Goal: Task Accomplishment & Management: Manage account settings

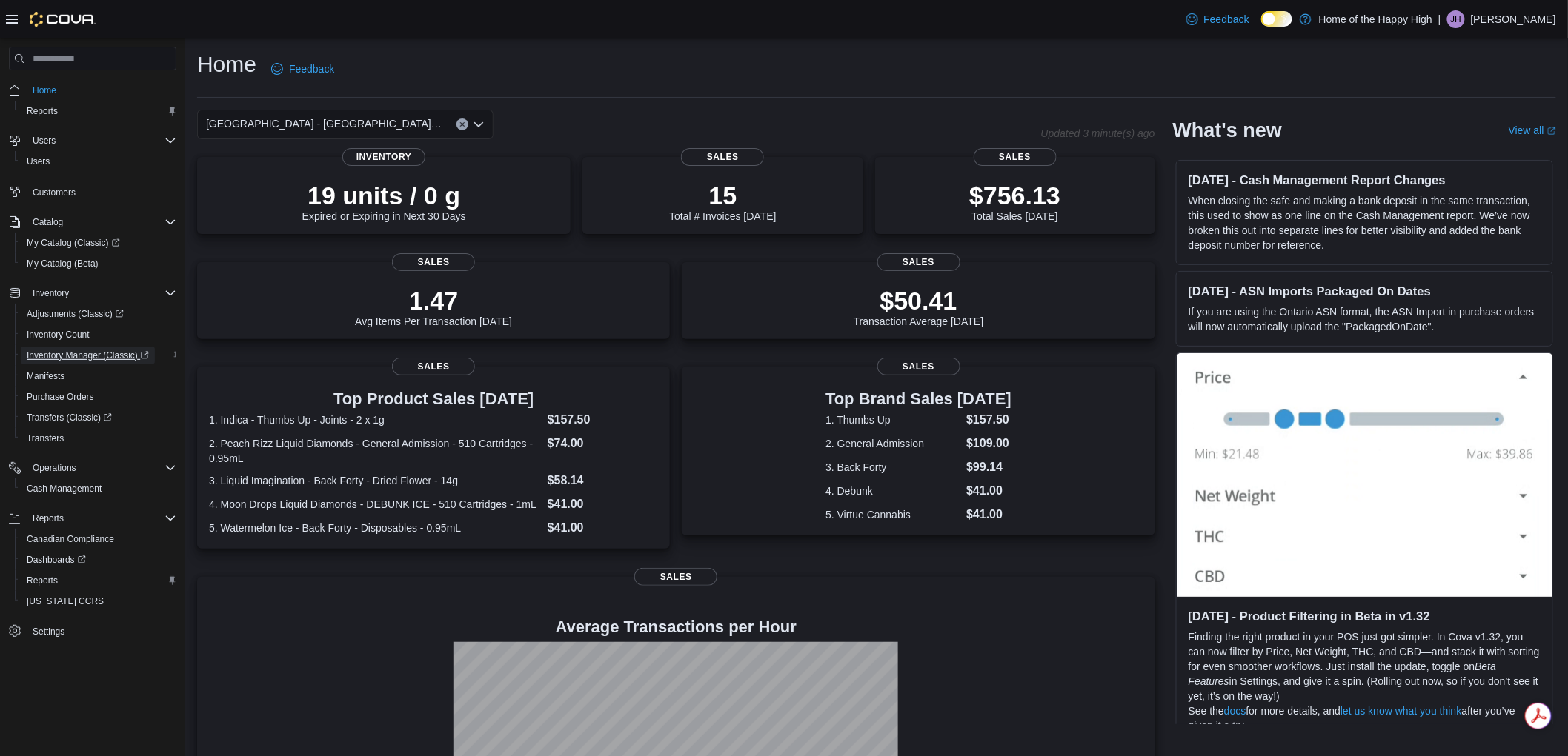
click at [55, 352] on span "Inventory Manager (Classic)" at bounding box center [87, 355] width 122 height 12
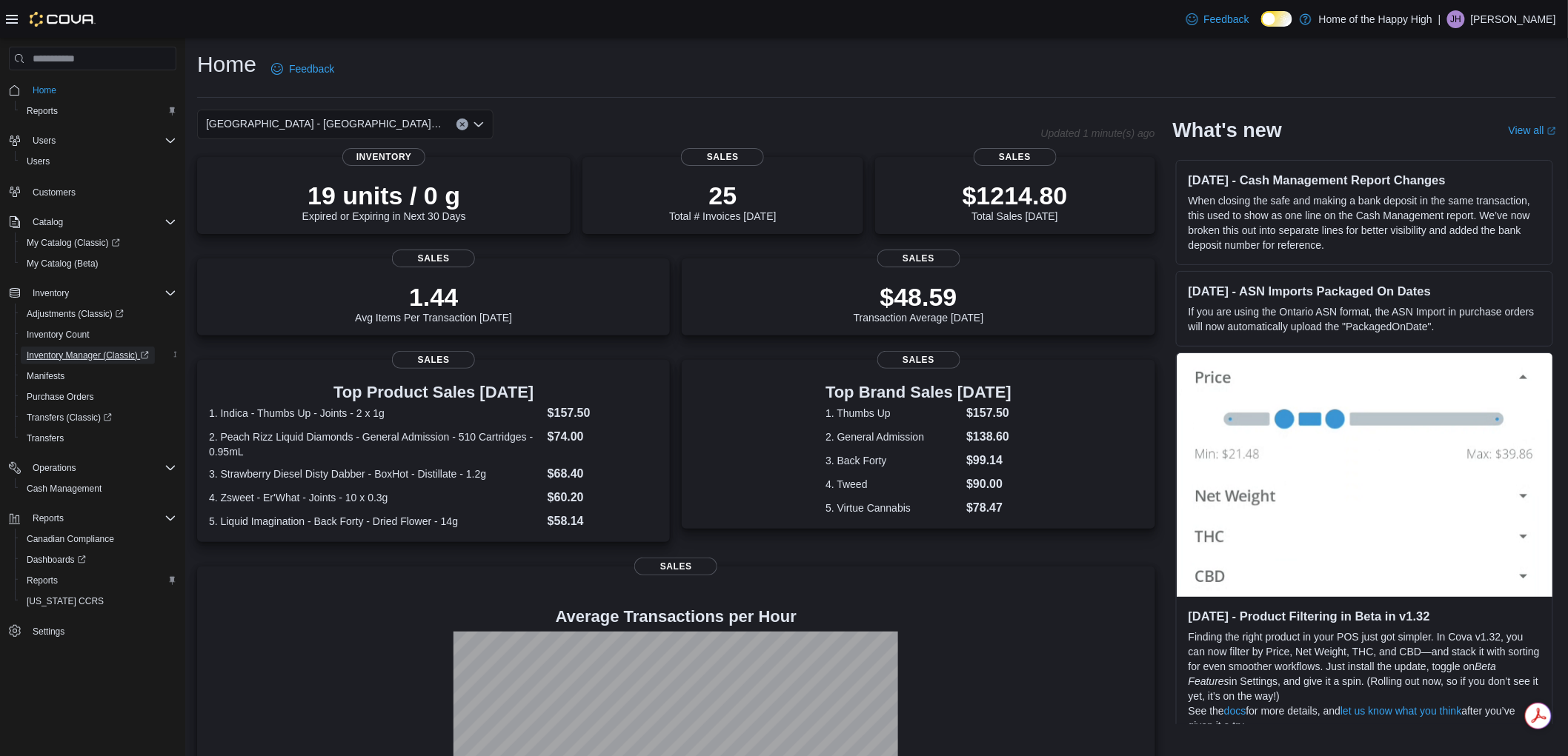
click at [90, 350] on span "Inventory Manager (Classic)" at bounding box center [87, 355] width 122 height 12
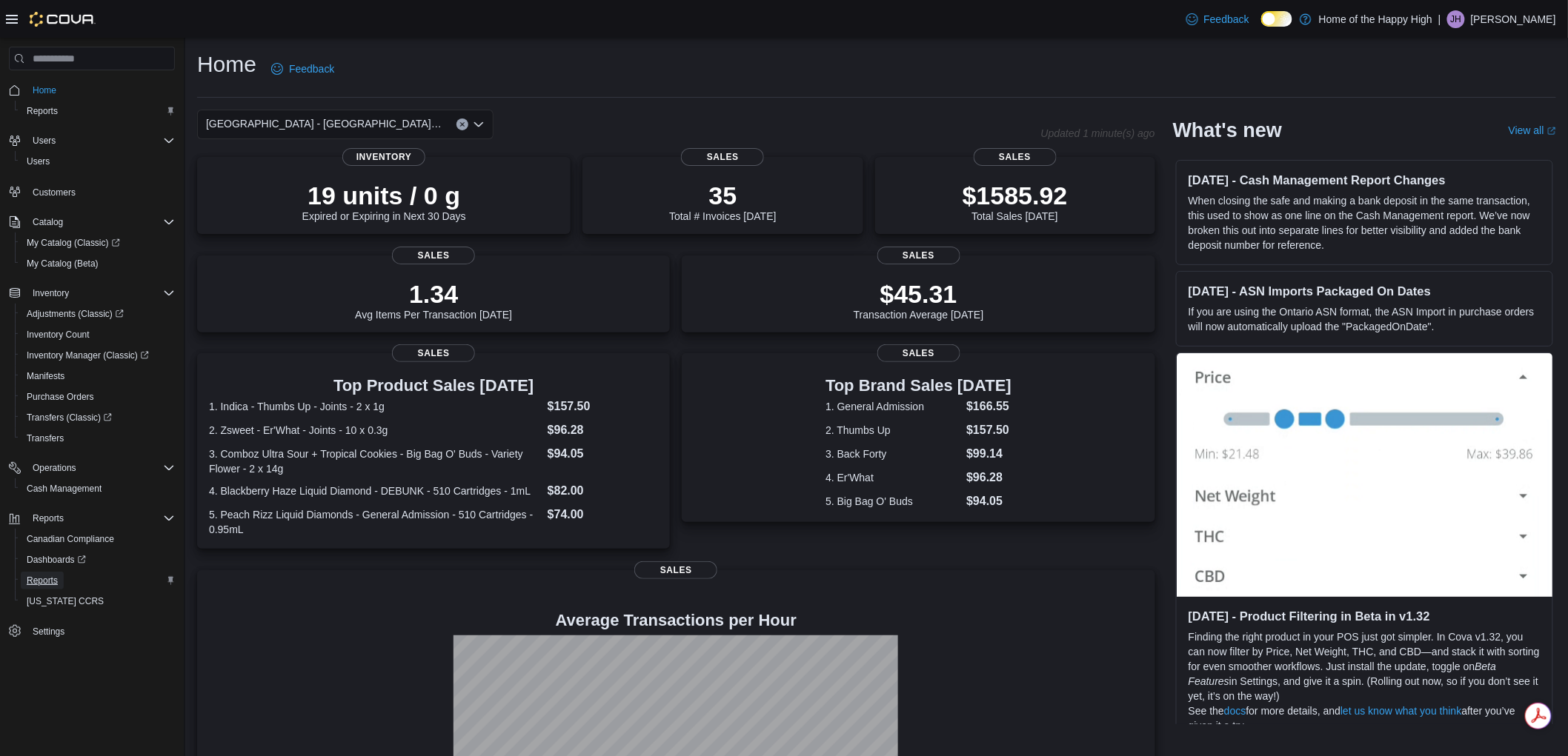
click at [31, 572] on span "Reports" at bounding box center [42, 581] width 31 height 18
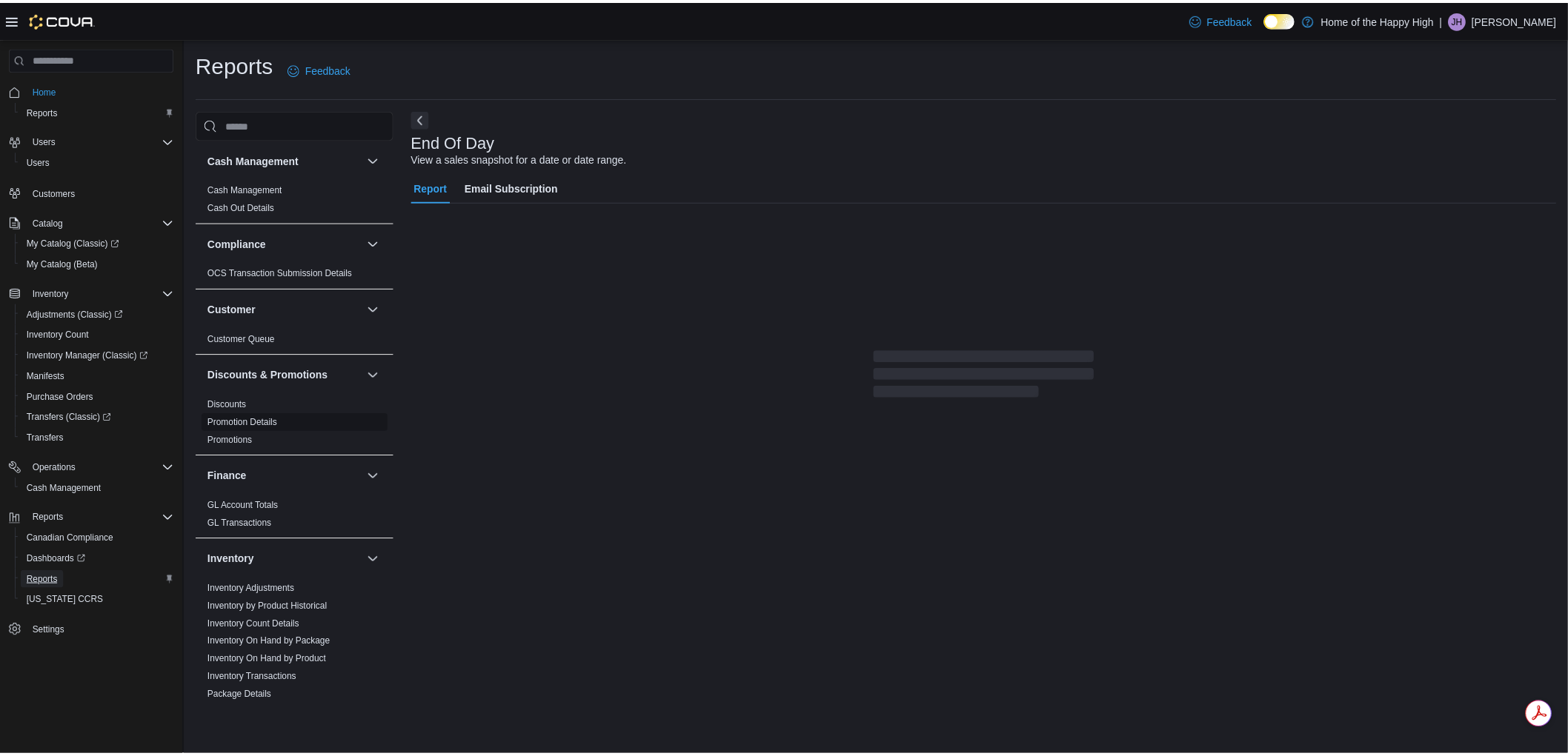
scroll to position [82, 0]
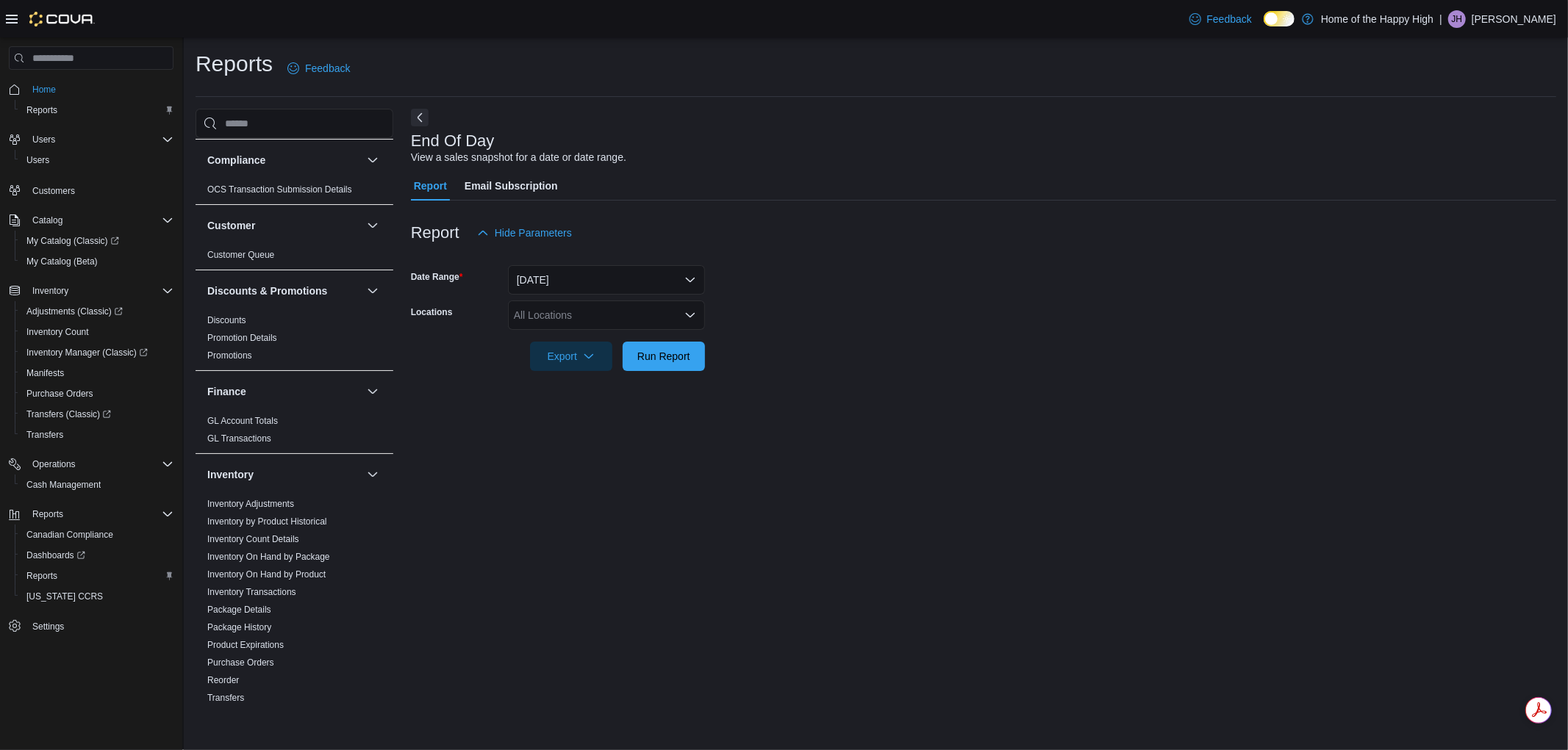
click at [543, 316] on div "All Locations" at bounding box center [606, 314] width 197 height 29
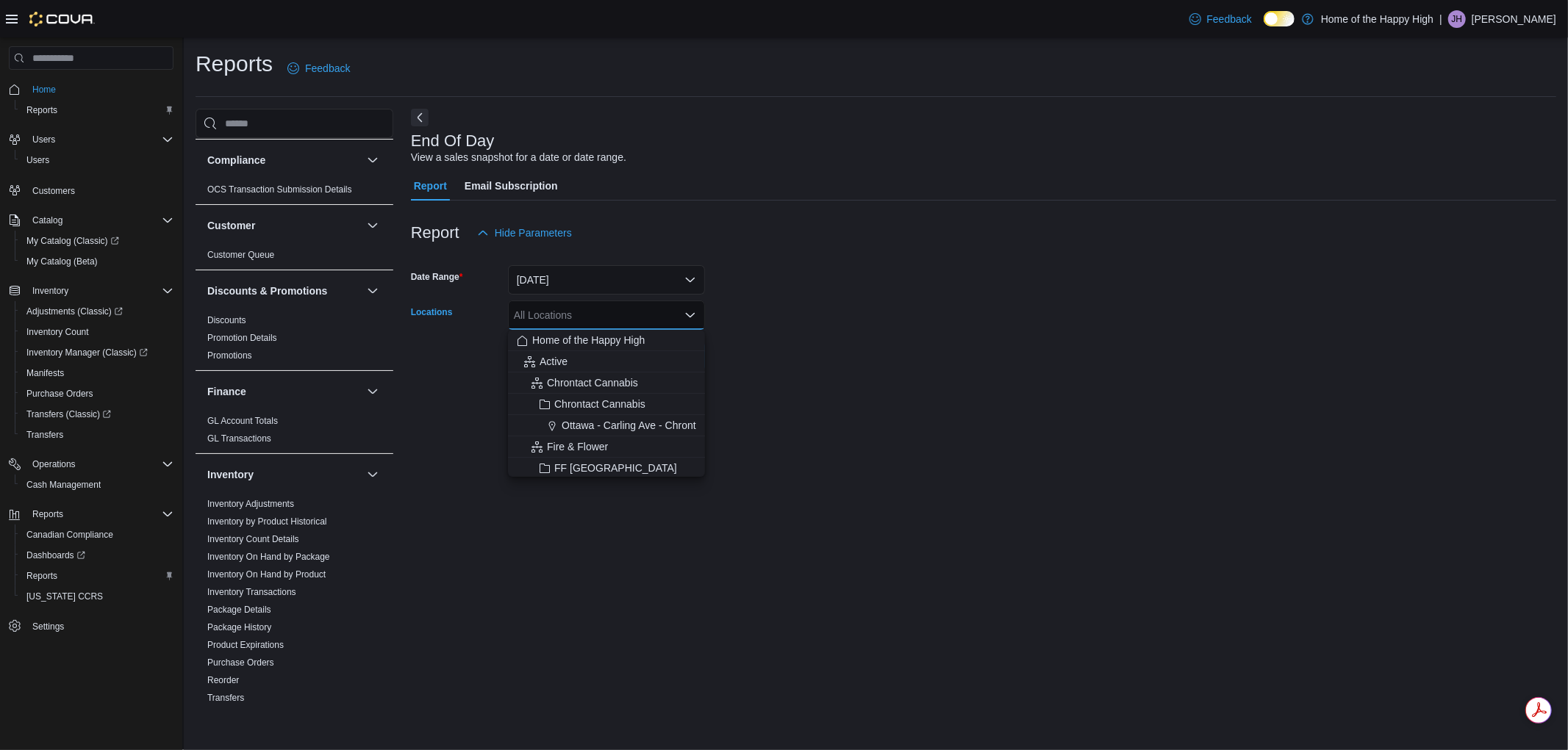
type input "*"
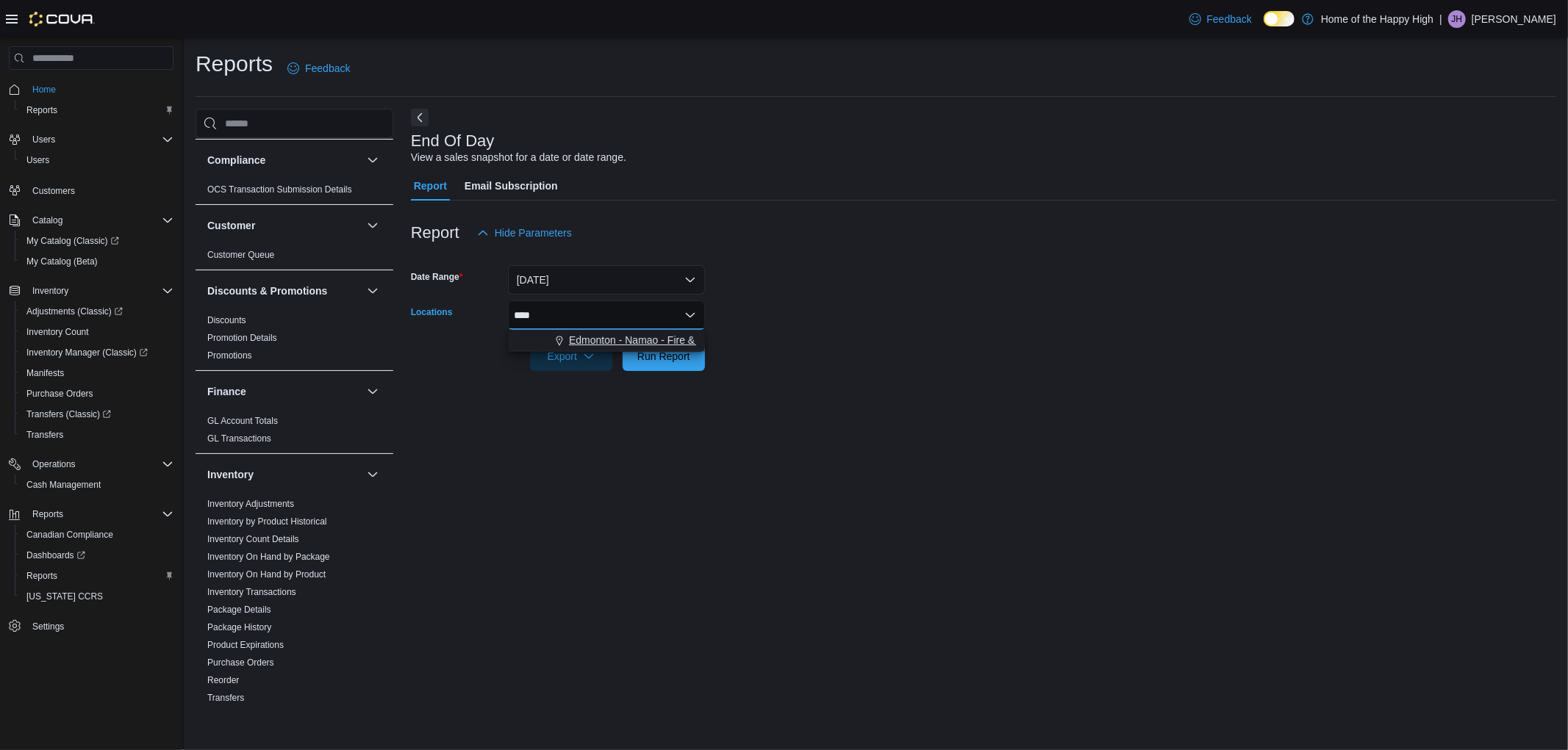
type input "****"
drag, startPoint x: 579, startPoint y: 334, endPoint x: 872, endPoint y: 334, distance: 293.0
click at [581, 334] on span "Edmonton - Namao - Fire & Flower" at bounding box center [649, 340] width 159 height 15
click at [894, 330] on div at bounding box center [984, 335] width 1146 height 11
click at [670, 360] on span "Run Report" at bounding box center [664, 355] width 53 height 15
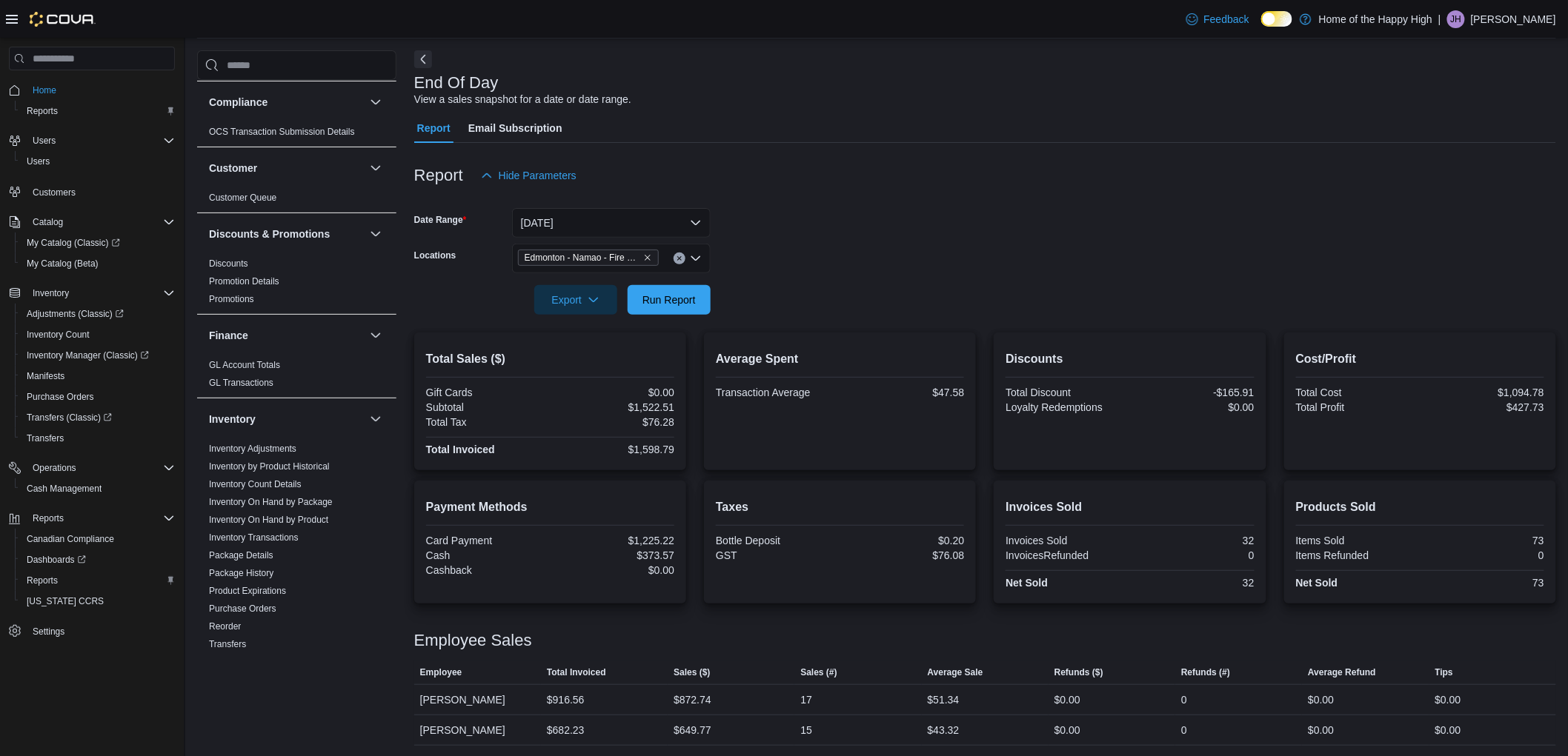
scroll to position [61, 0]
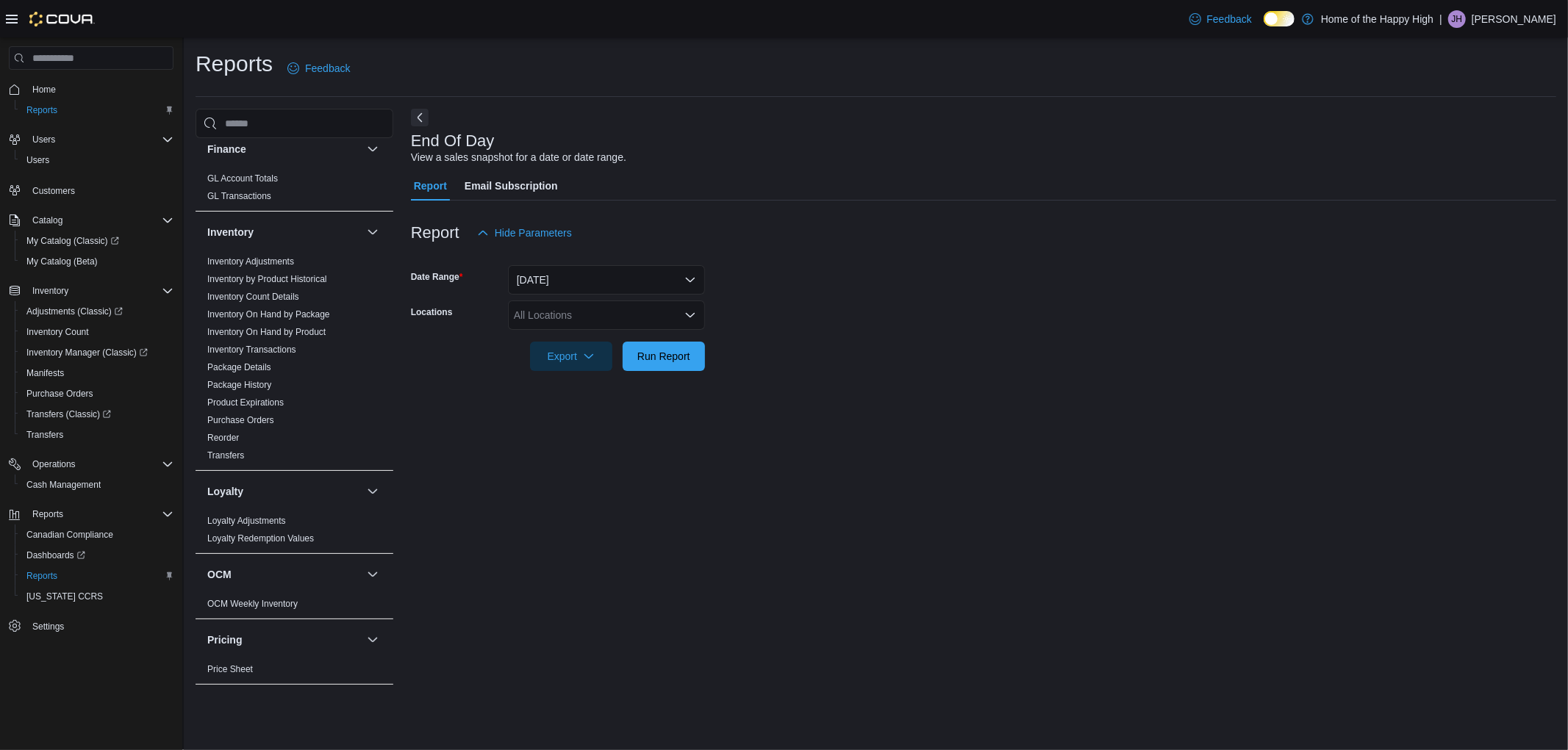
scroll to position [326, 0]
click at [232, 425] on span "Purchase Orders" at bounding box center [294, 418] width 186 height 18
click at [233, 419] on link "Purchase Orders" at bounding box center [241, 418] width 67 height 11
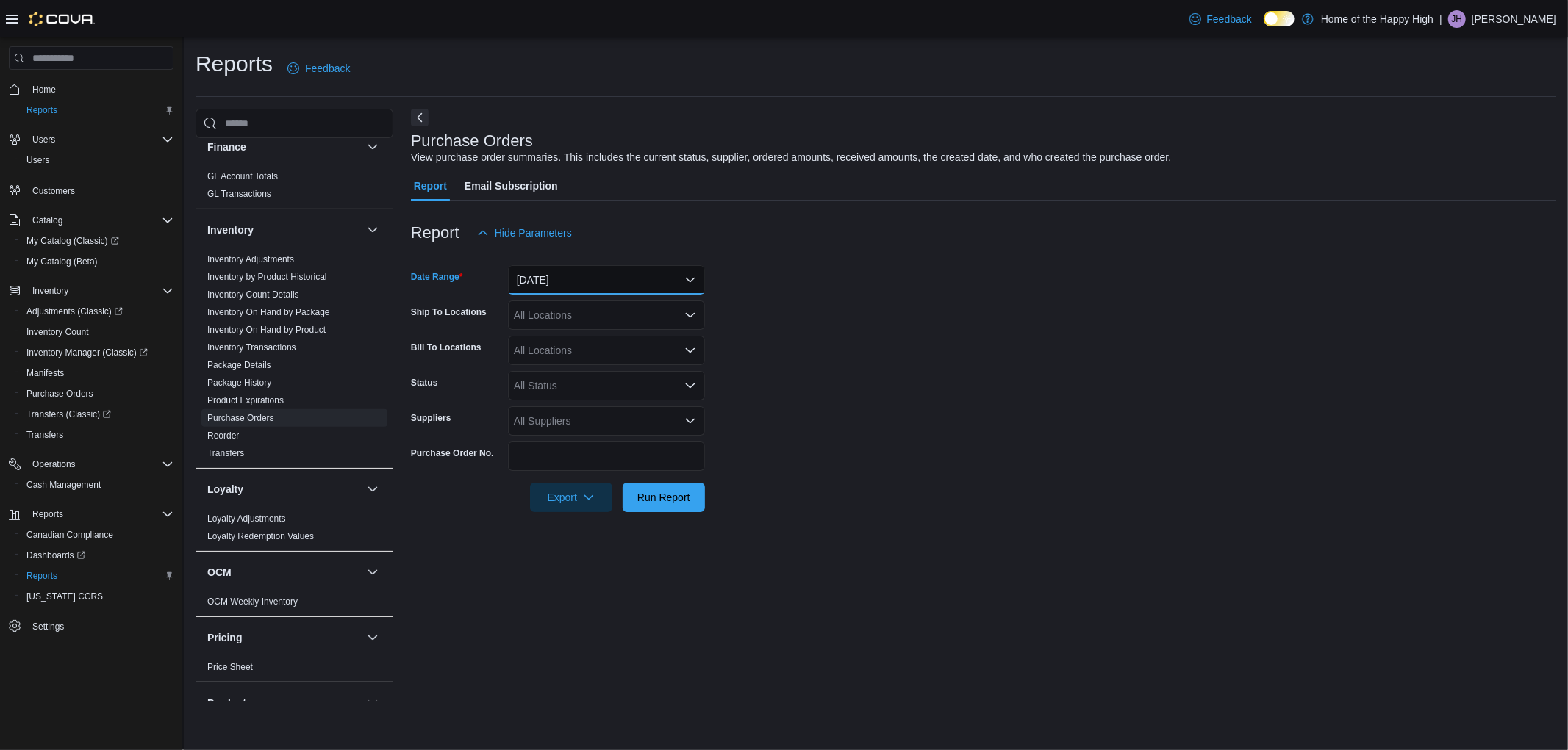
click at [570, 291] on button "Yesterday" at bounding box center [606, 279] width 197 height 29
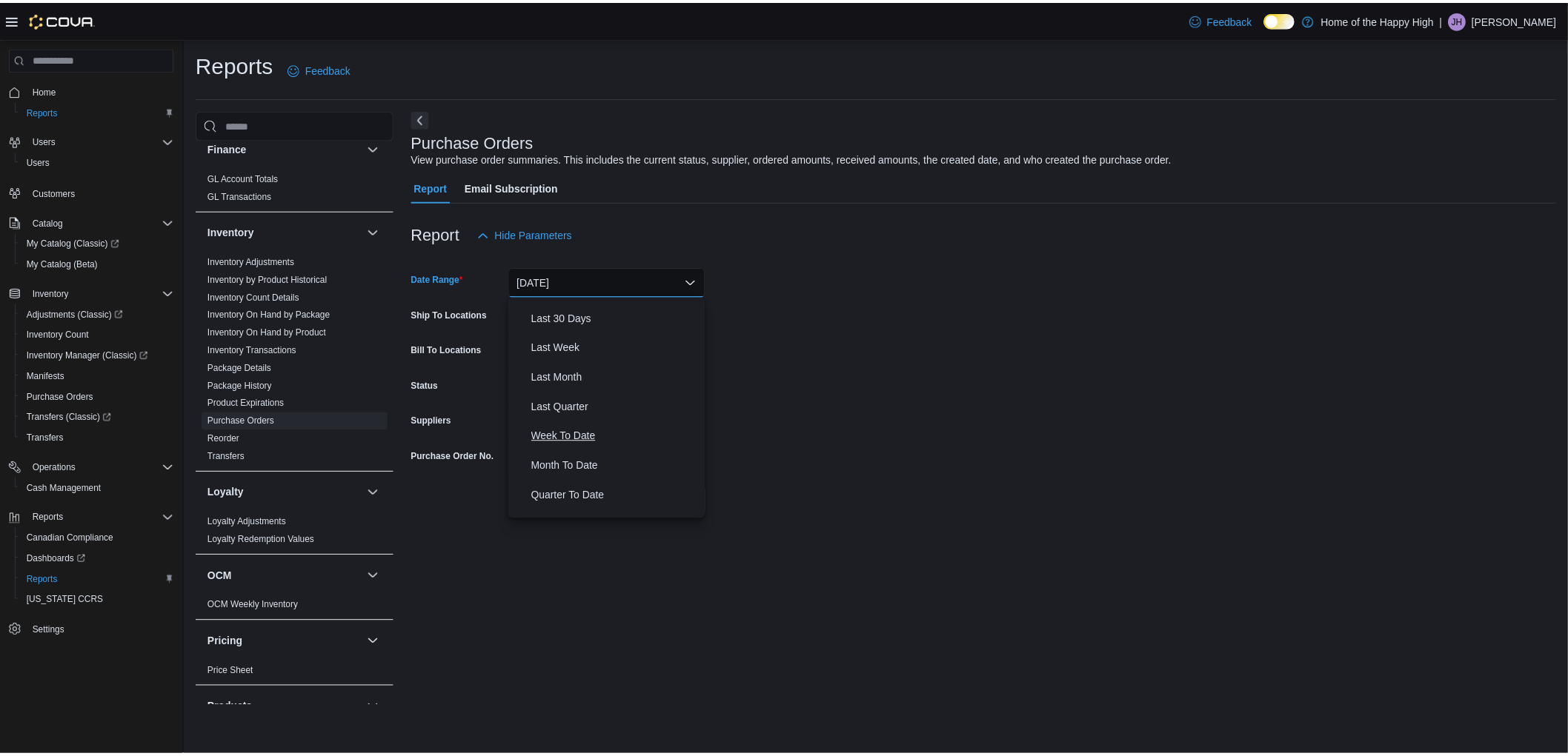
scroll to position [221, 0]
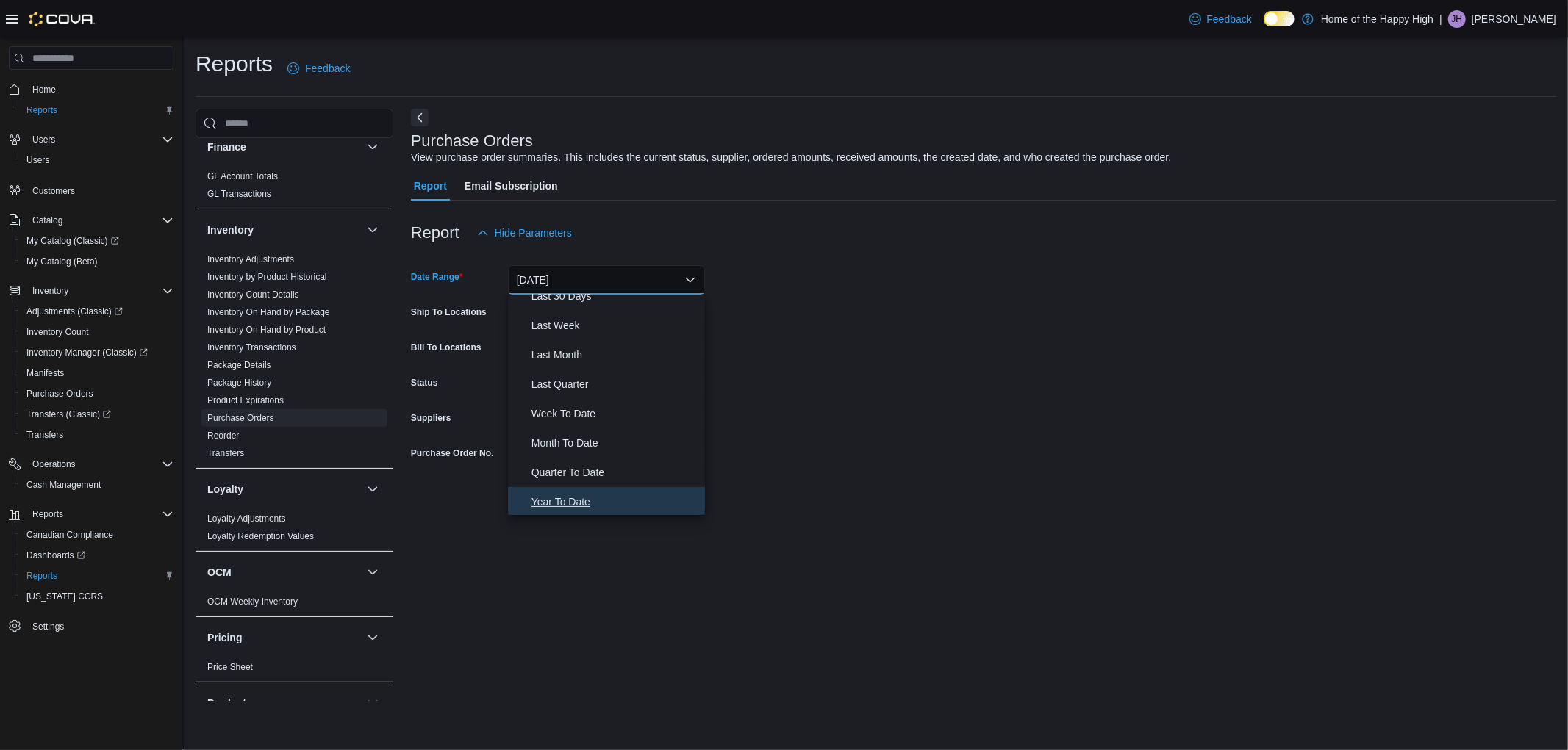
click at [592, 493] on span "Year To Date" at bounding box center [615, 502] width 168 height 18
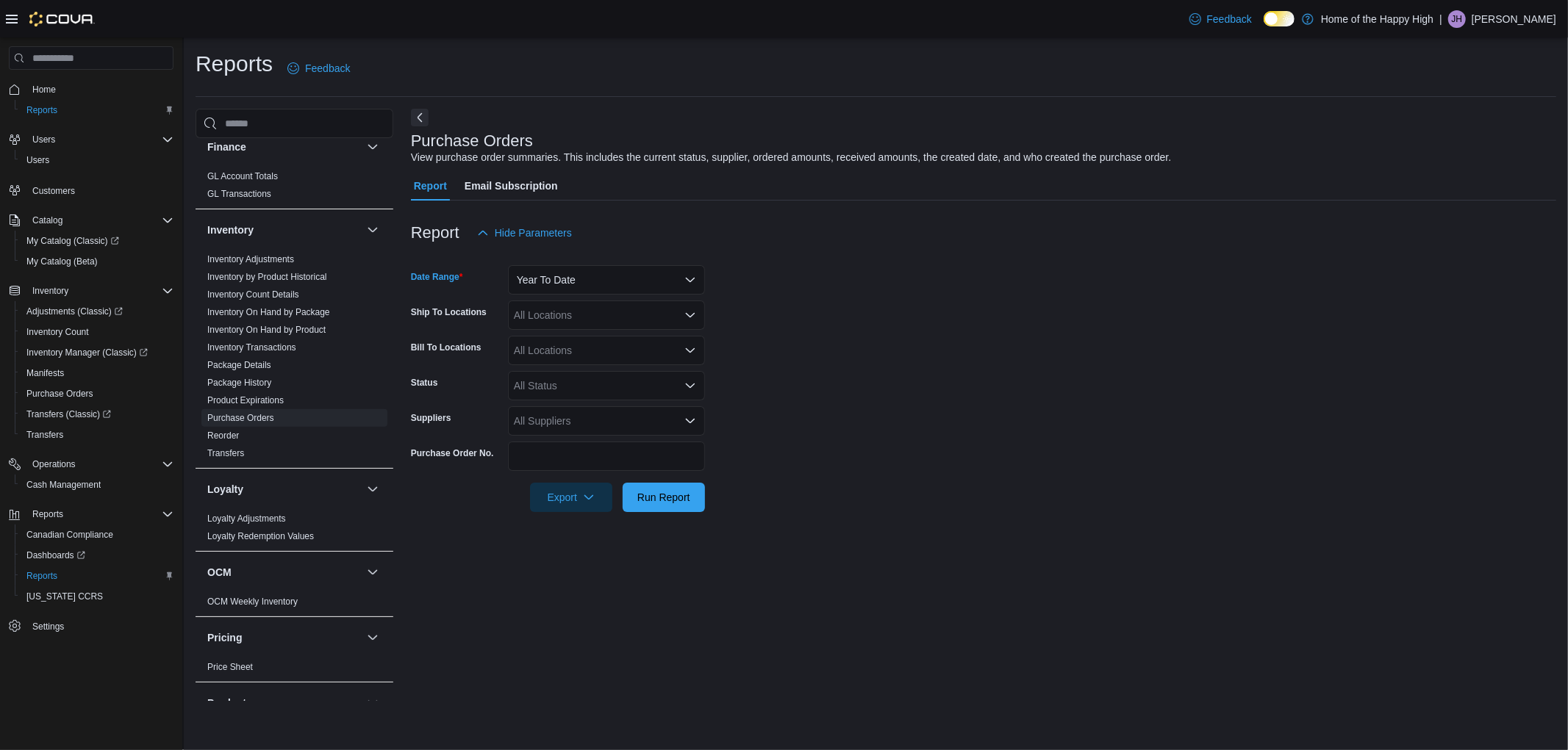
click at [550, 324] on div "All Locations" at bounding box center [606, 314] width 197 height 29
type input "*****"
click at [575, 330] on button "[GEOGRAPHIC_DATA] - [GEOGRAPHIC_DATA] - Fire & Flower" at bounding box center [606, 340] width 197 height 21
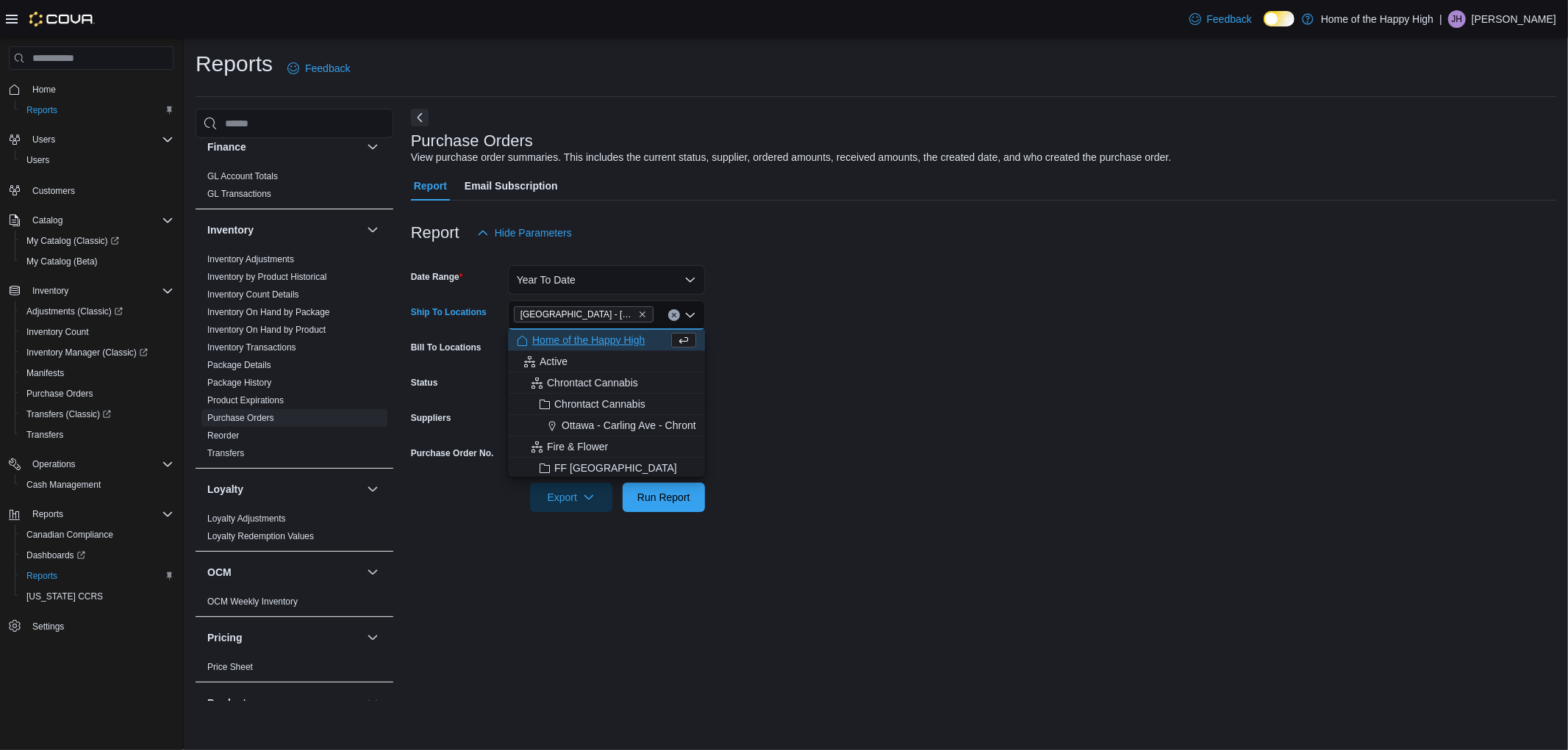
click at [875, 373] on form "Date Range Year To Date Ship To Locations Edmonton - Clareview - Fire & Flower …" at bounding box center [984, 379] width 1146 height 264
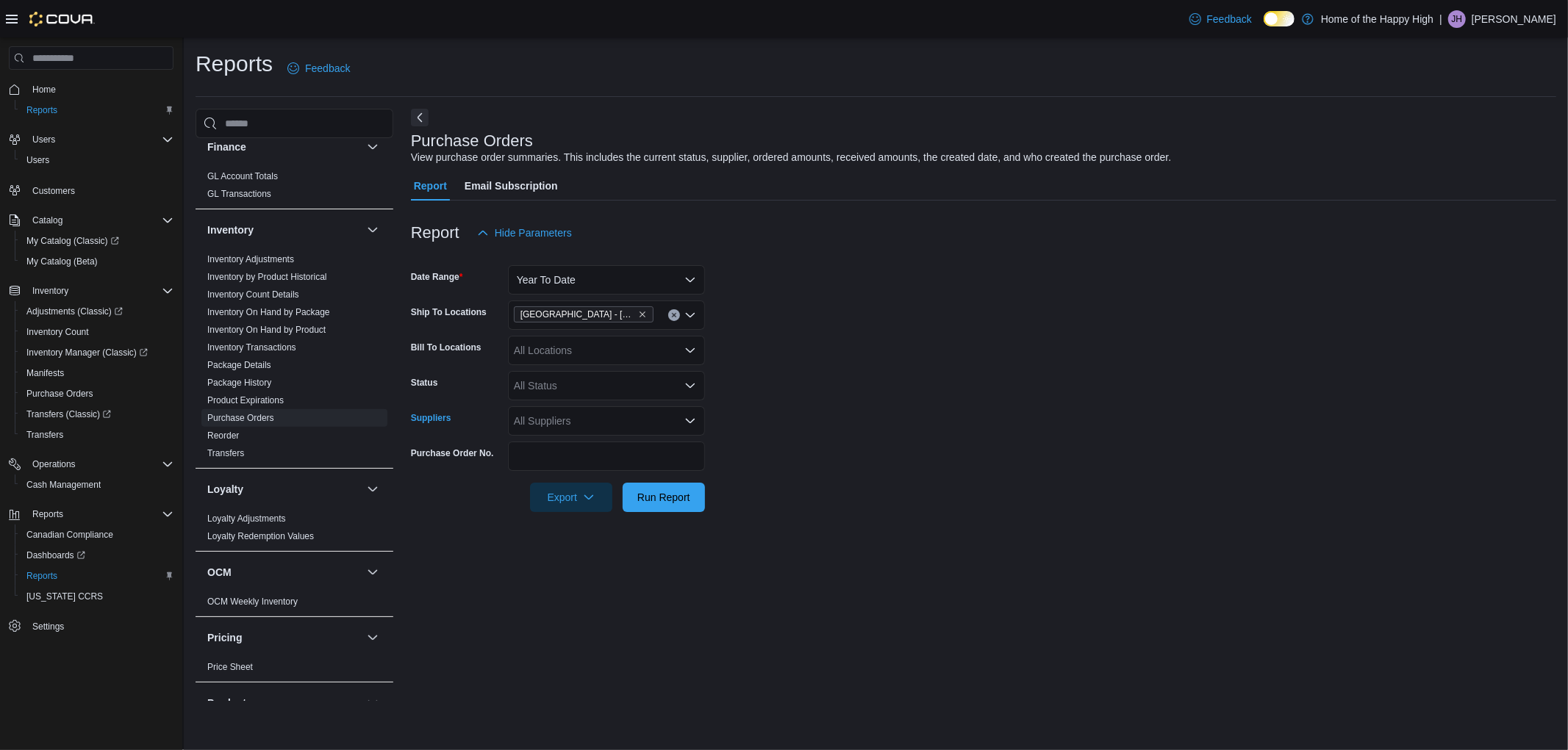
click at [552, 414] on div "All Suppliers" at bounding box center [606, 420] width 197 height 29
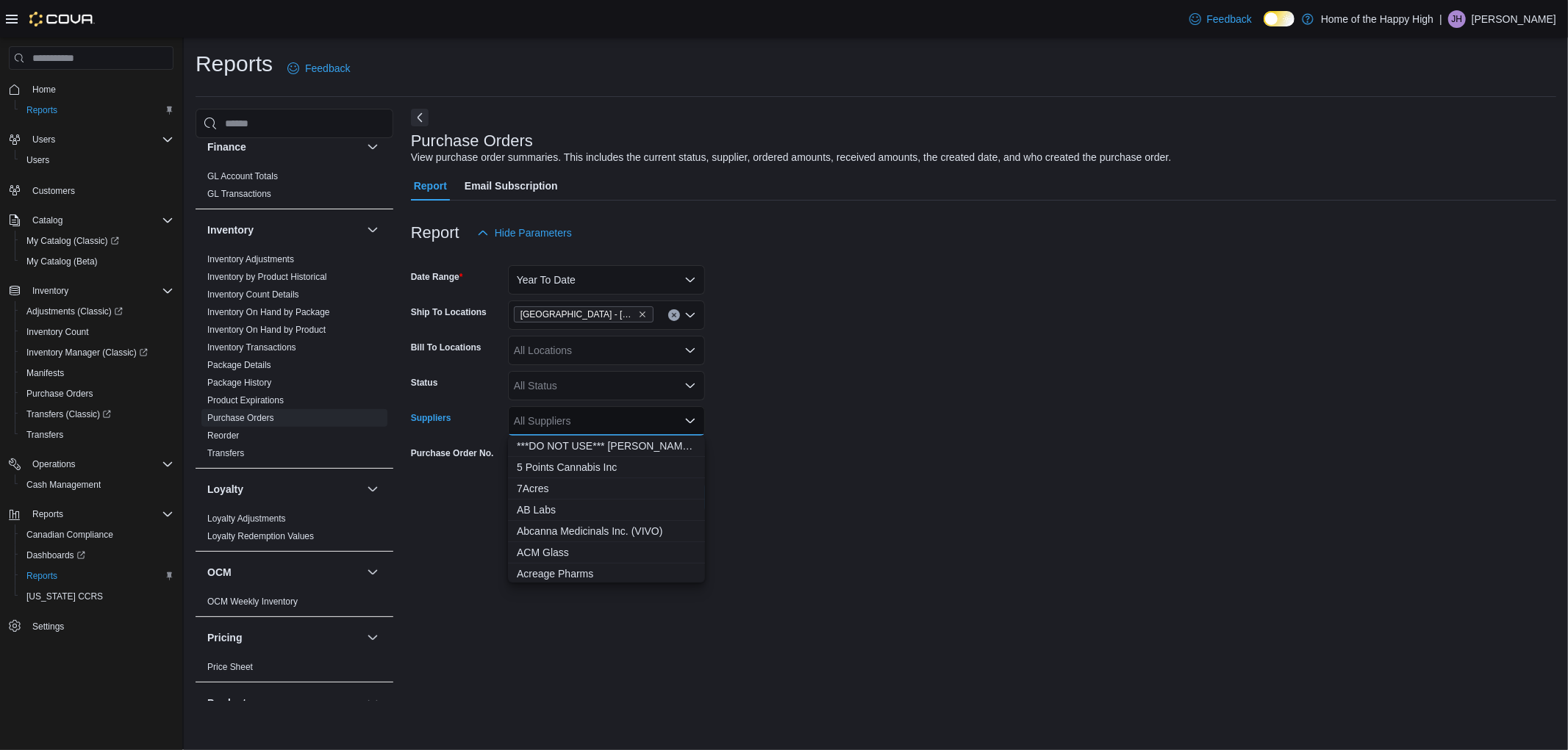
click at [973, 450] on form "Date Range Year To Date Ship To Locations Edmonton - Clareview - Fire & Flower …" at bounding box center [984, 379] width 1146 height 264
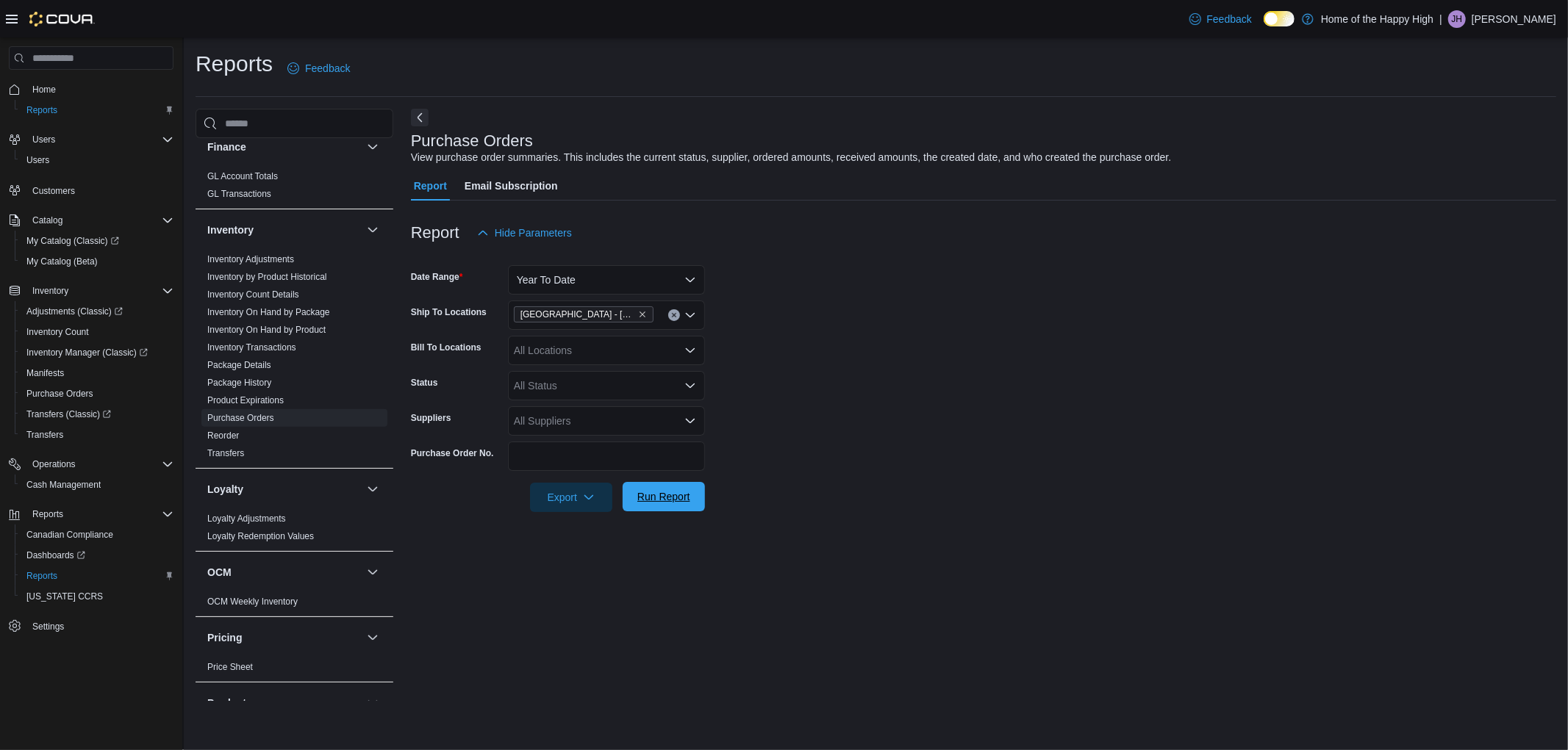
click at [644, 492] on span "Run Report" at bounding box center [664, 496] width 53 height 15
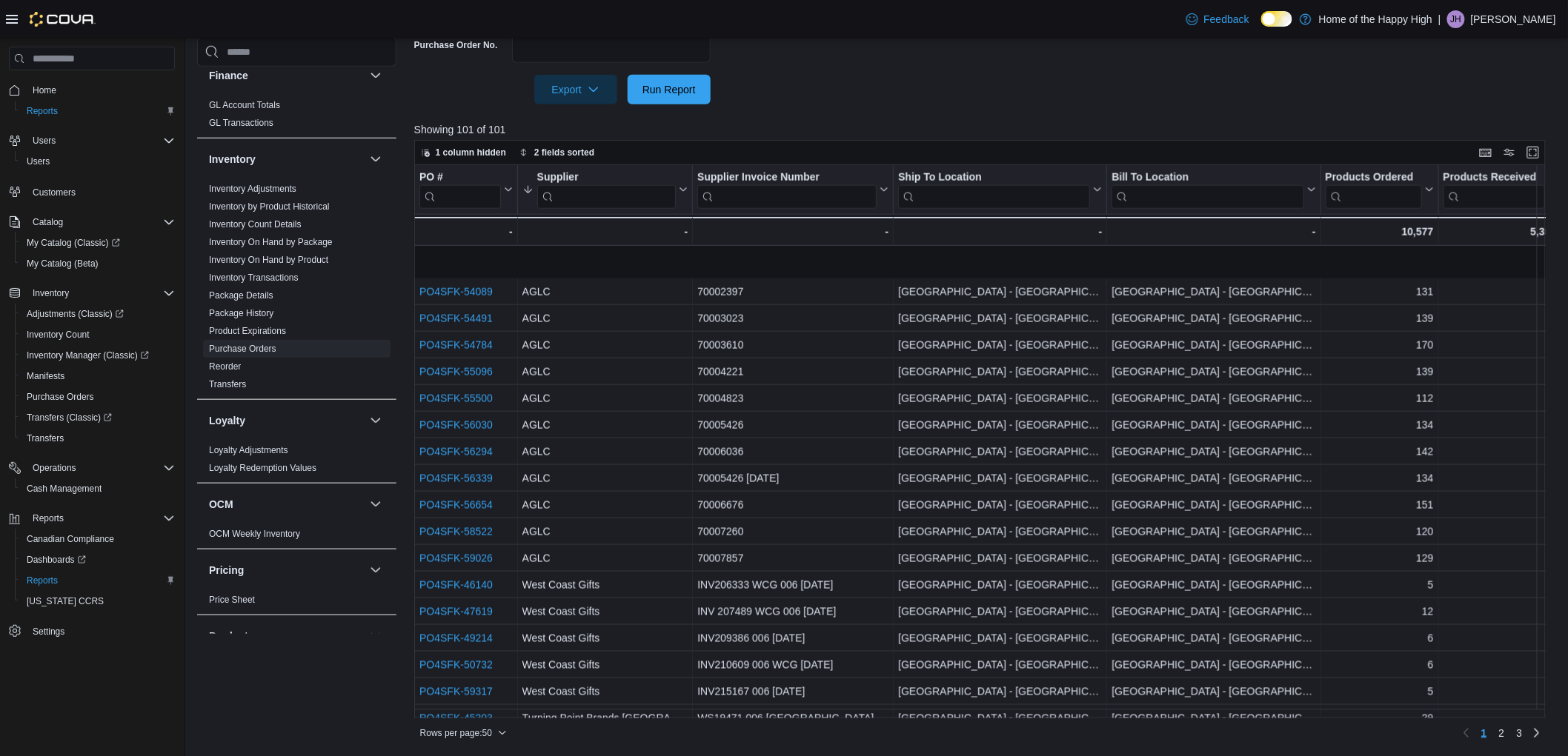
scroll to position [869, 0]
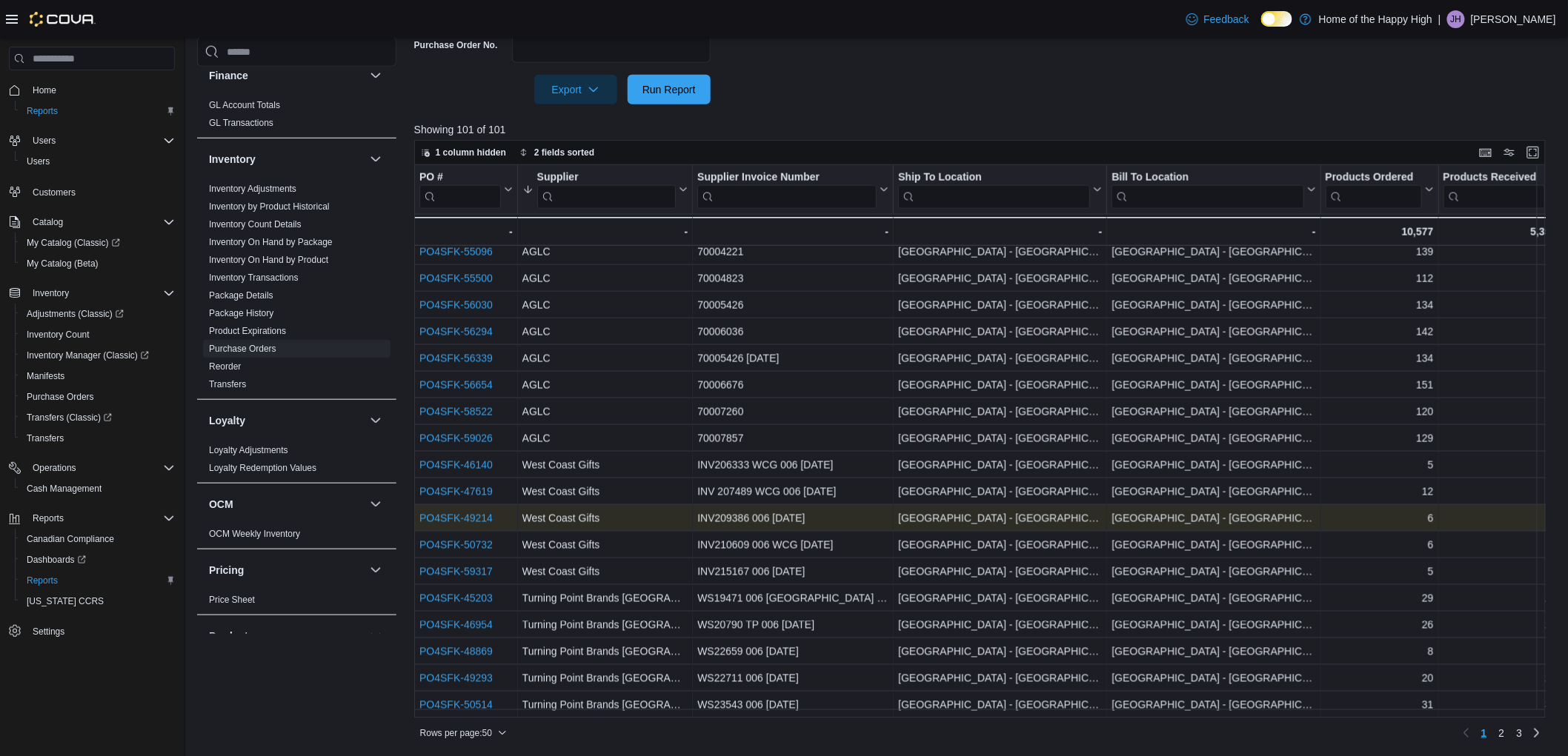
drag, startPoint x: 495, startPoint y: 533, endPoint x: 438, endPoint y: 501, distance: 65.4
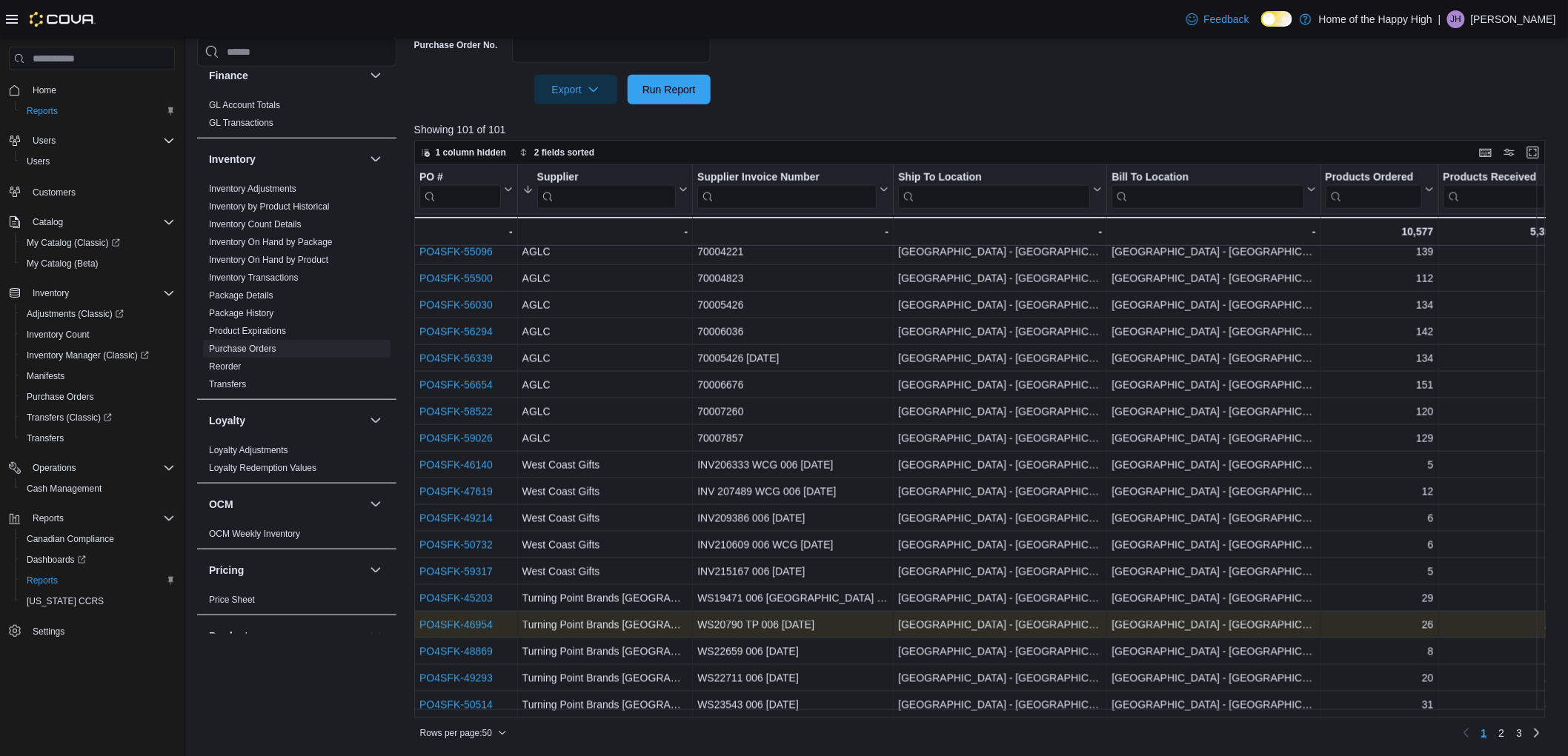
drag, startPoint x: 448, startPoint y: 589, endPoint x: 440, endPoint y: 613, distance: 25.3
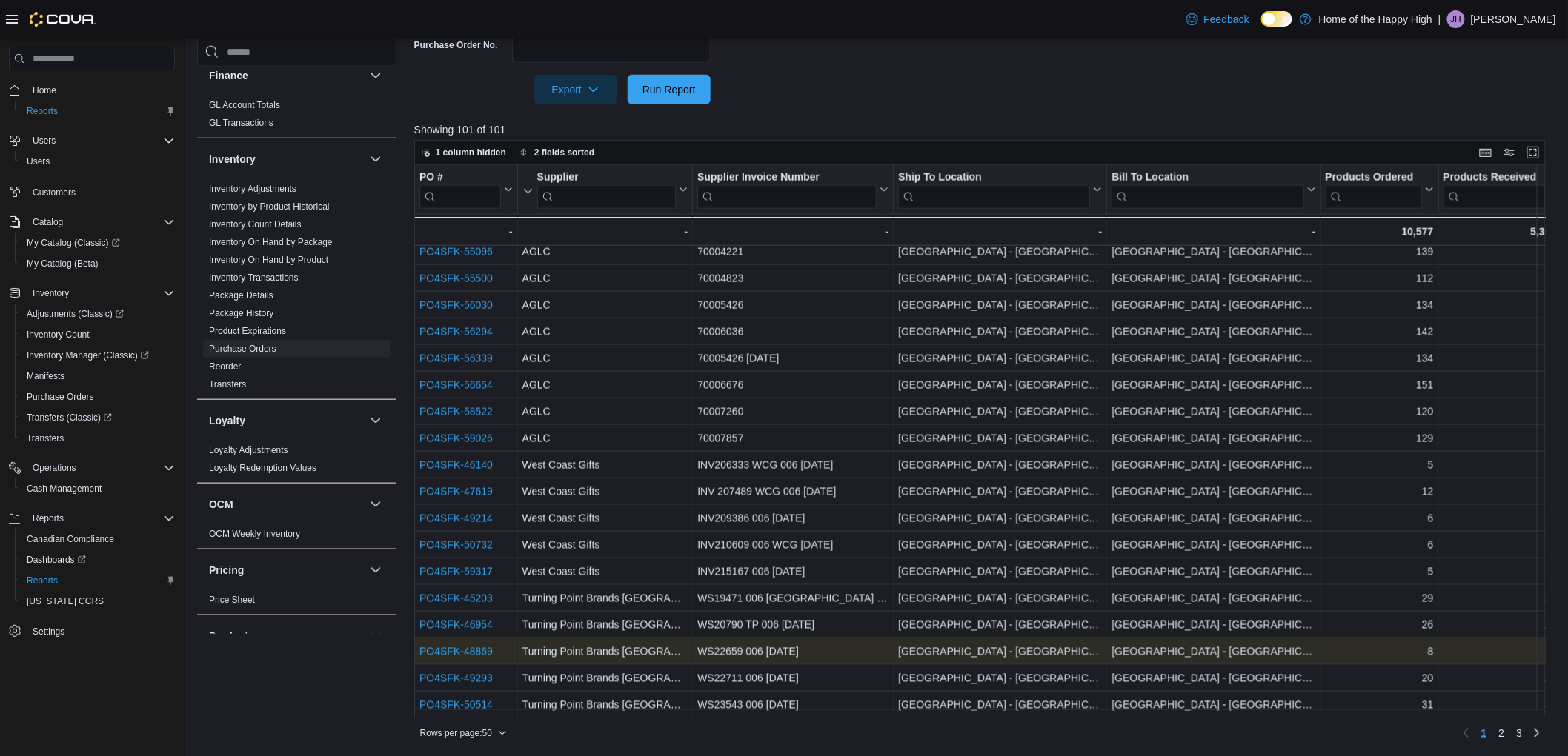
drag, startPoint x: 467, startPoint y: 650, endPoint x: 450, endPoint y: 638, distance: 20.8
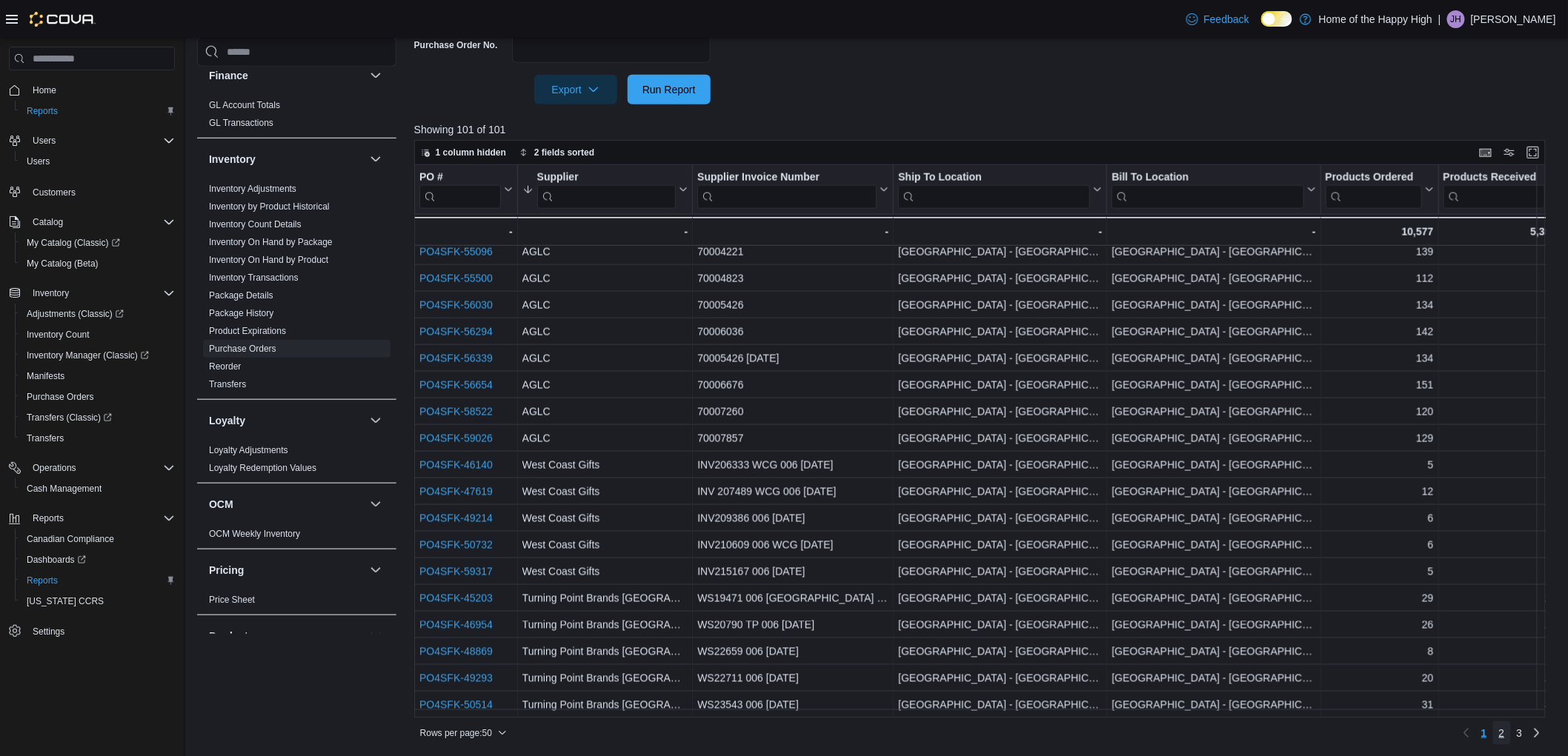
click at [1505, 730] on span "2" at bounding box center [1501, 733] width 6 height 15
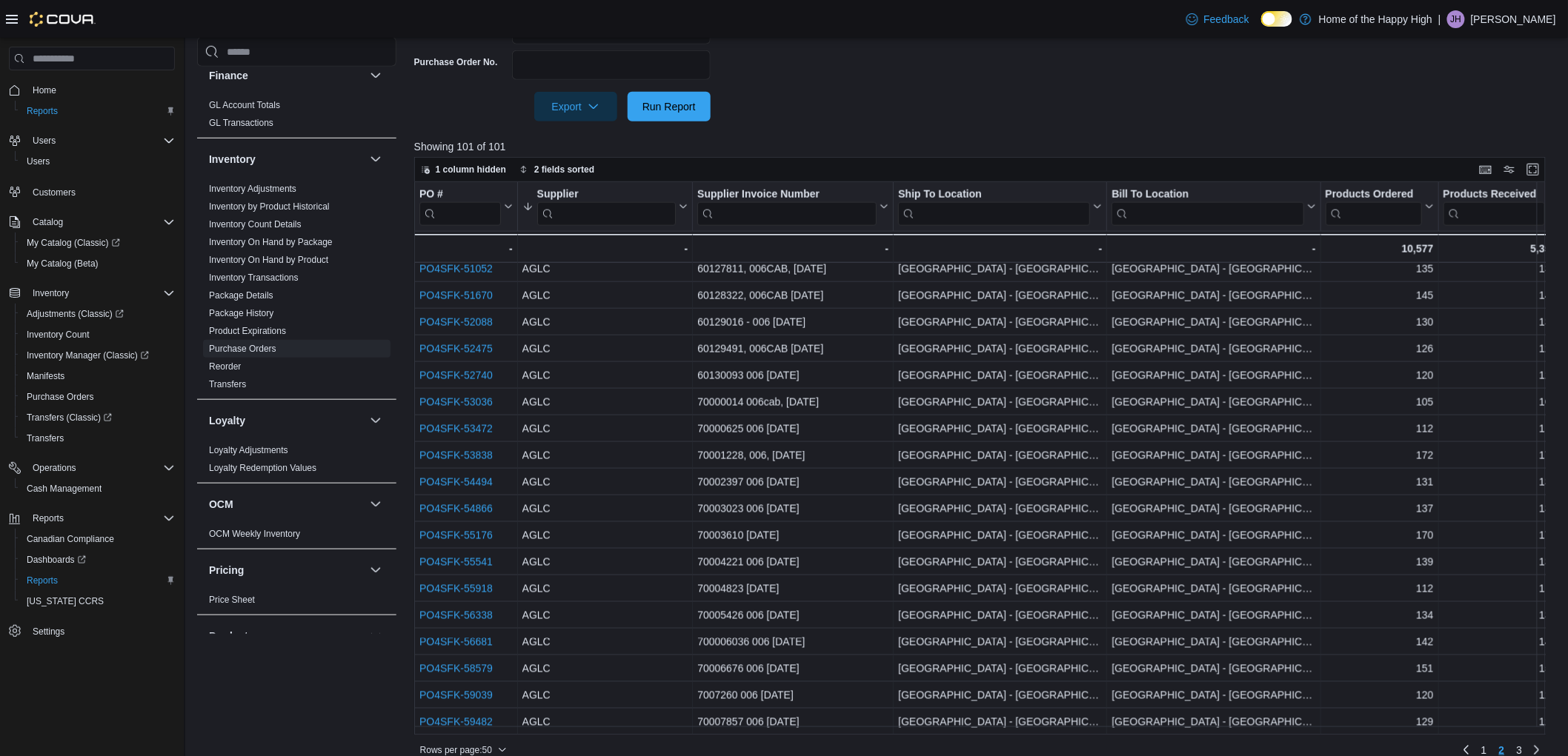
scroll to position [411, 0]
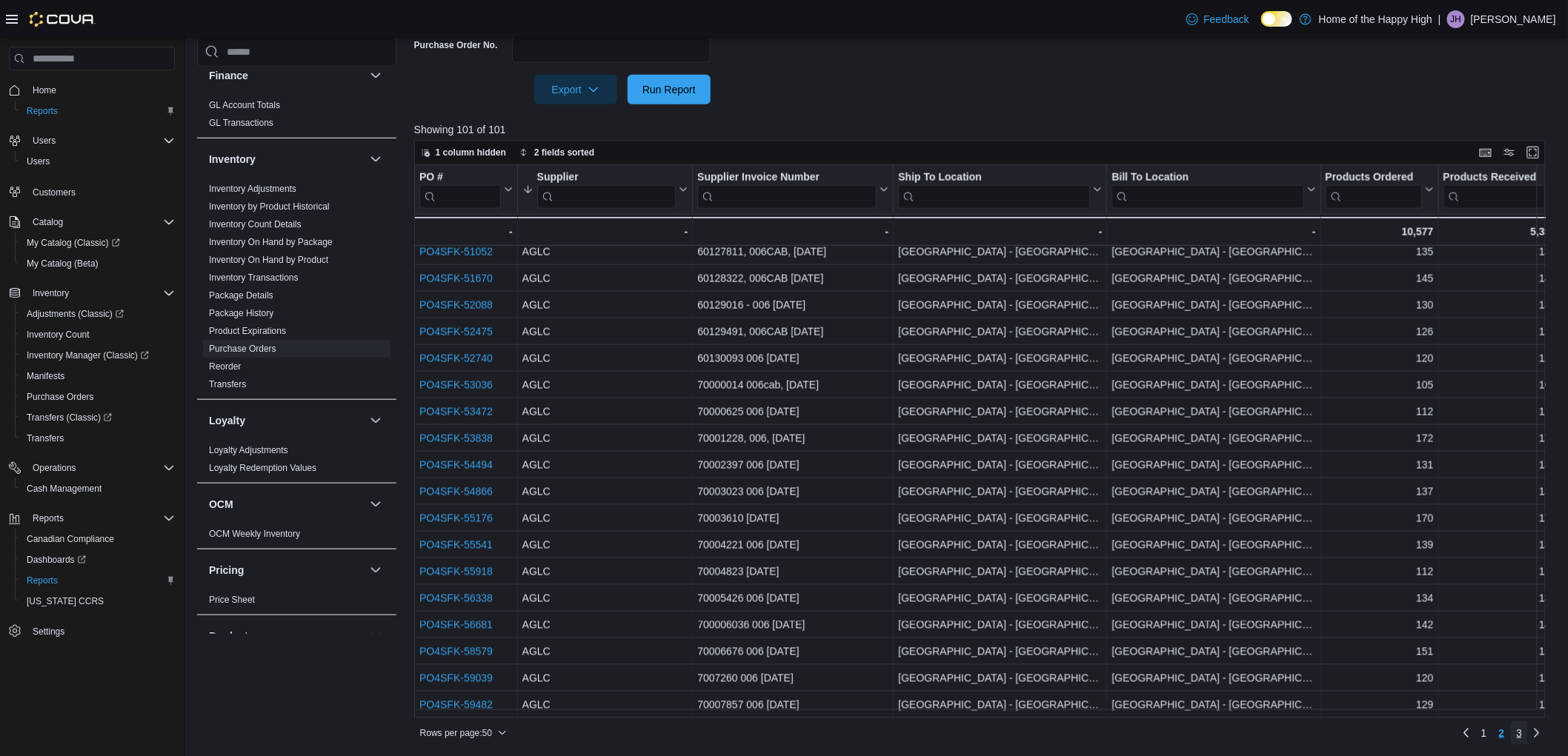
click at [1523, 729] on span "3" at bounding box center [1519, 733] width 6 height 15
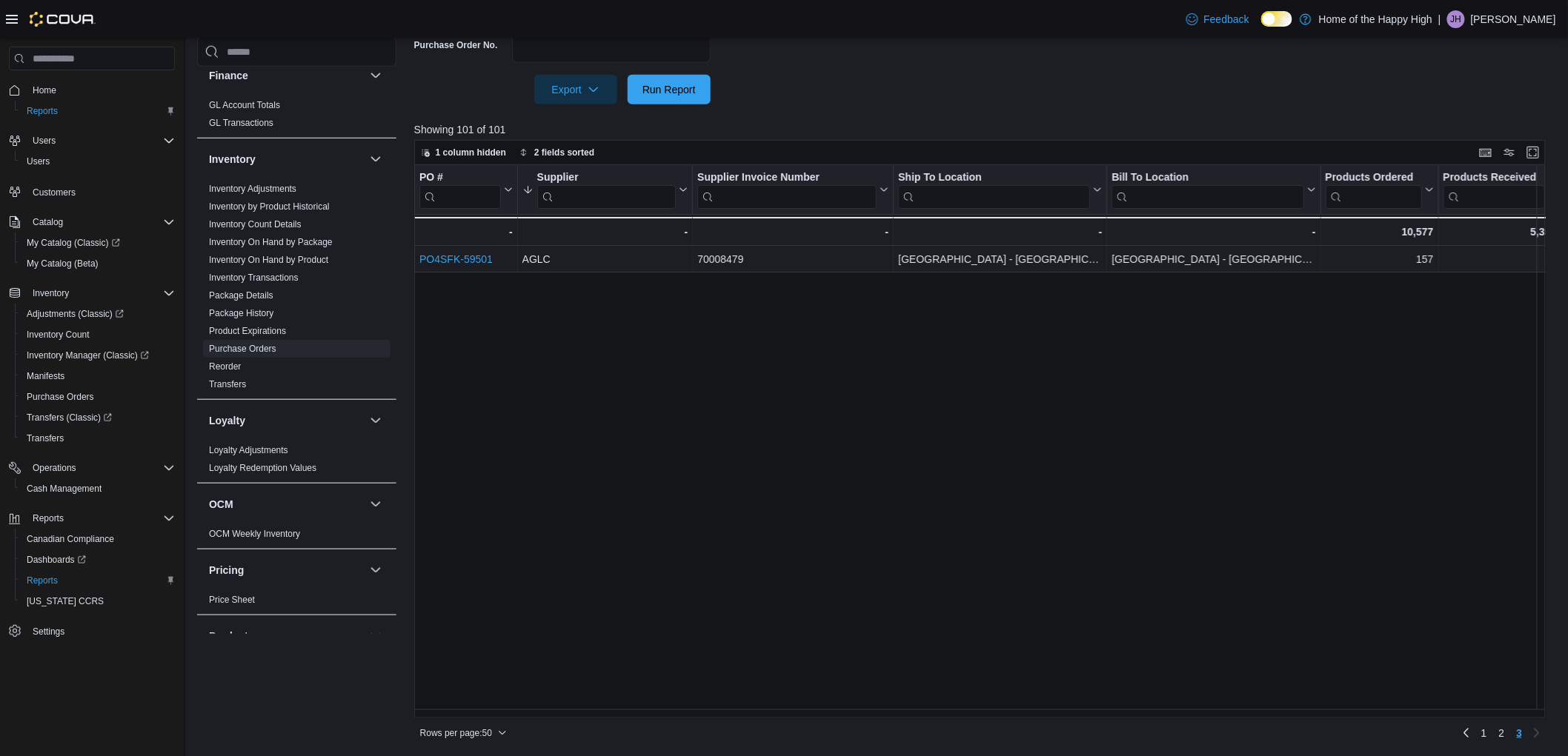
scroll to position [165, 0]
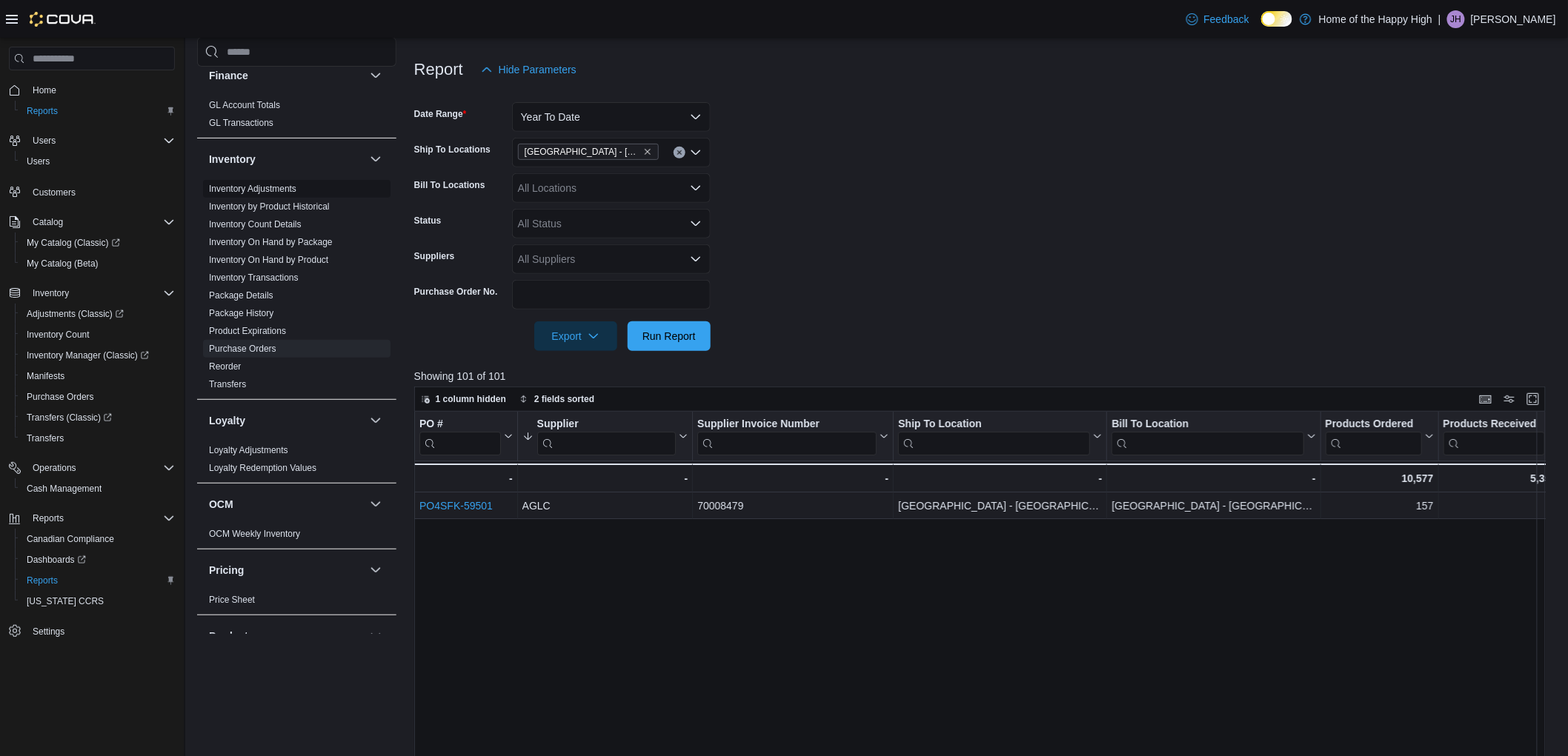
click at [257, 187] on link "Inventory Adjustments" at bounding box center [253, 189] width 87 height 11
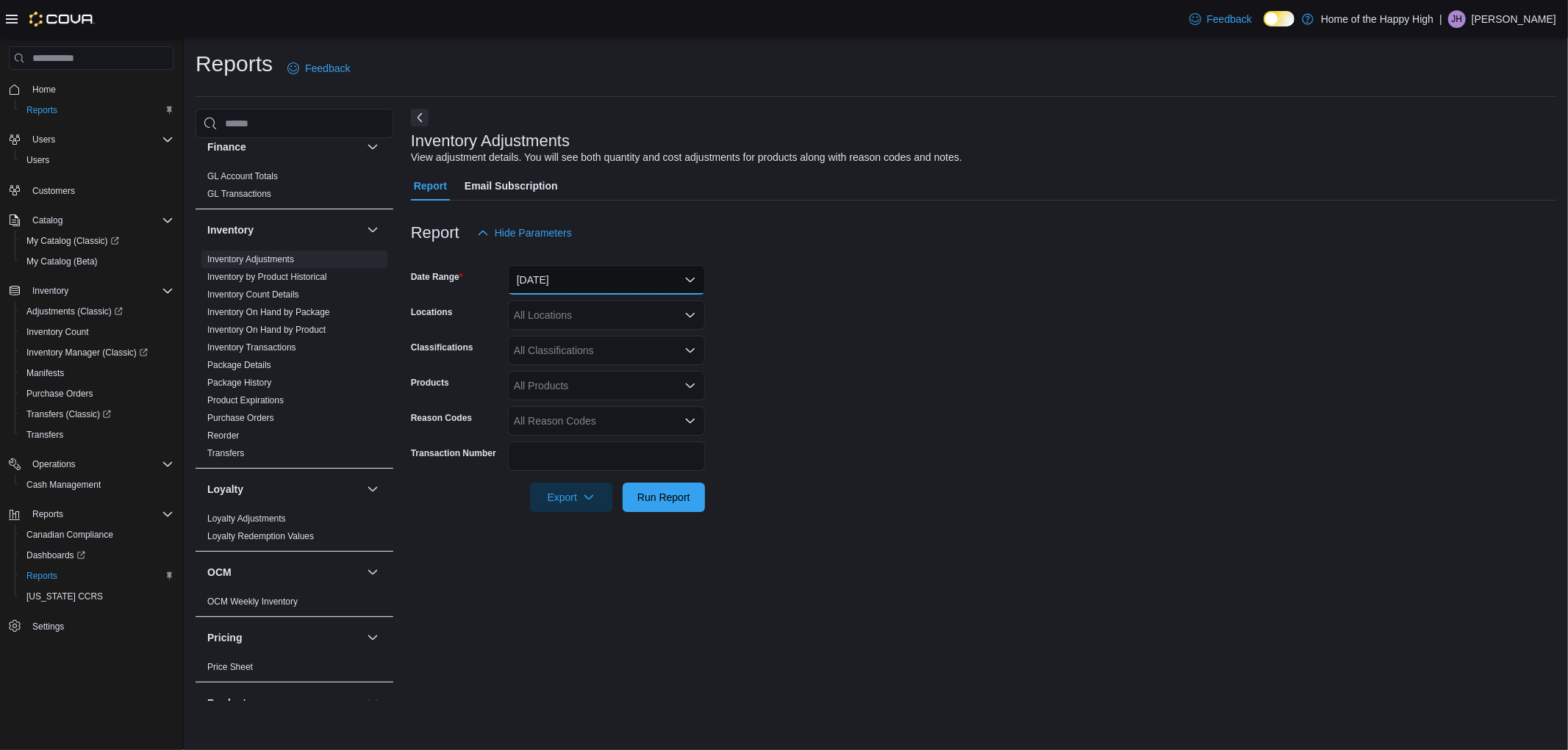
click at [548, 274] on button "Yesterday" at bounding box center [606, 279] width 197 height 29
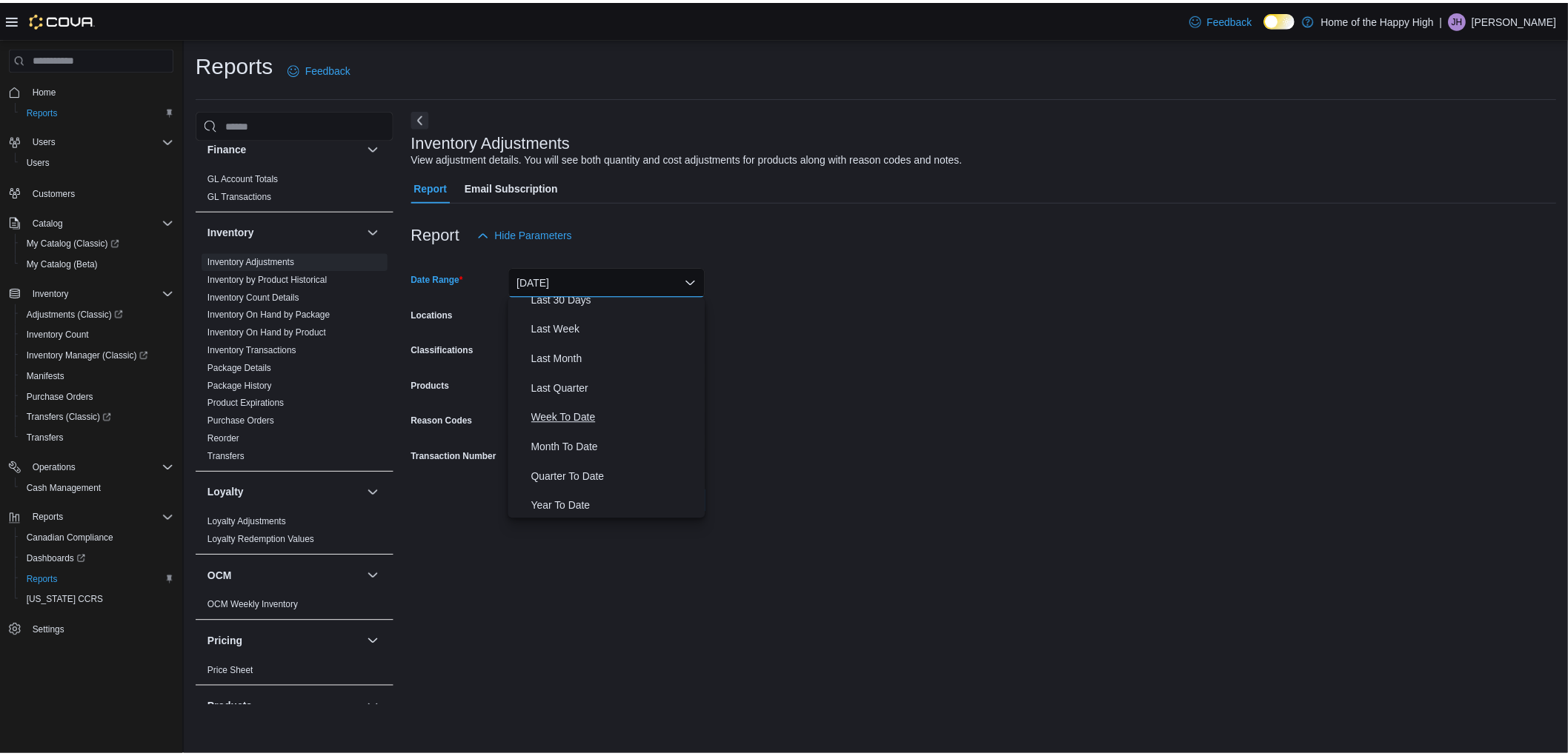
scroll to position [221, 0]
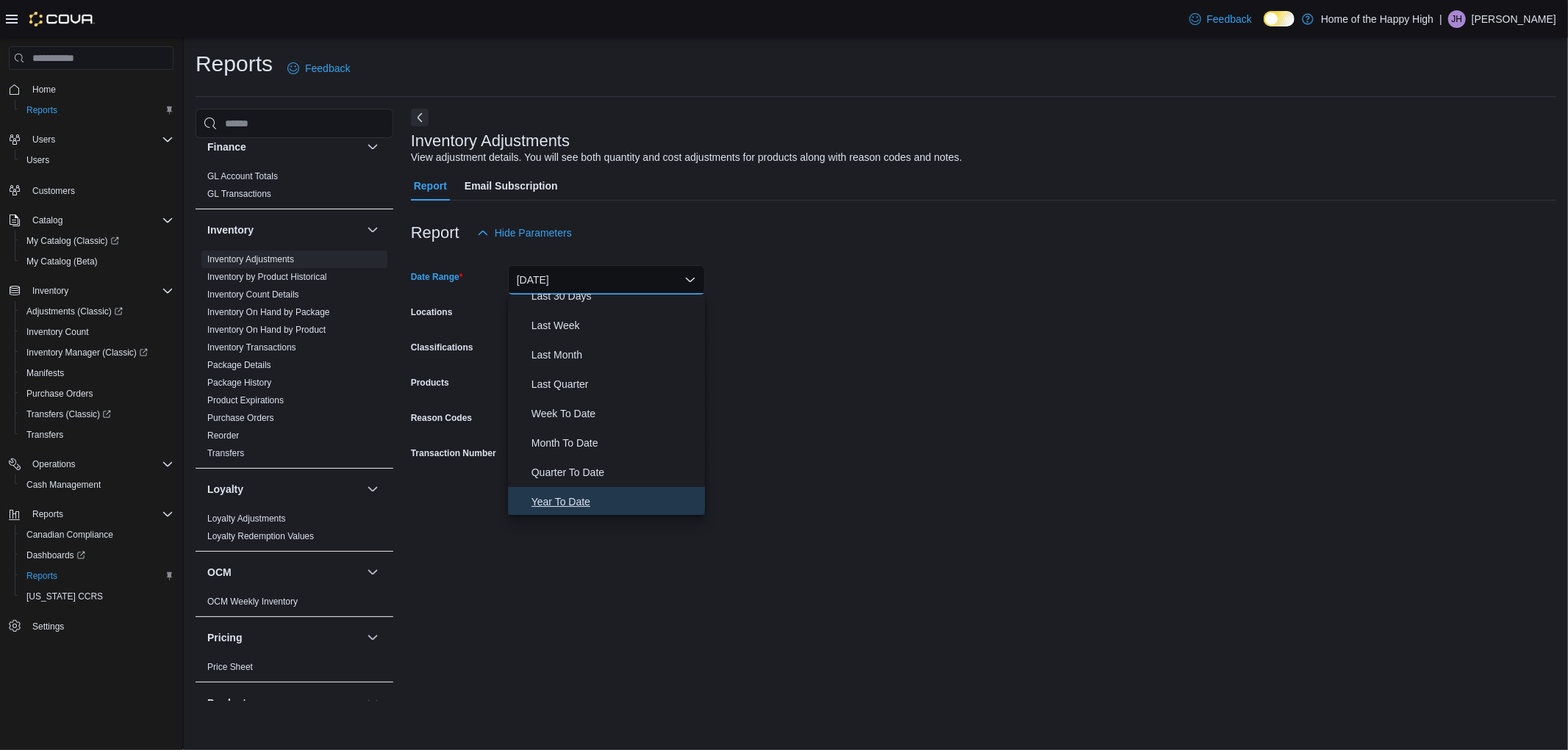
click at [572, 491] on button "Year To Date" at bounding box center [606, 501] width 197 height 29
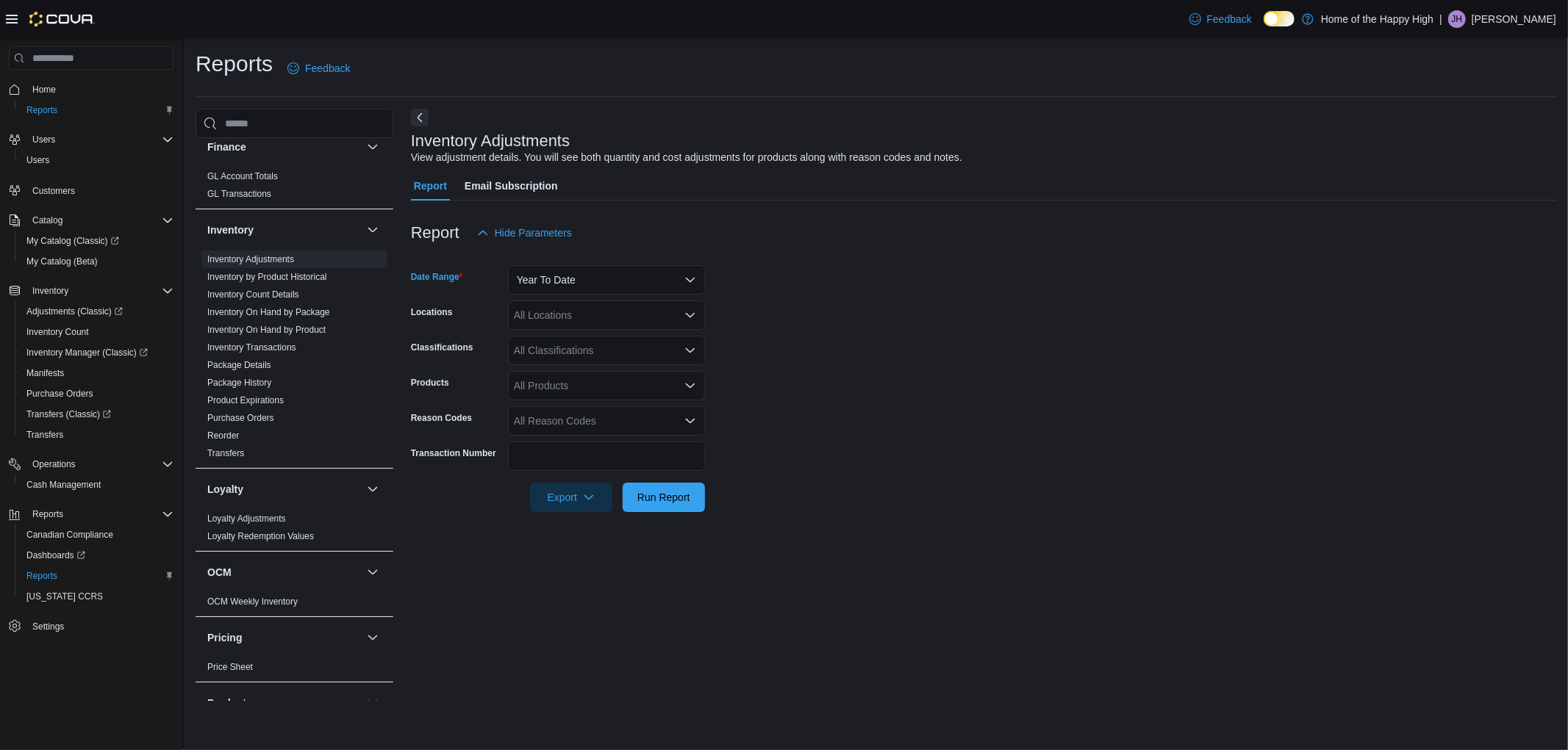
click at [547, 322] on div "All Locations" at bounding box center [606, 314] width 197 height 29
type input "*****"
click at [666, 333] on span "[GEOGRAPHIC_DATA] - [GEOGRAPHIC_DATA] - Fire & Flower" at bounding box center [716, 340] width 294 height 15
drag, startPoint x: 802, startPoint y: 344, endPoint x: 564, endPoint y: 354, distance: 238.2
click at [784, 344] on form "Date Range Year To Date Locations Edmonton - Clareview - Fire & Flower Classifi…" at bounding box center [984, 379] width 1146 height 264
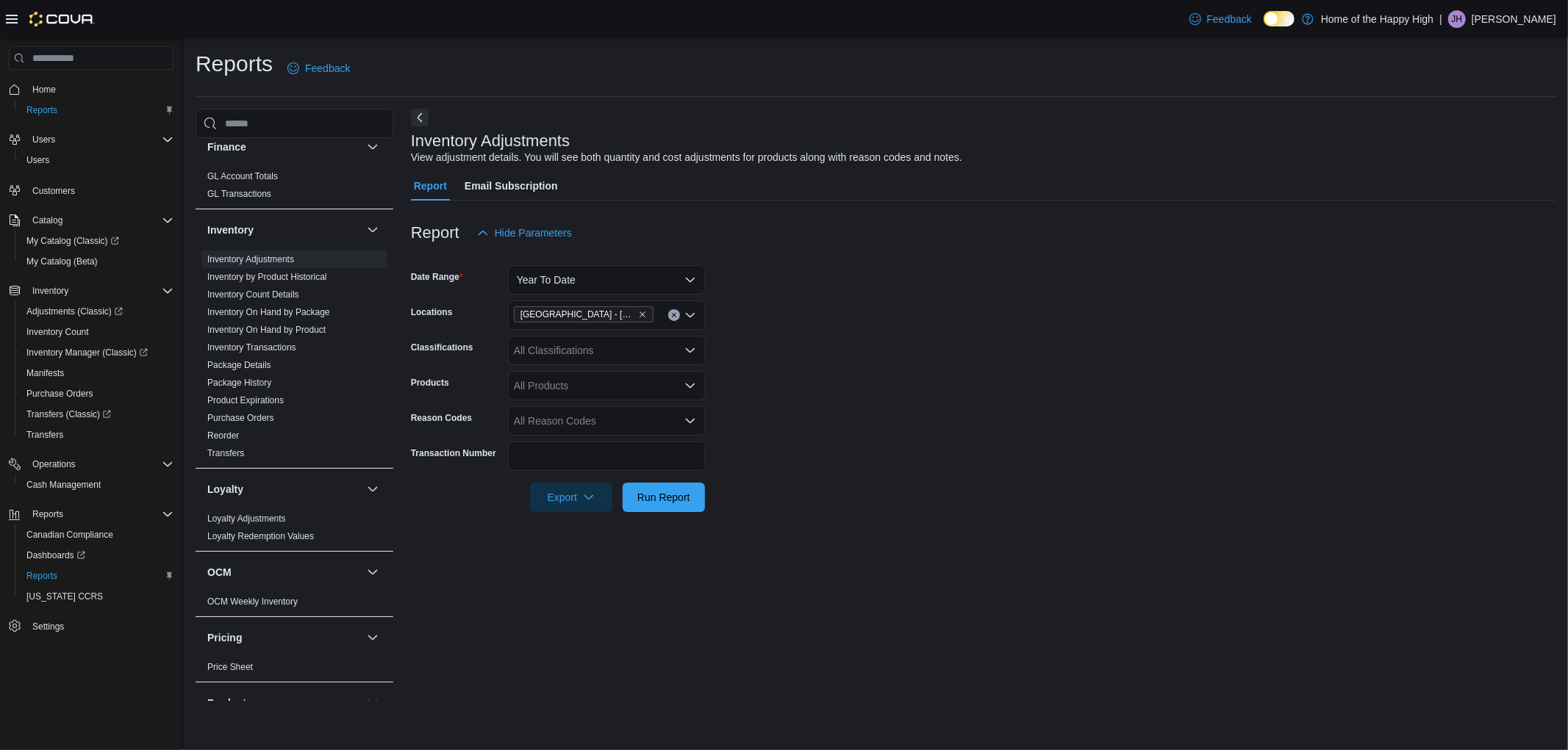
click at [563, 354] on div "All Classifications" at bounding box center [606, 350] width 197 height 29
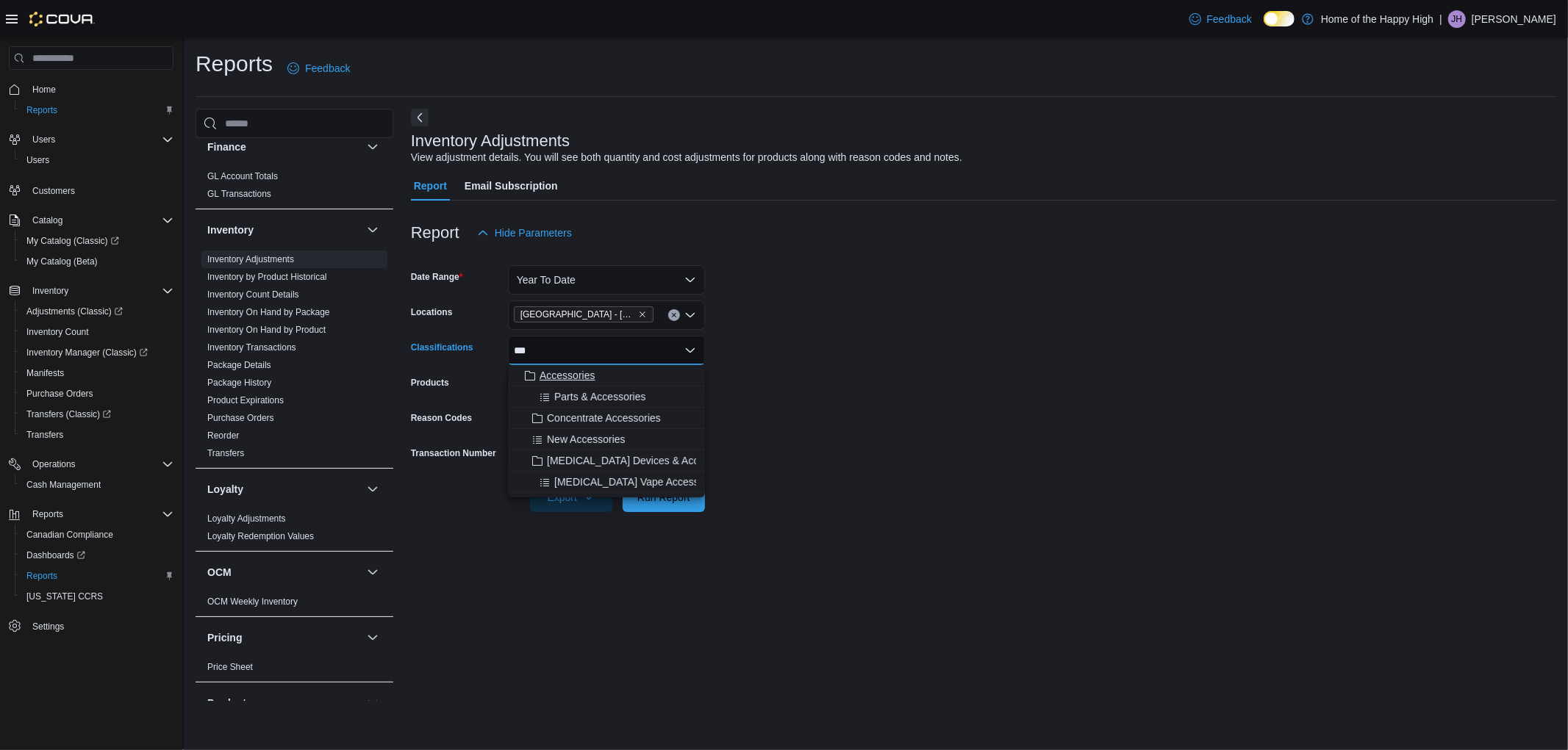
type input "***"
click at [570, 370] on span "Accessories" at bounding box center [567, 375] width 55 height 15
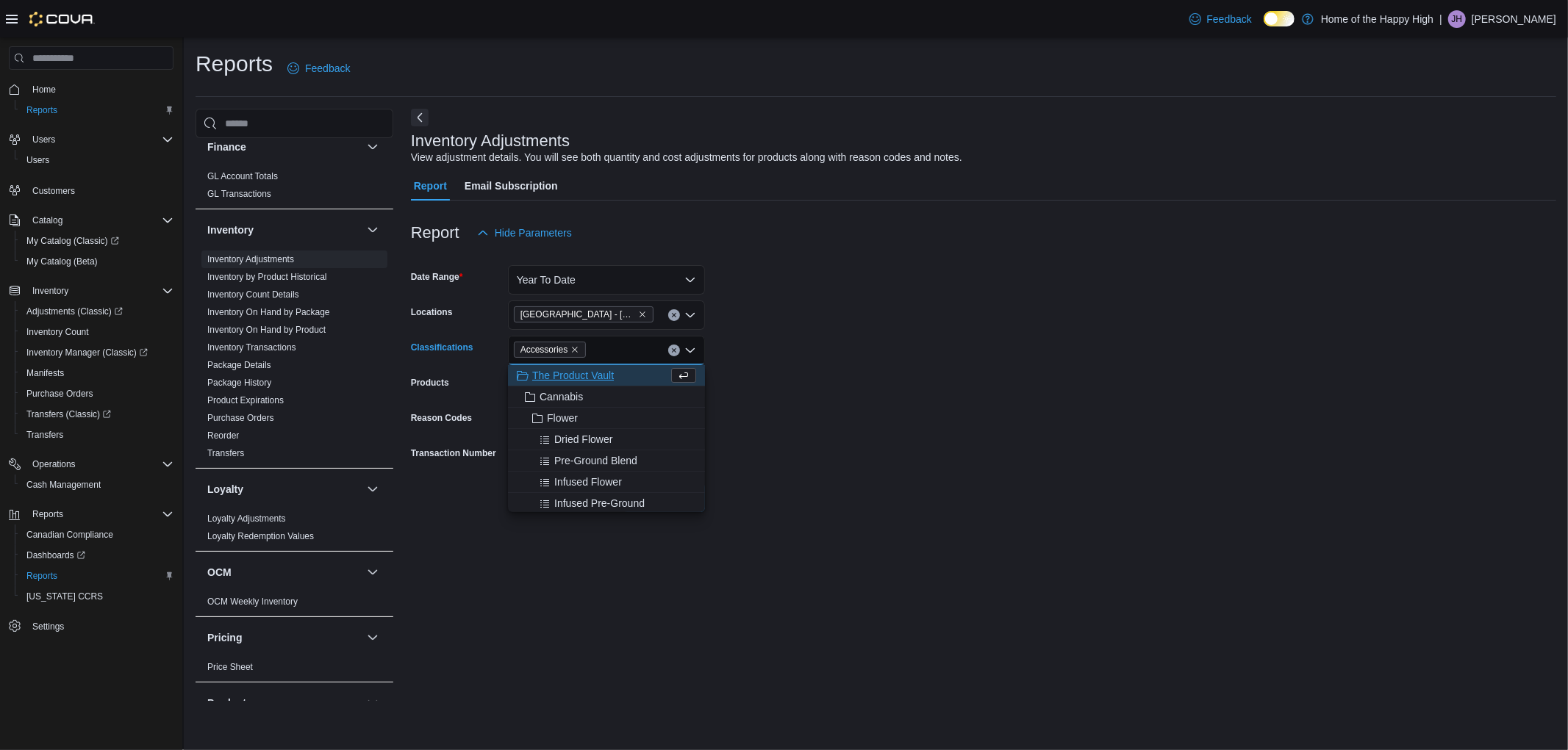
drag, startPoint x: 851, startPoint y: 401, endPoint x: 658, endPoint y: 476, distance: 207.1
click at [832, 413] on form "Date Range Year To Date Locations Edmonton - Clareview - Fire & Flower Classifi…" at bounding box center [984, 379] width 1146 height 264
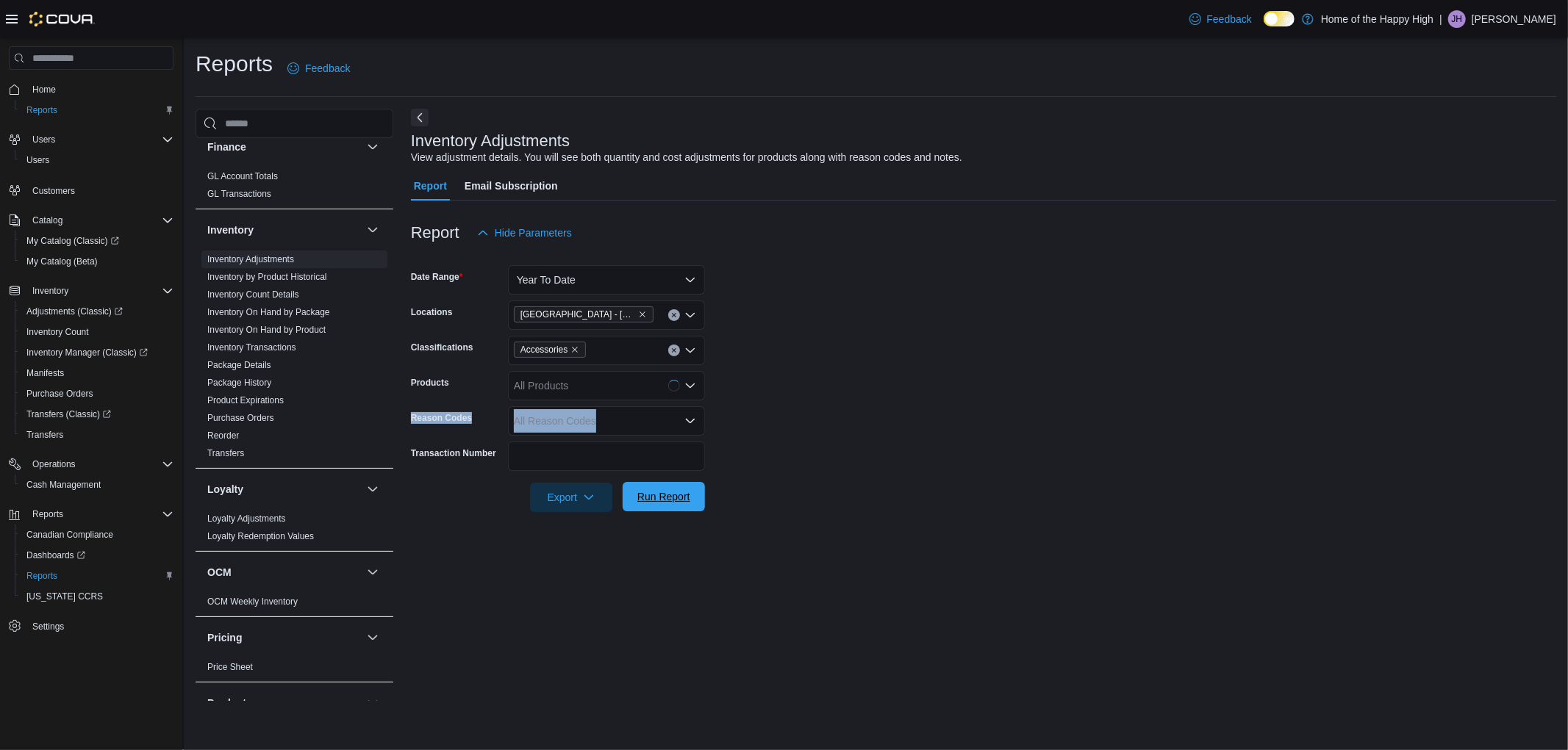
click at [644, 497] on span "Run Report" at bounding box center [664, 496] width 53 height 15
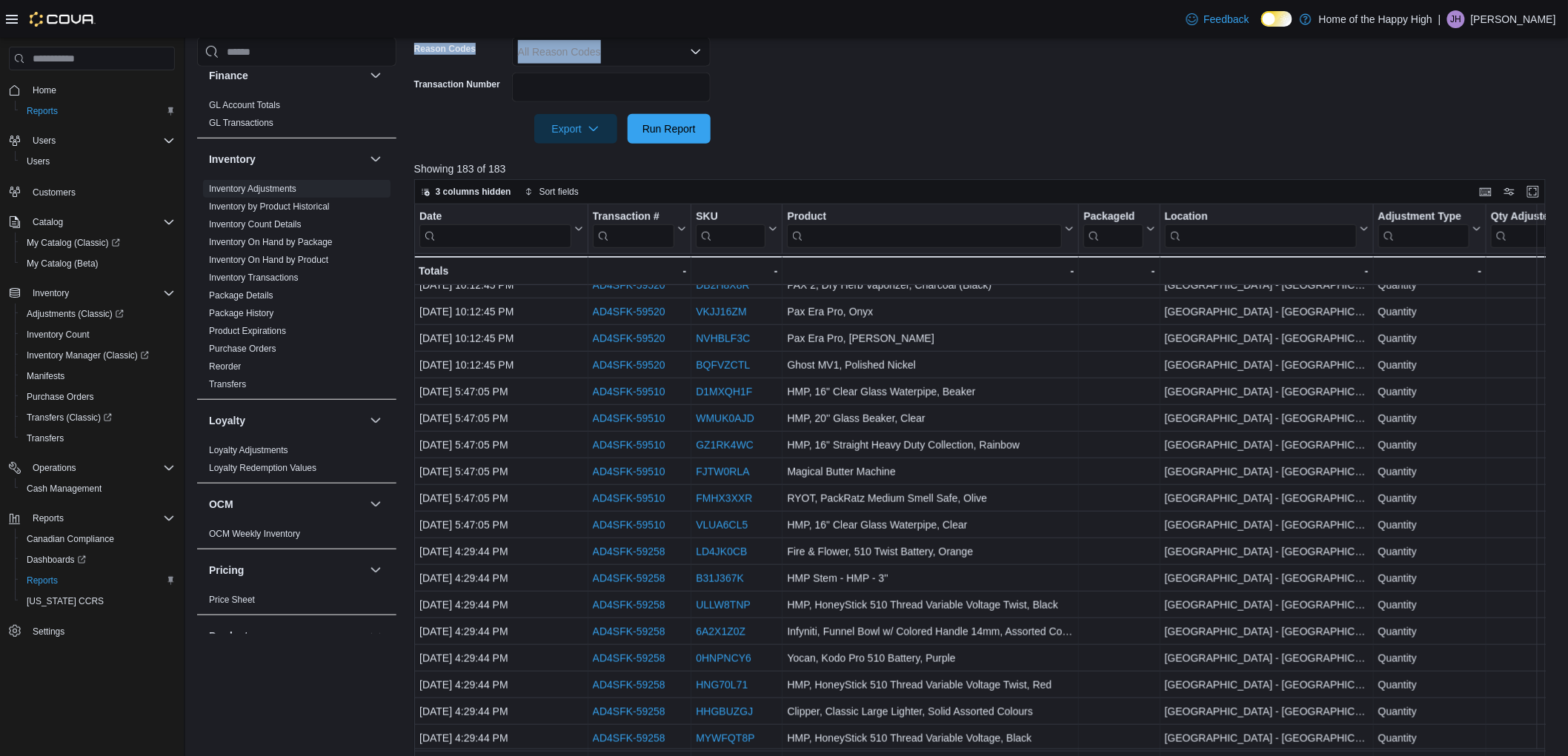
scroll to position [575, 0]
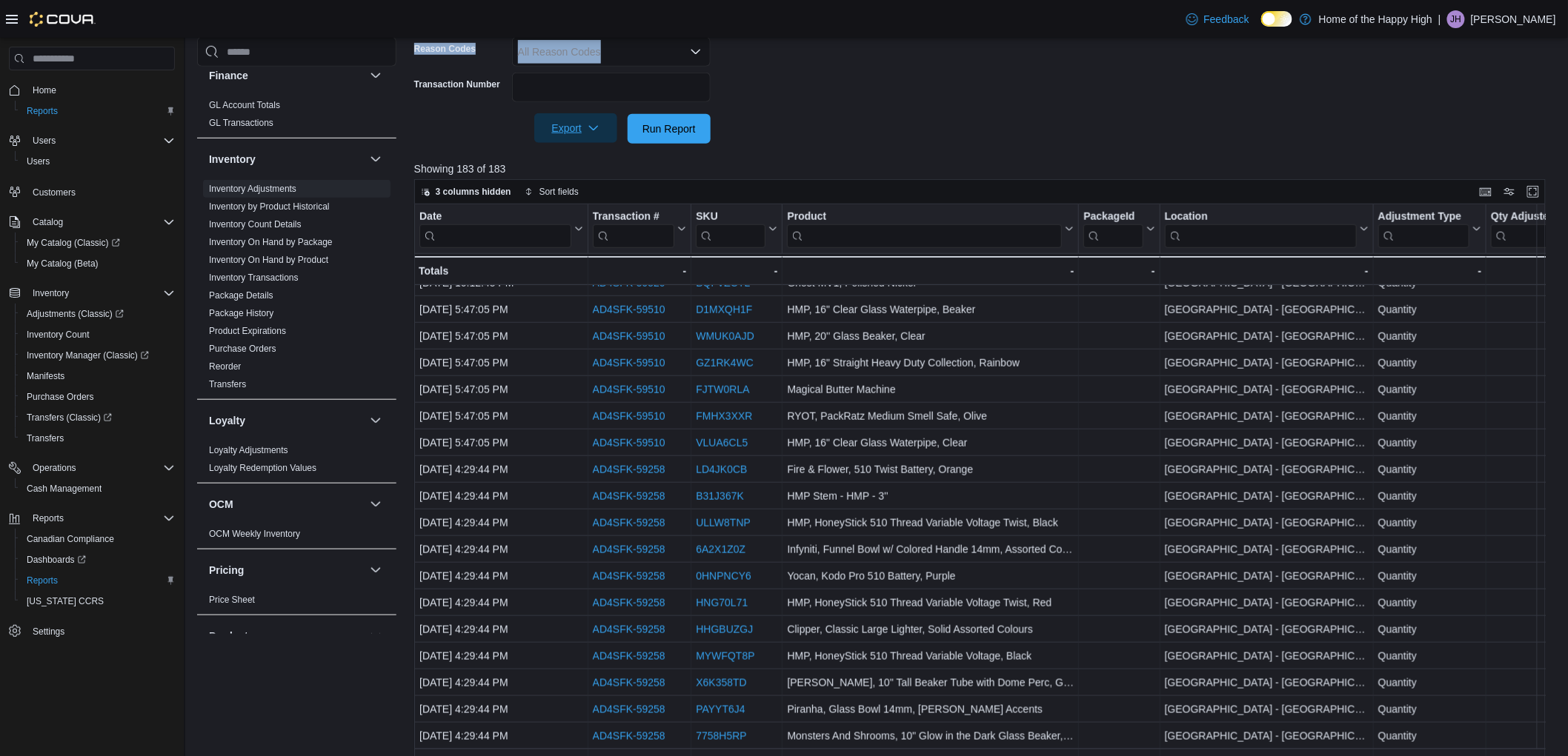
click at [584, 128] on span "Export" at bounding box center [576, 127] width 65 height 29
click at [597, 160] on span "Export to Excel" at bounding box center [577, 158] width 67 height 12
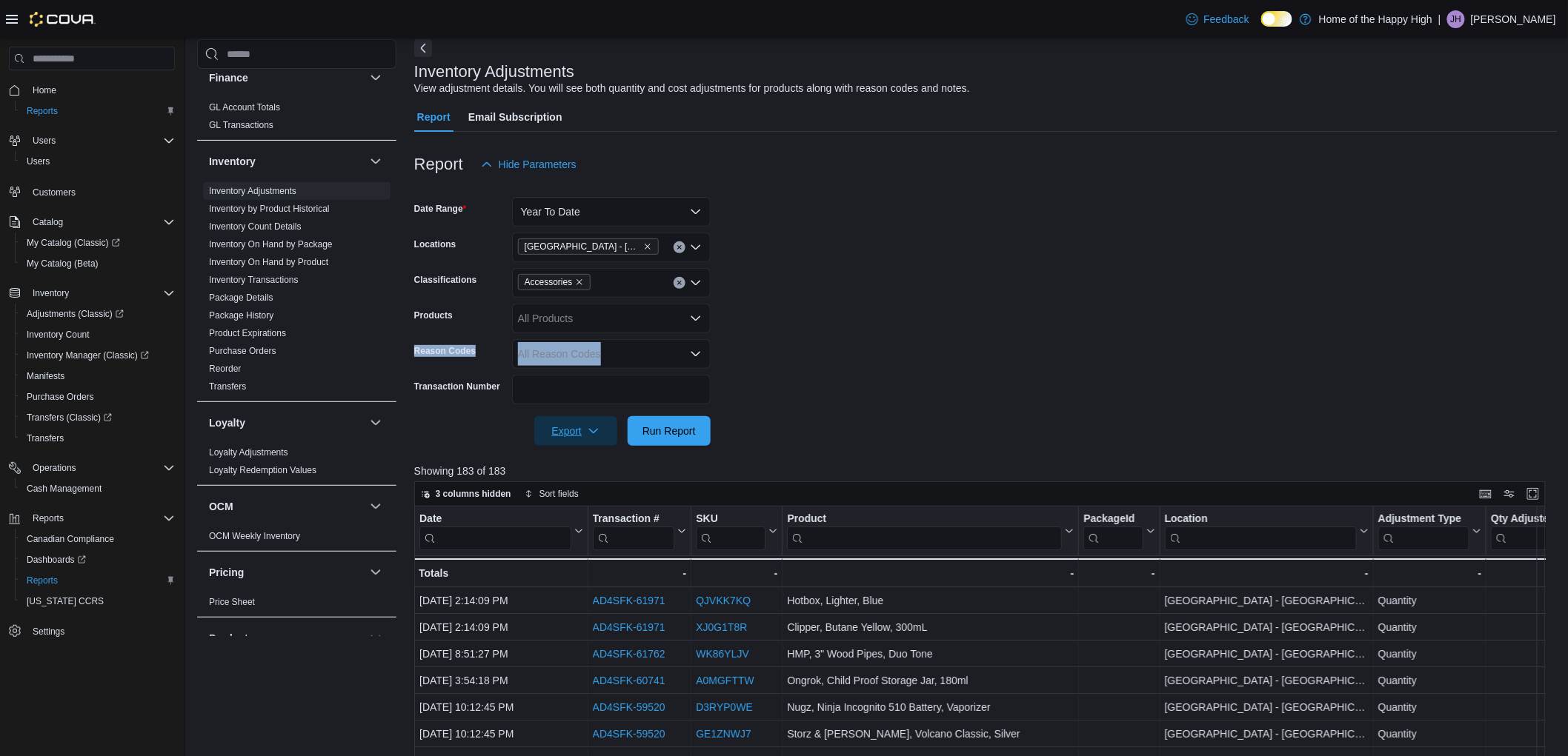
scroll to position [43, 0]
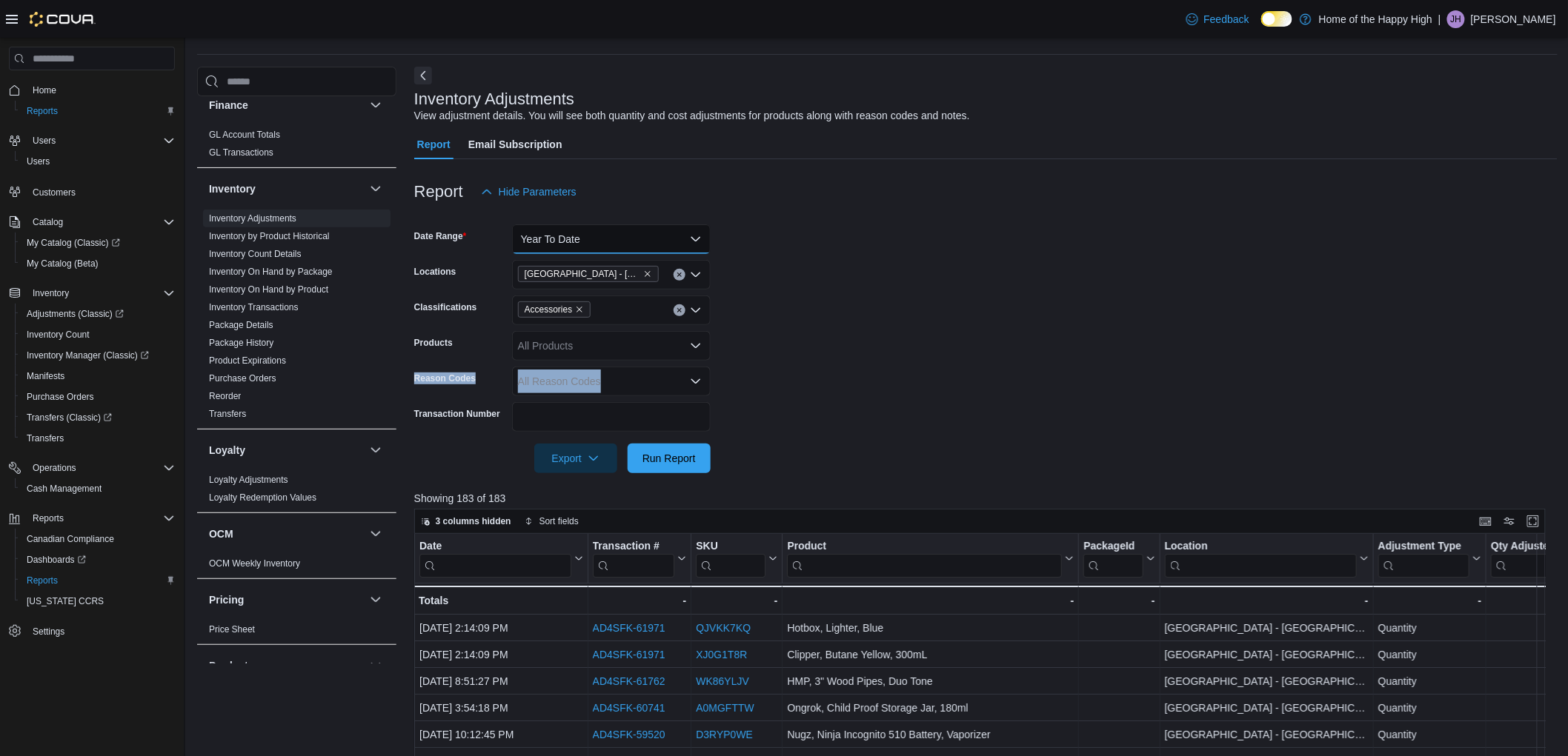
click at [544, 241] on button "Year To Date" at bounding box center [611, 239] width 199 height 29
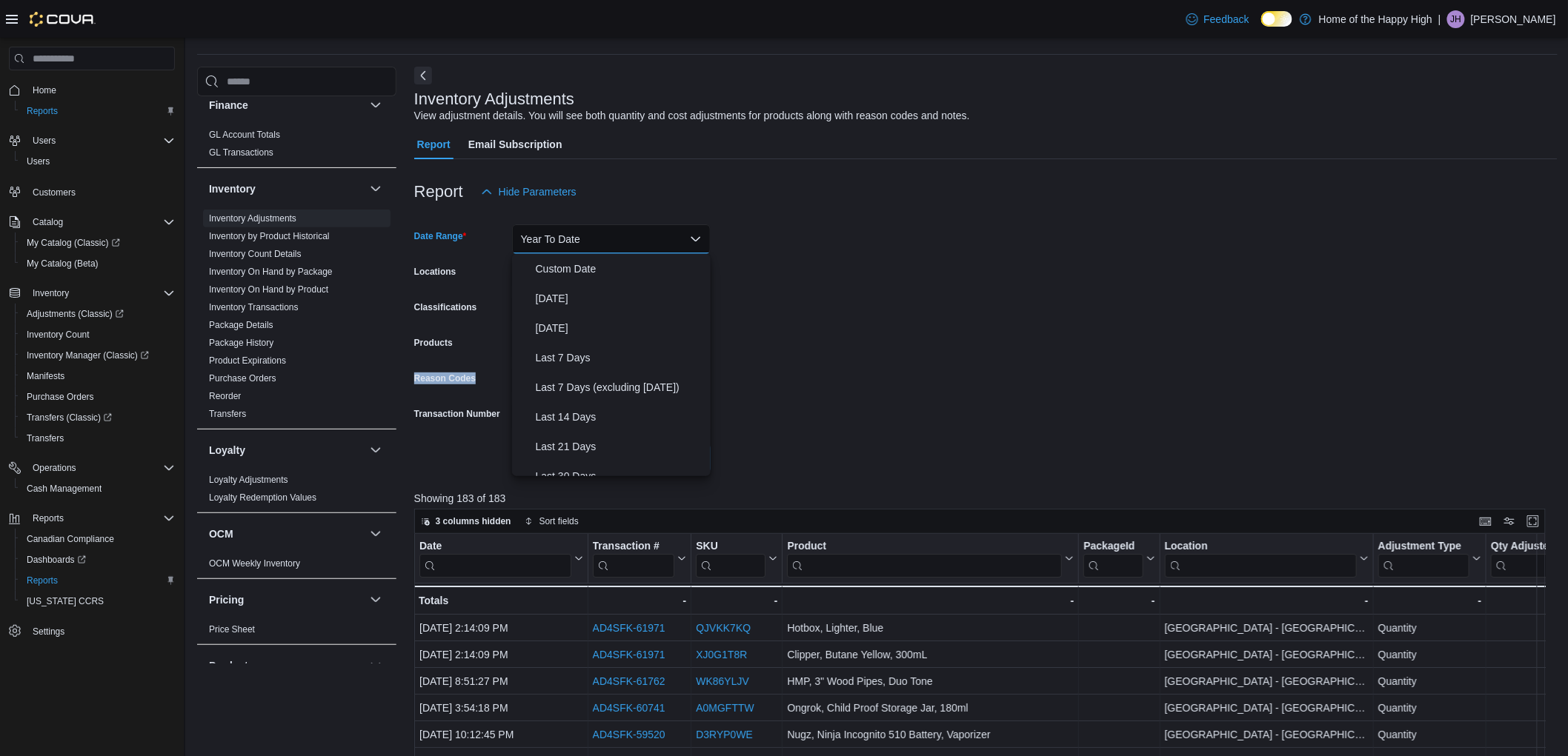
scroll to position [223, 0]
click at [543, 256] on span "Last 30 Days" at bounding box center [620, 254] width 169 height 18
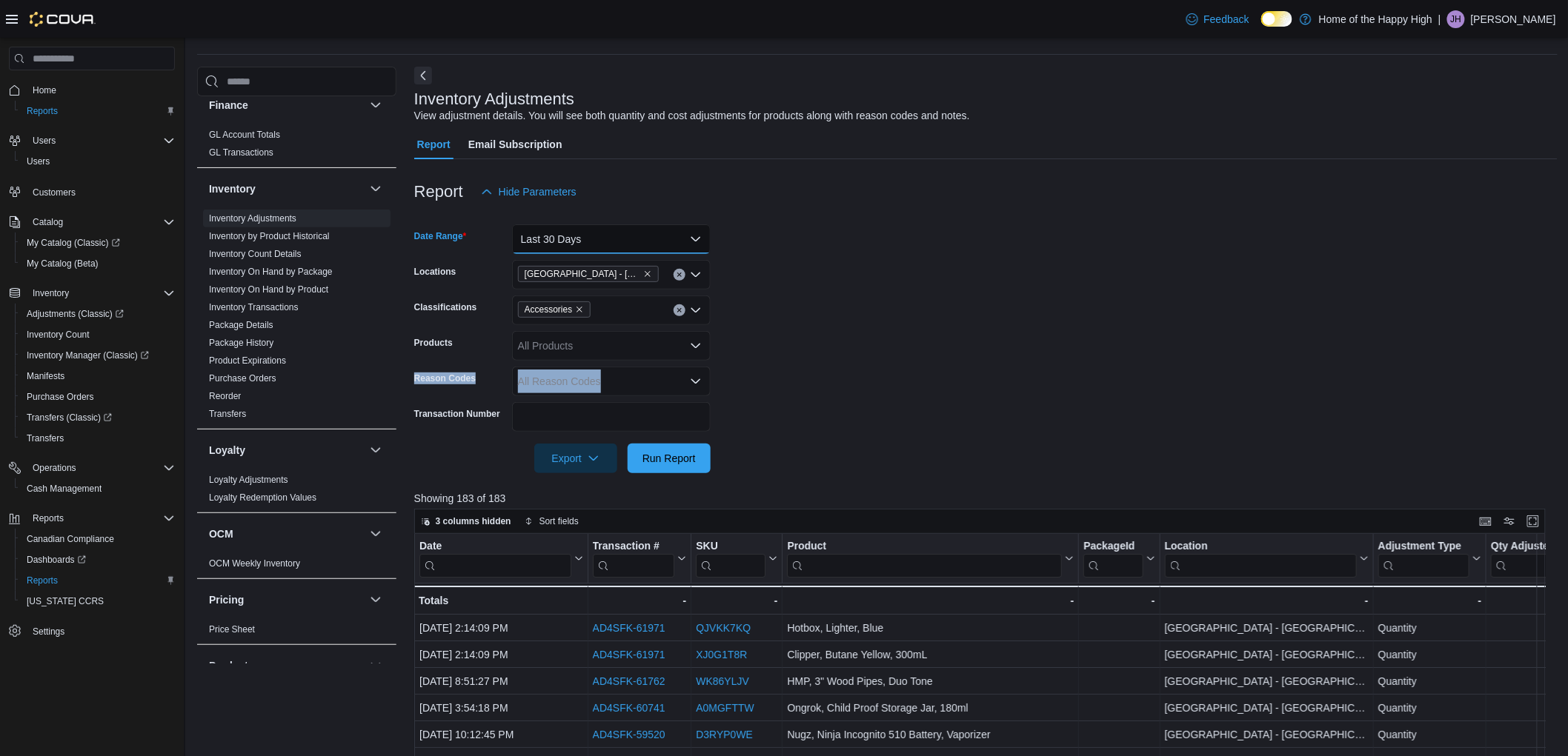
click at [536, 250] on button "Last 30 Days" at bounding box center [611, 239] width 199 height 29
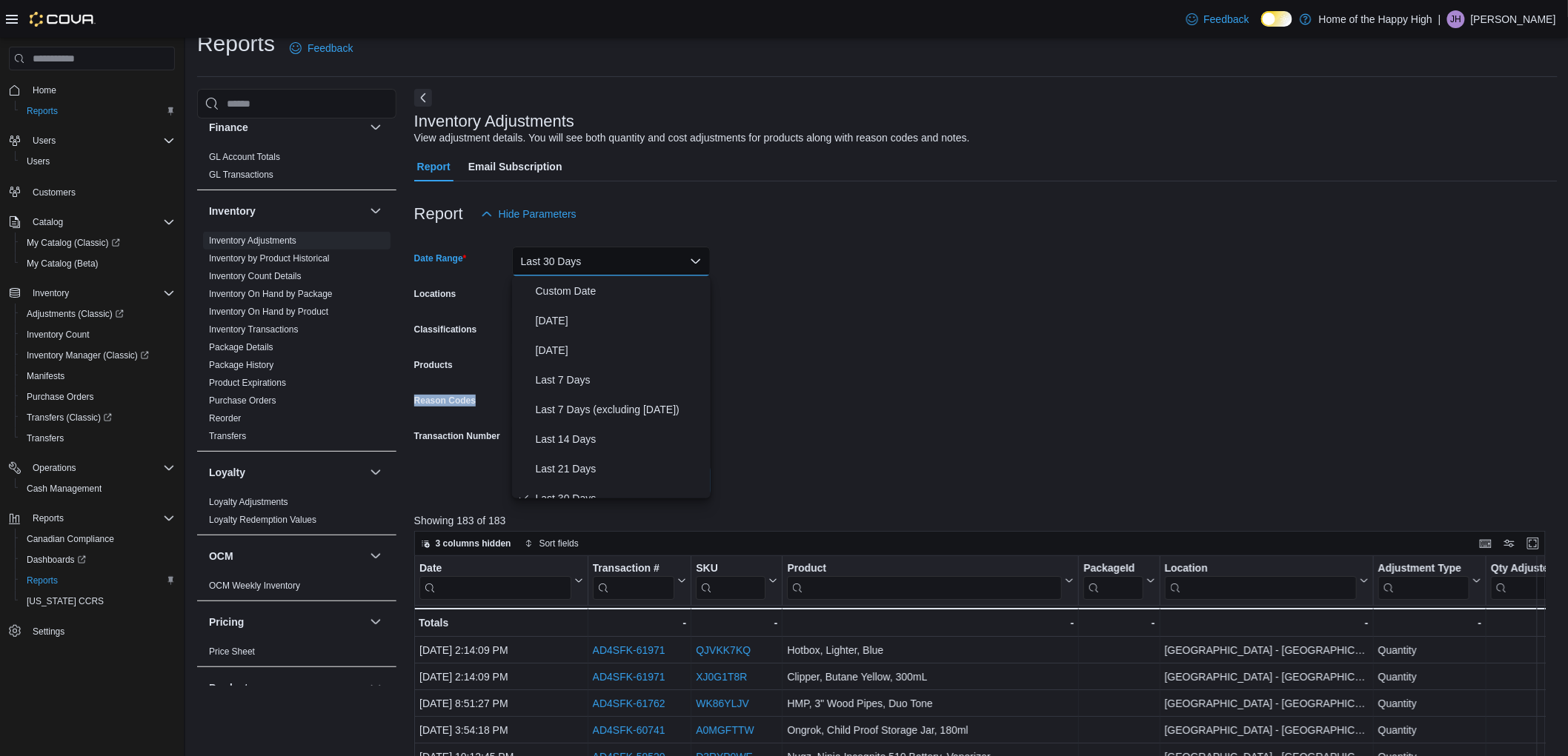
scroll to position [0, 0]
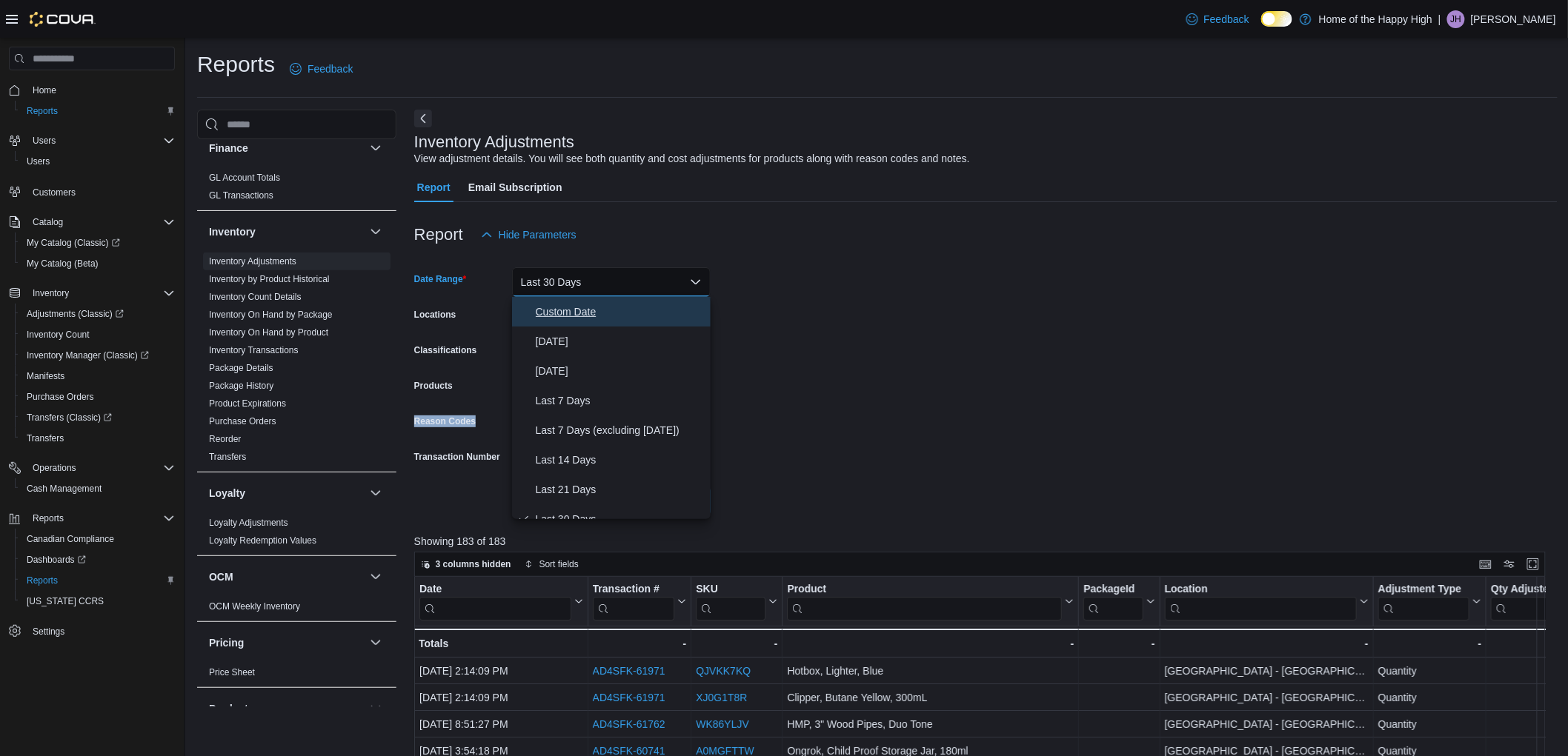
click at [551, 303] on span "Custom Date" at bounding box center [620, 312] width 169 height 18
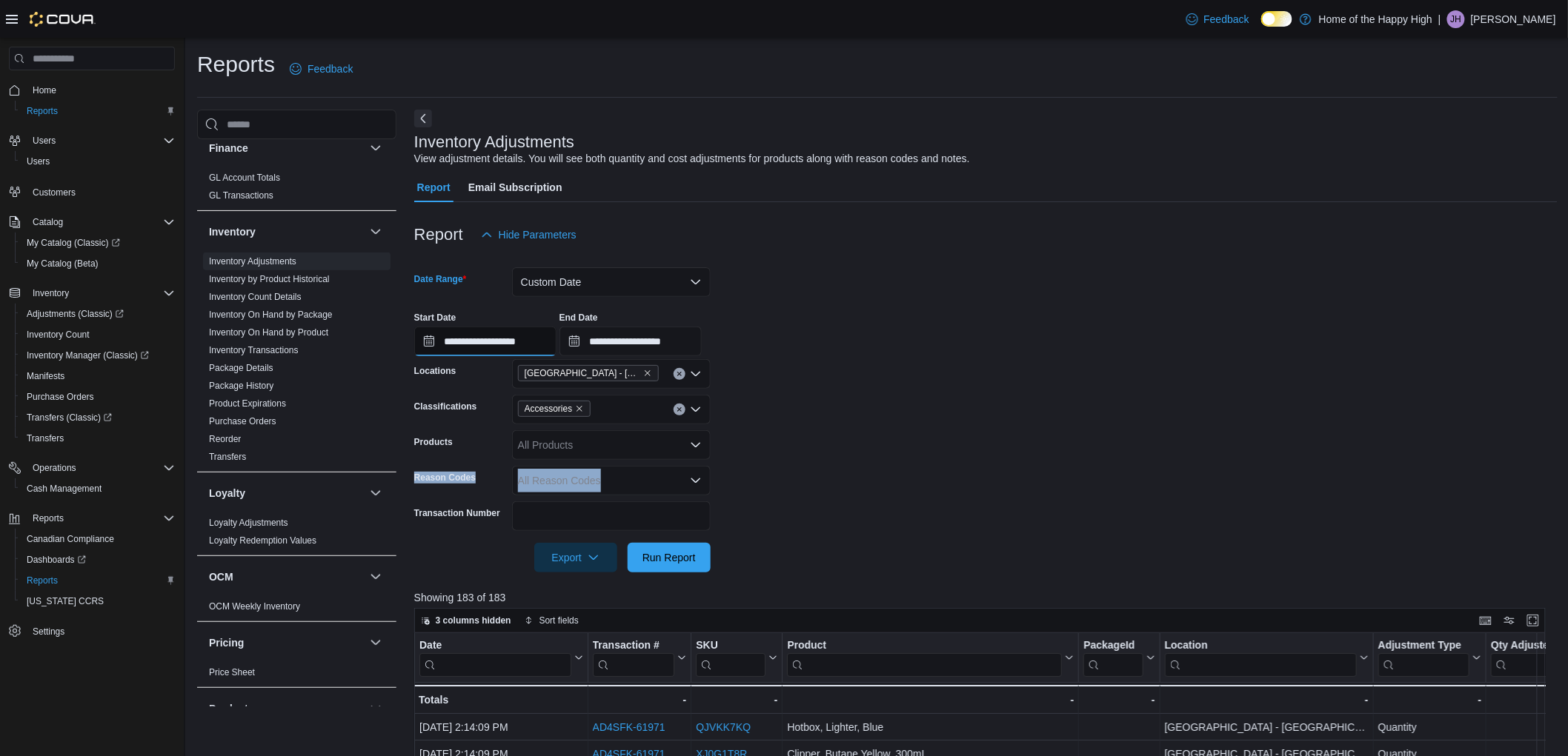
click at [494, 335] on input "**********" at bounding box center [486, 341] width 143 height 29
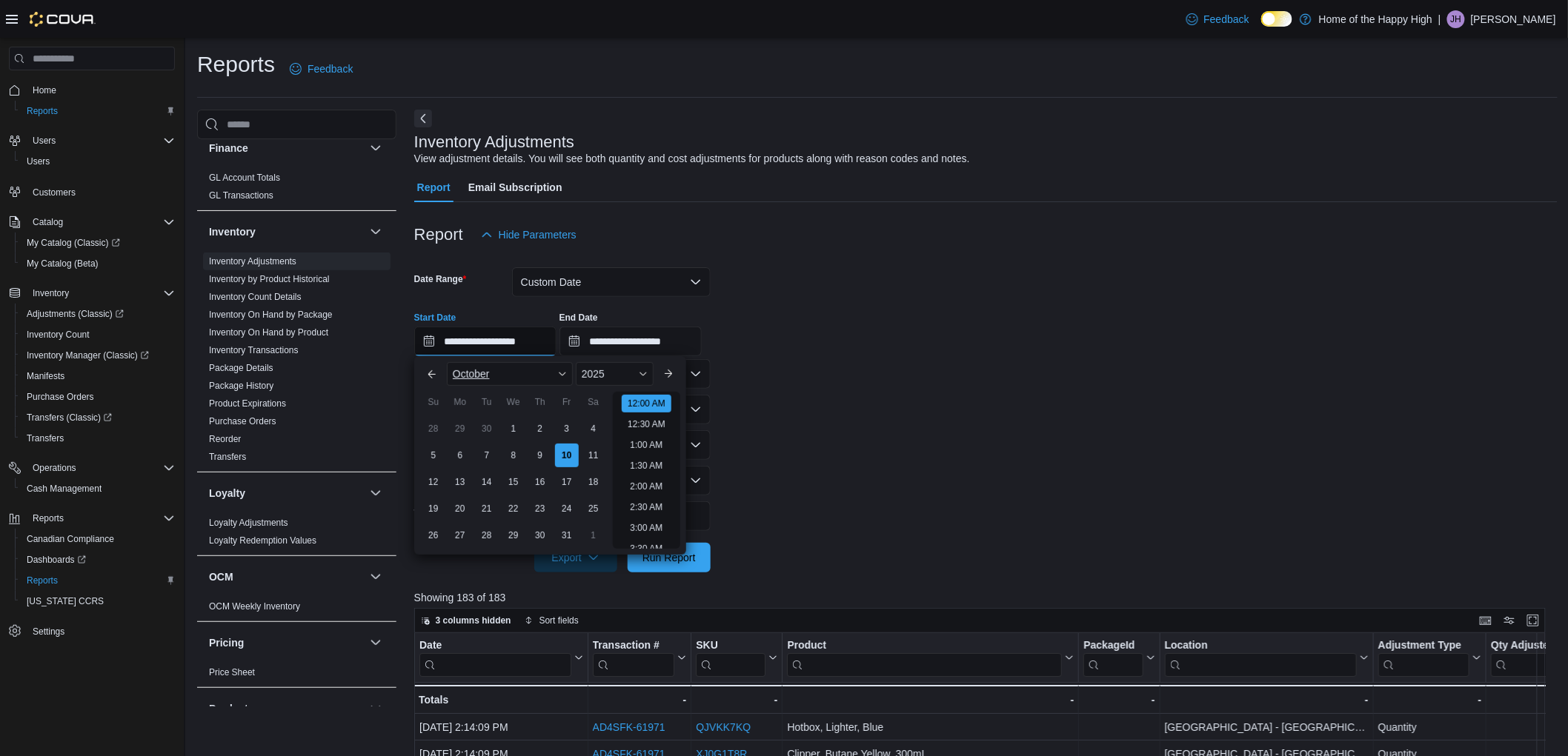
scroll to position [46, 0]
click at [610, 370] on div "2025" at bounding box center [614, 374] width 78 height 24
click at [606, 521] on div "2024" at bounding box center [615, 516] width 72 height 18
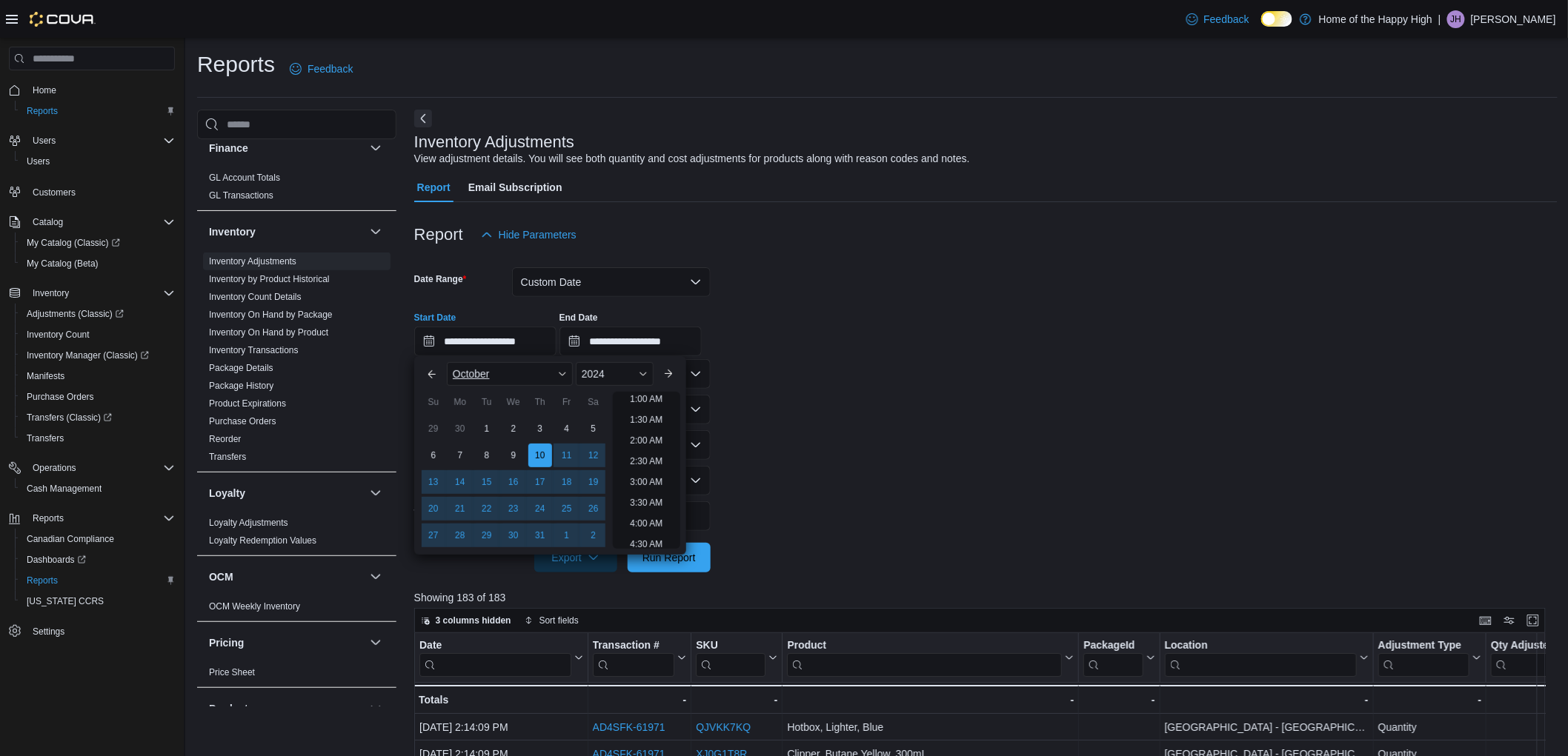
scroll to position [3, 0]
click at [522, 367] on div "October" at bounding box center [510, 374] width 126 height 24
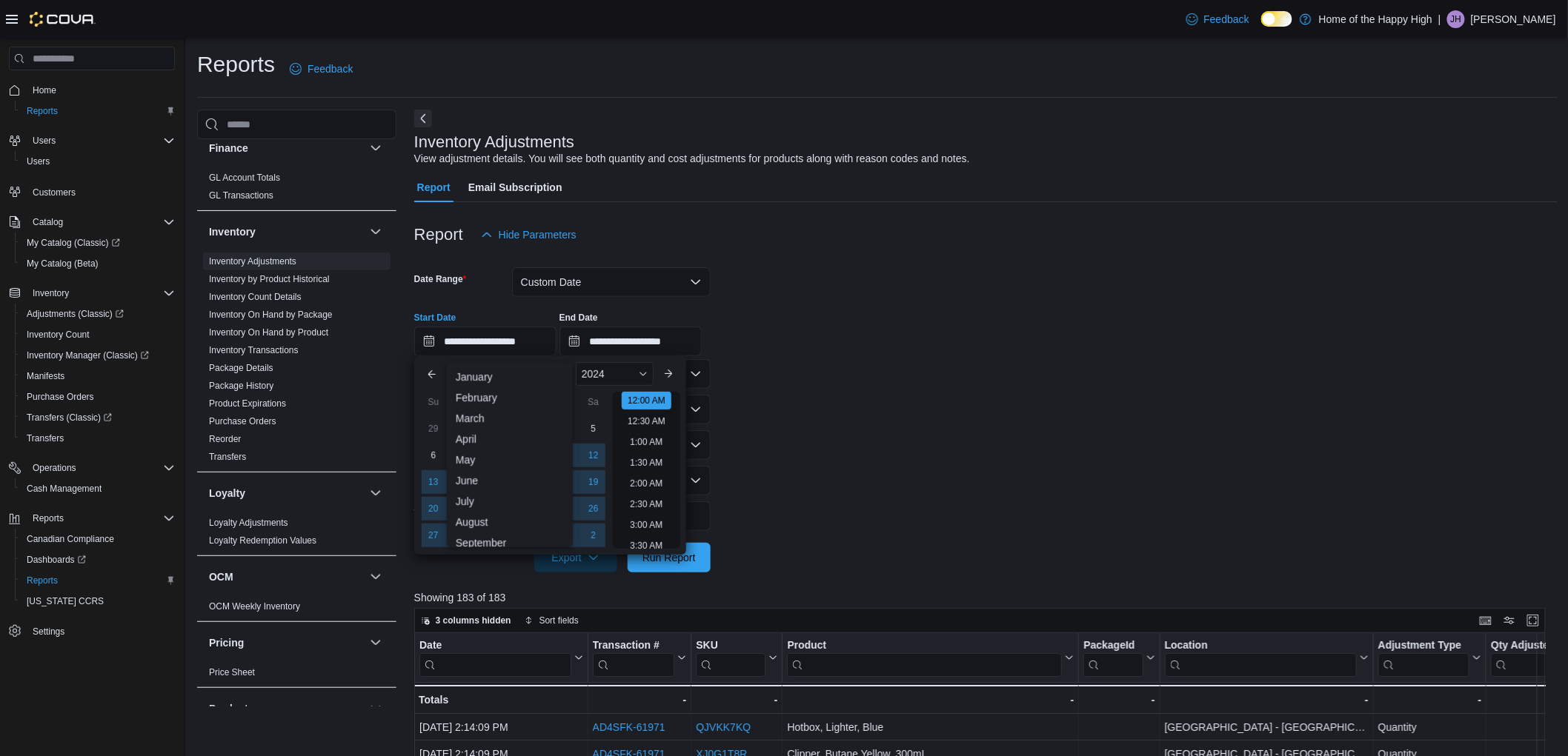
scroll to position [72, 0]
click at [486, 516] on div "November" at bounding box center [510, 513] width 120 height 18
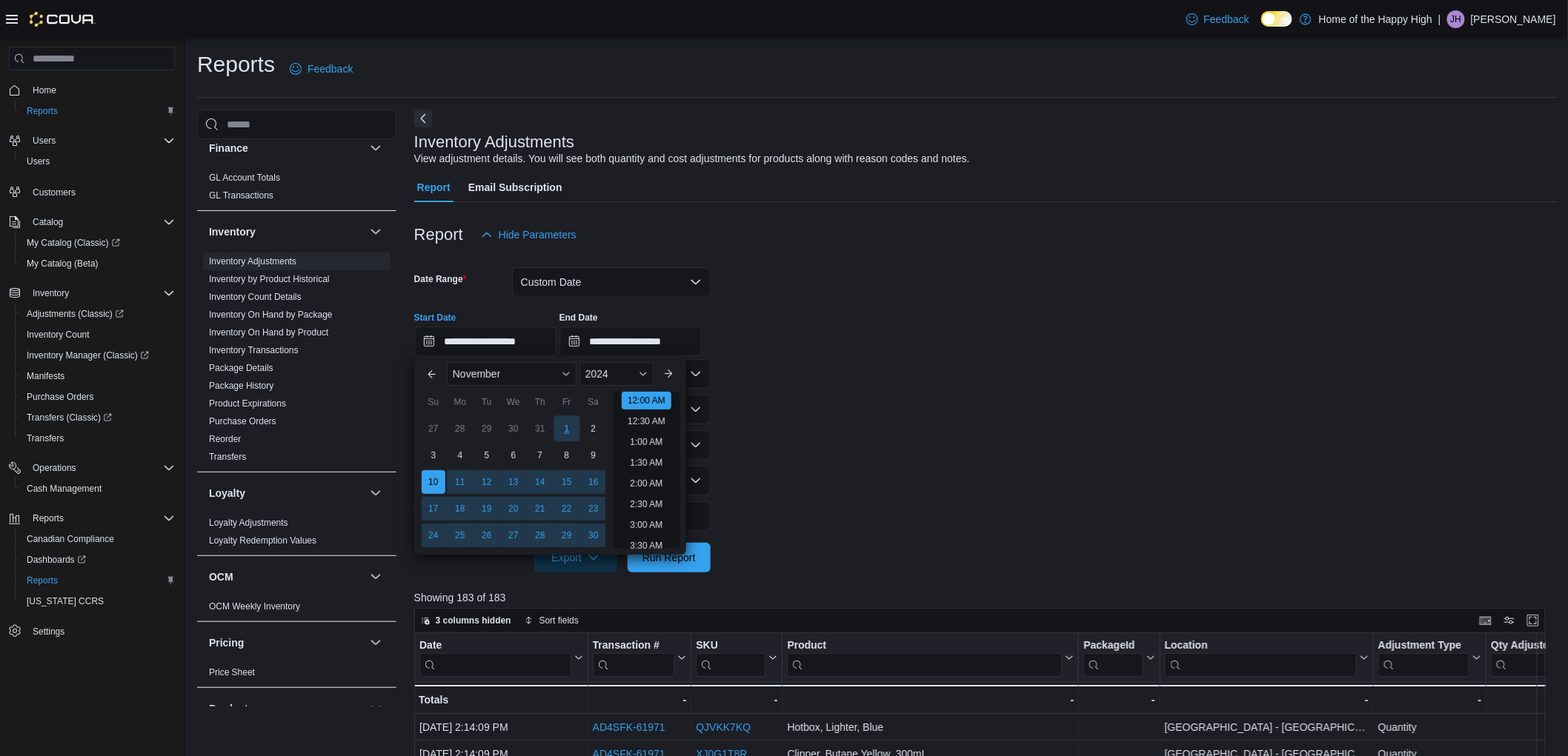
click at [561, 425] on div "1" at bounding box center [566, 428] width 26 height 26
click at [659, 332] on input "**********" at bounding box center [631, 341] width 143 height 29
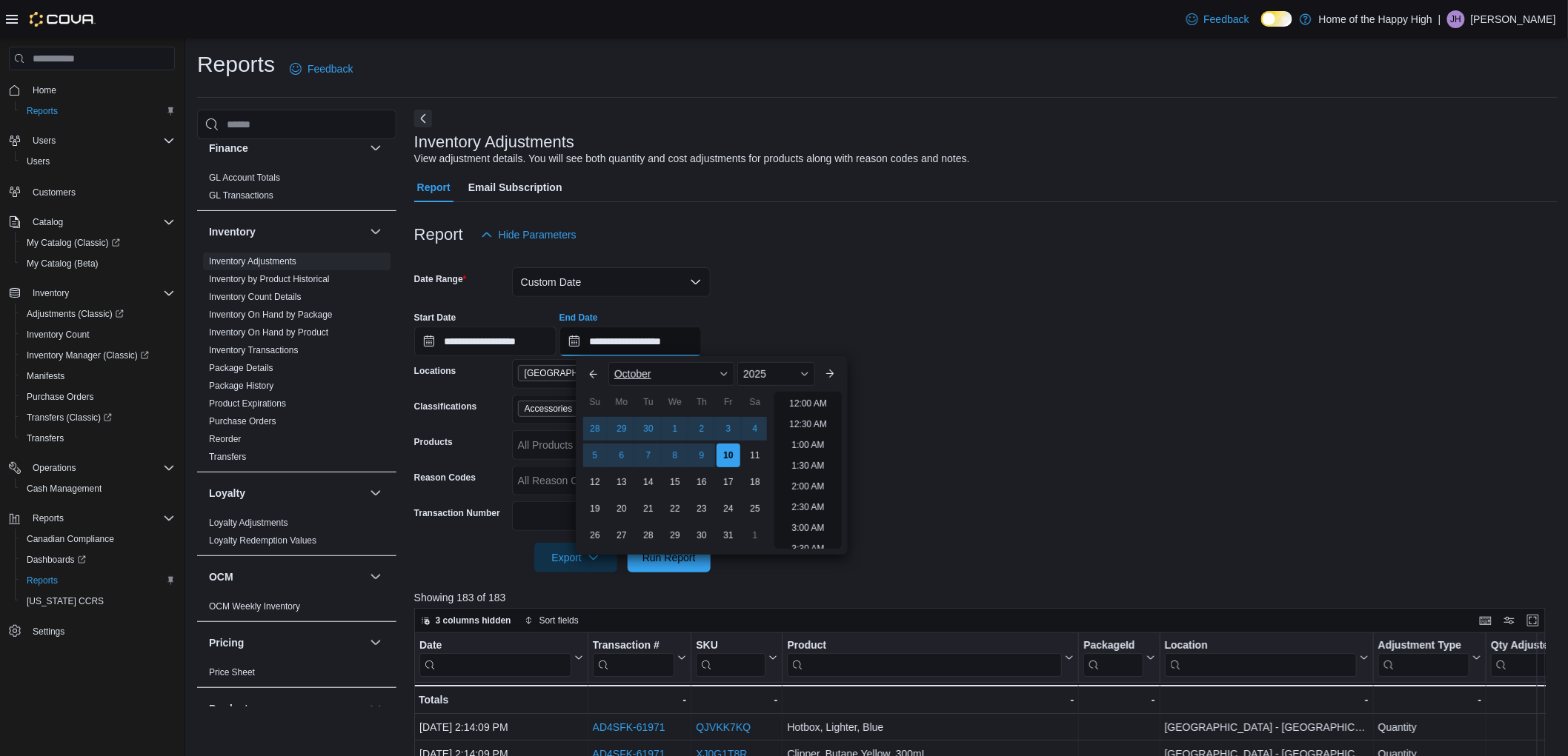
scroll to position [841, 0]
click at [782, 373] on div "2025" at bounding box center [776, 374] width 78 height 24
drag, startPoint x: 772, startPoint y: 514, endPoint x: 748, endPoint y: 499, distance: 28.3
click at [772, 513] on div "2024" at bounding box center [776, 516] width 72 height 18
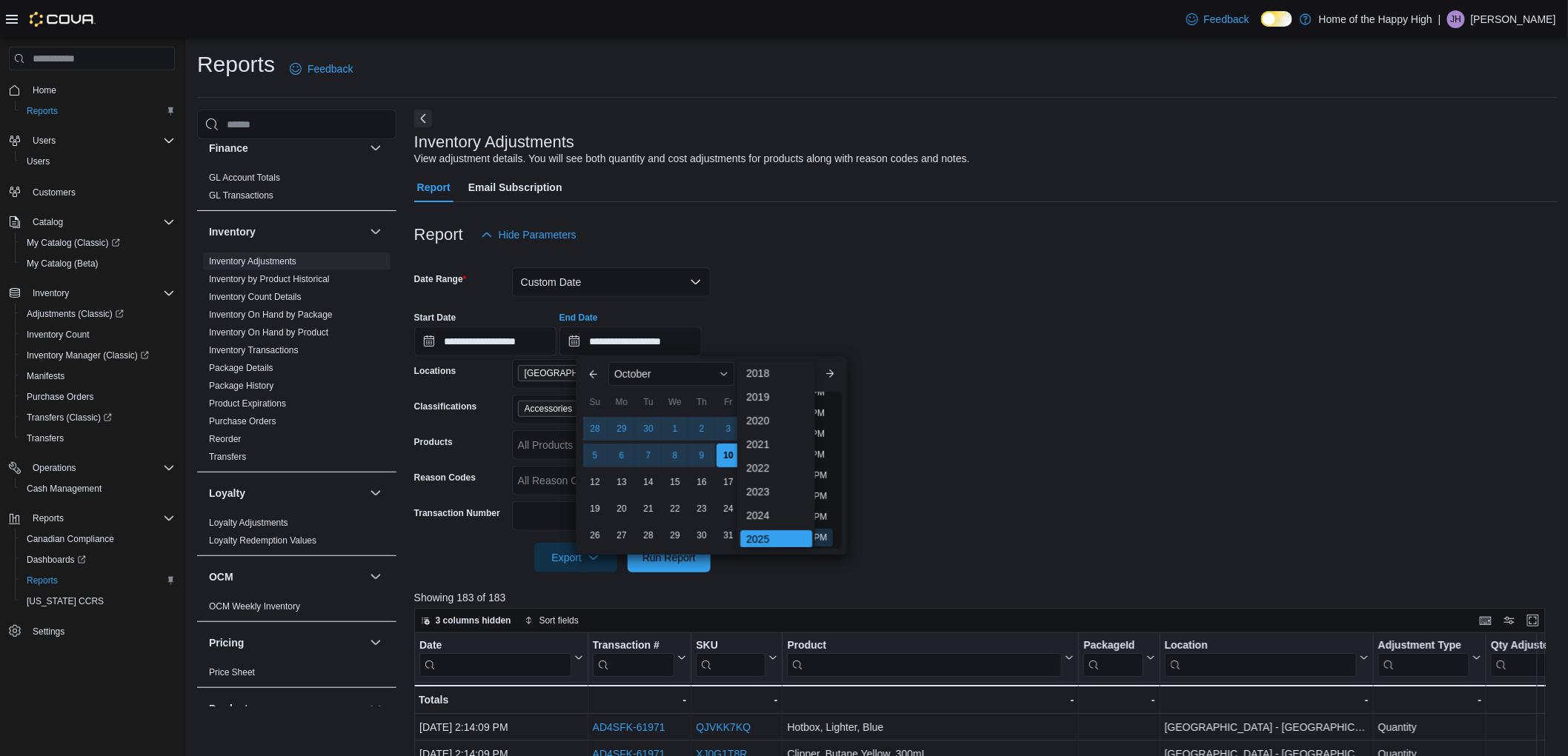
type input "**********"
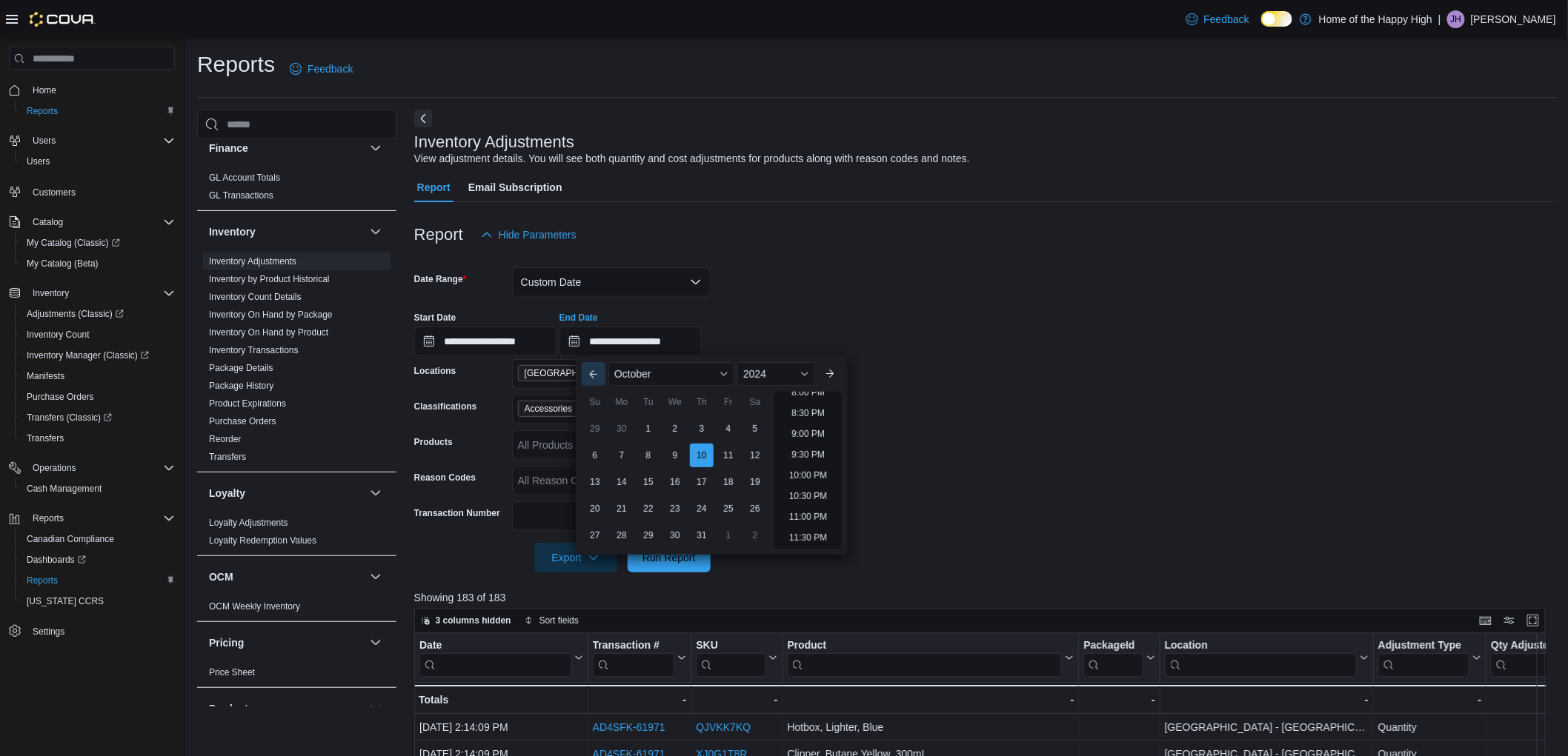
click at [583, 371] on button "Previous Month" at bounding box center [593, 374] width 24 height 24
type input "**********"
click at [834, 372] on button "Next month" at bounding box center [829, 374] width 24 height 24
click at [764, 536] on div "30" at bounding box center [755, 534] width 26 height 26
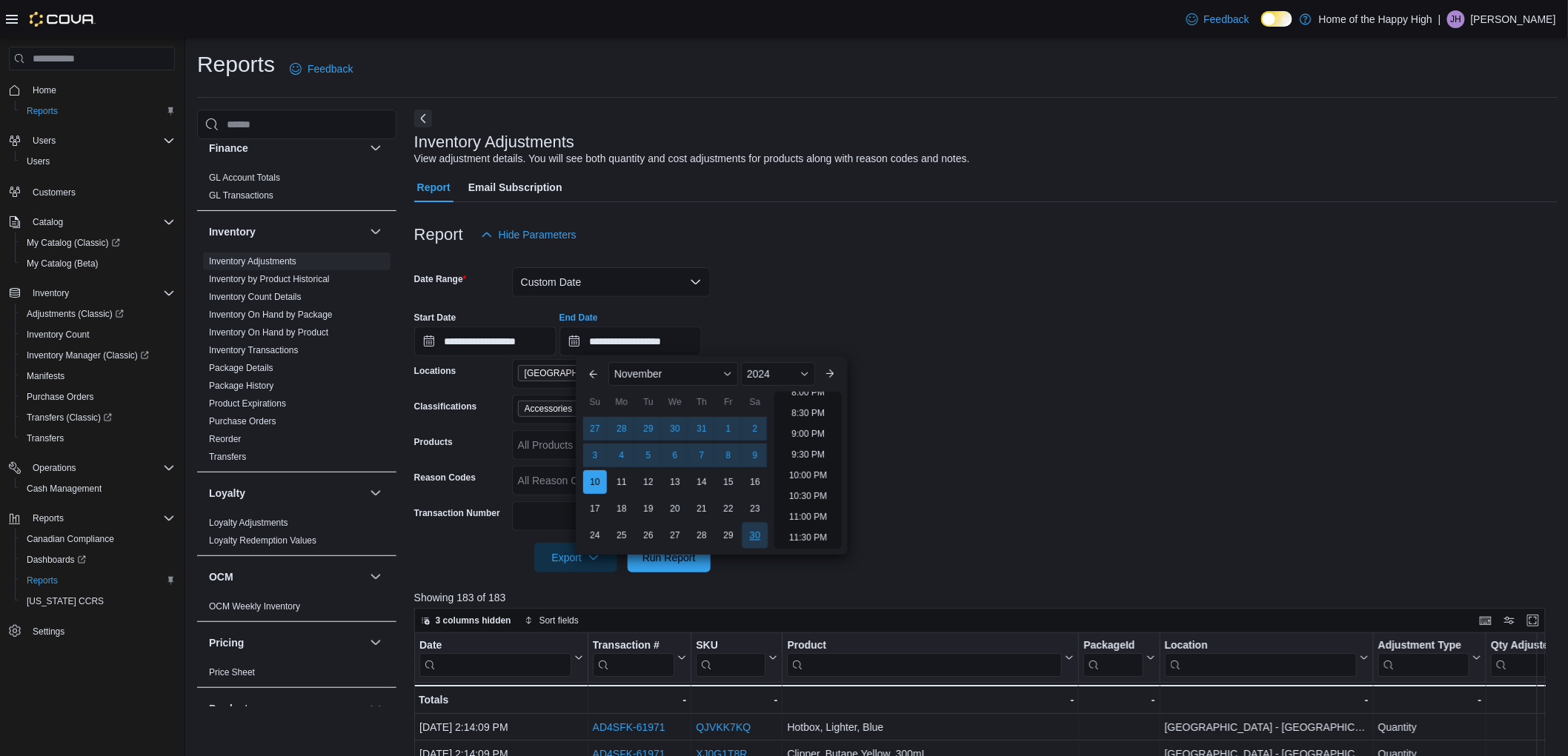
type input "**********"
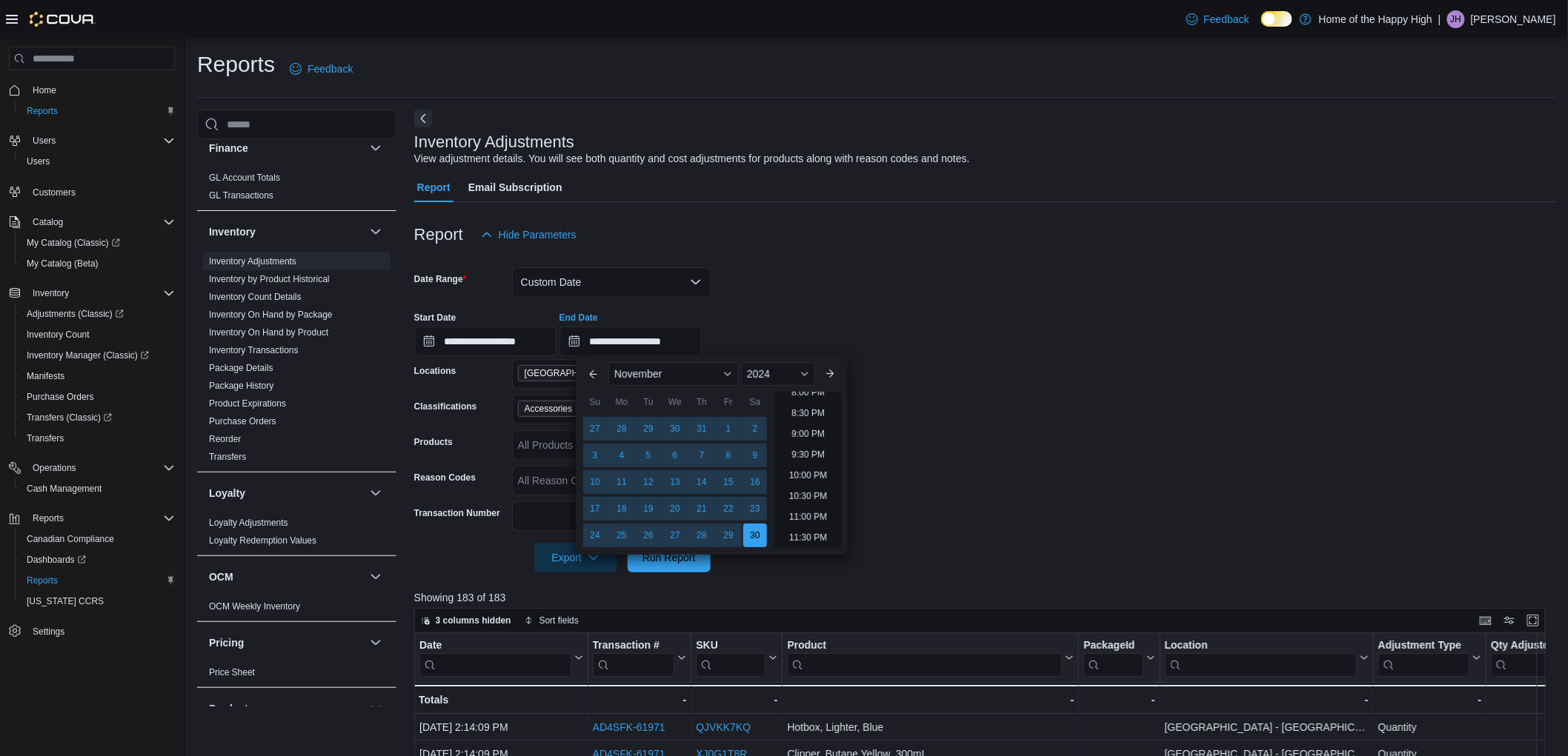
drag, startPoint x: 1112, startPoint y: 369, endPoint x: 947, endPoint y: 383, distance: 165.6
click at [1107, 370] on form "**********" at bounding box center [985, 411] width 1143 height 323
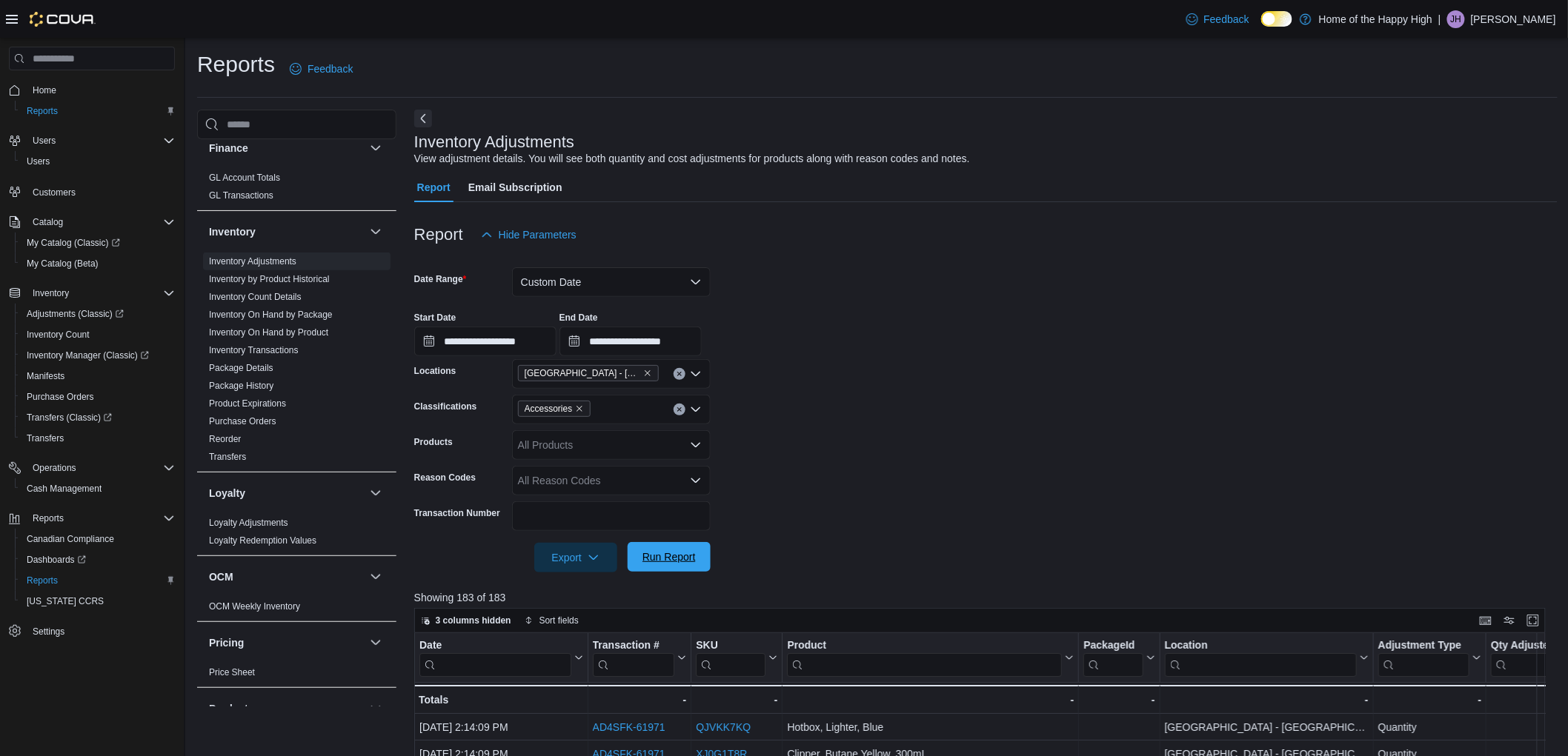
click at [672, 547] on span "Run Report" at bounding box center [668, 557] width 65 height 29
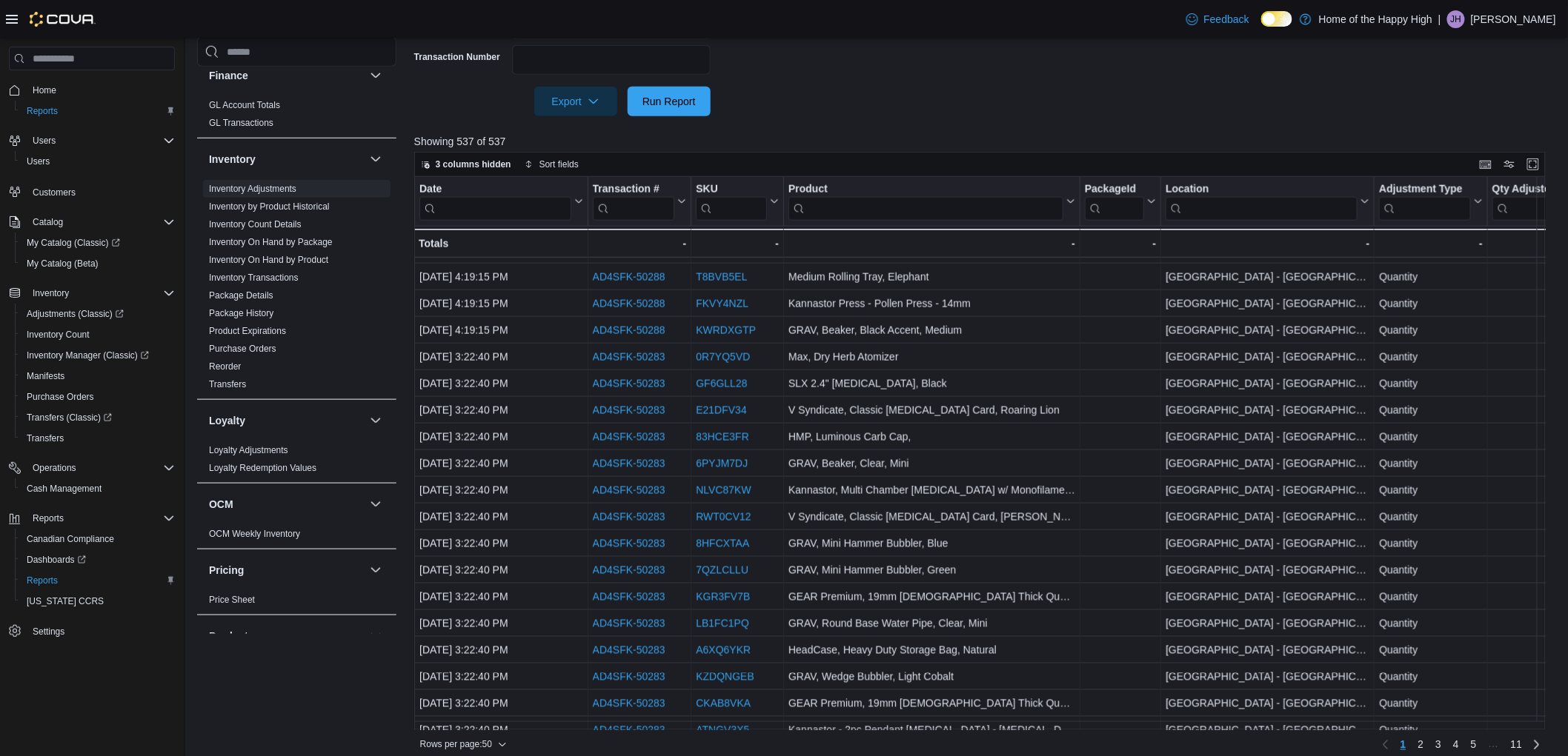
scroll to position [823, 0]
click at [576, 117] on div at bounding box center [985, 126] width 1143 height 18
click at [581, 108] on span "Export" at bounding box center [576, 100] width 65 height 29
click at [589, 132] on span "Export to Excel" at bounding box center [577, 131] width 67 height 12
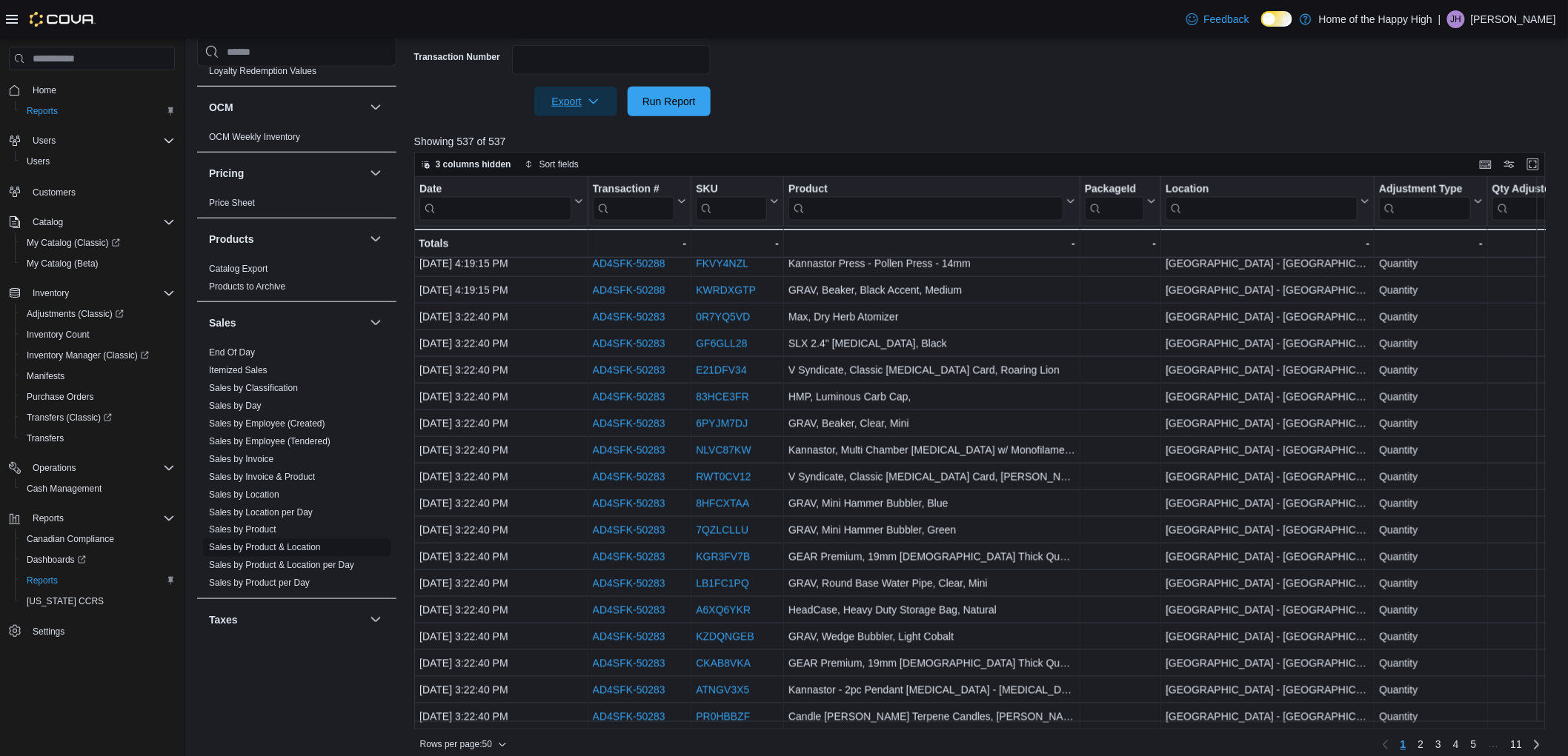
scroll to position [790, 0]
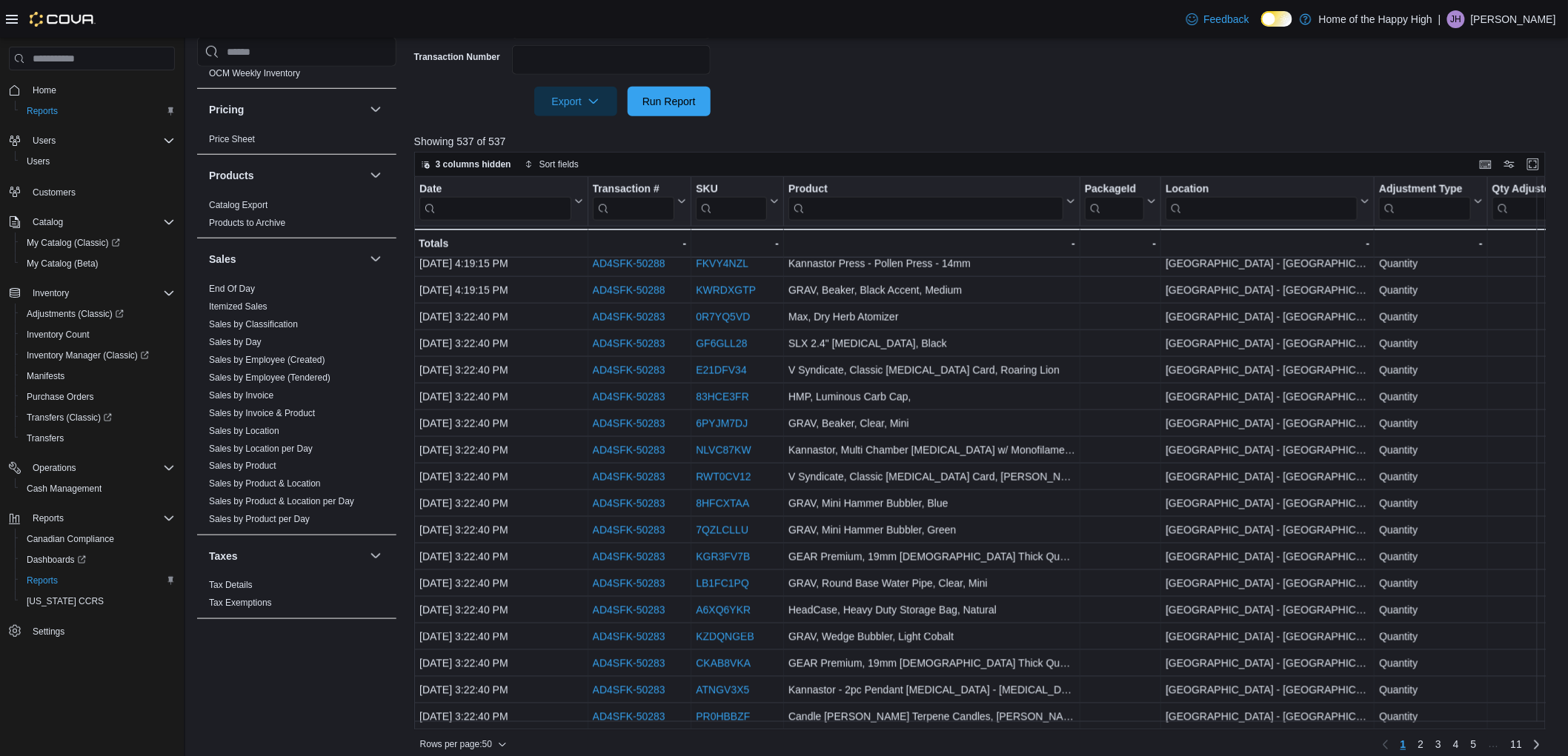
click at [224, 284] on link "End Of Day" at bounding box center [233, 289] width 46 height 11
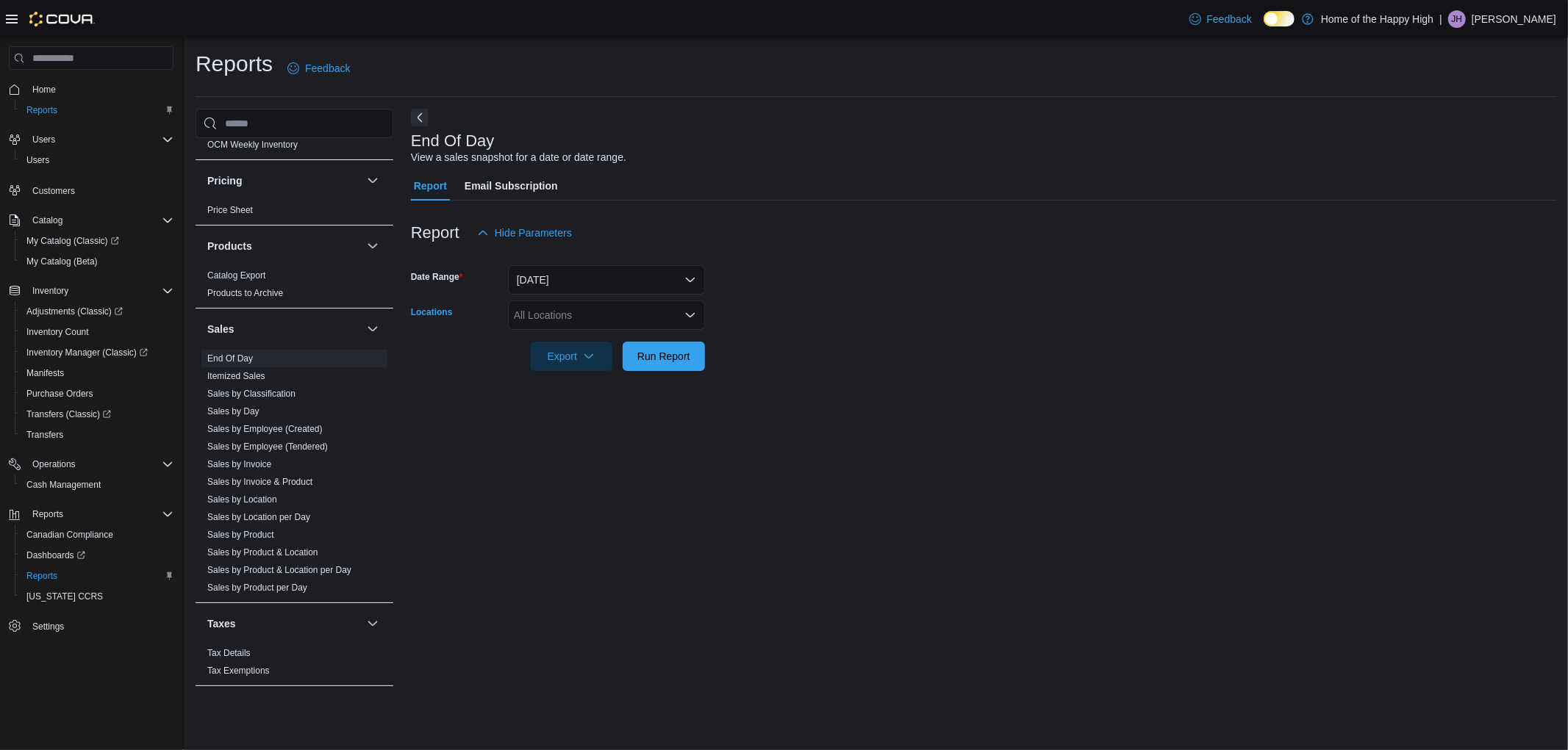
click at [564, 319] on div "All Locations" at bounding box center [606, 314] width 197 height 29
type input "***"
click at [588, 335] on span "[GEOGRAPHIC_DATA] - [GEOGRAPHIC_DATA] - Fire & Flower" at bounding box center [716, 340] width 294 height 15
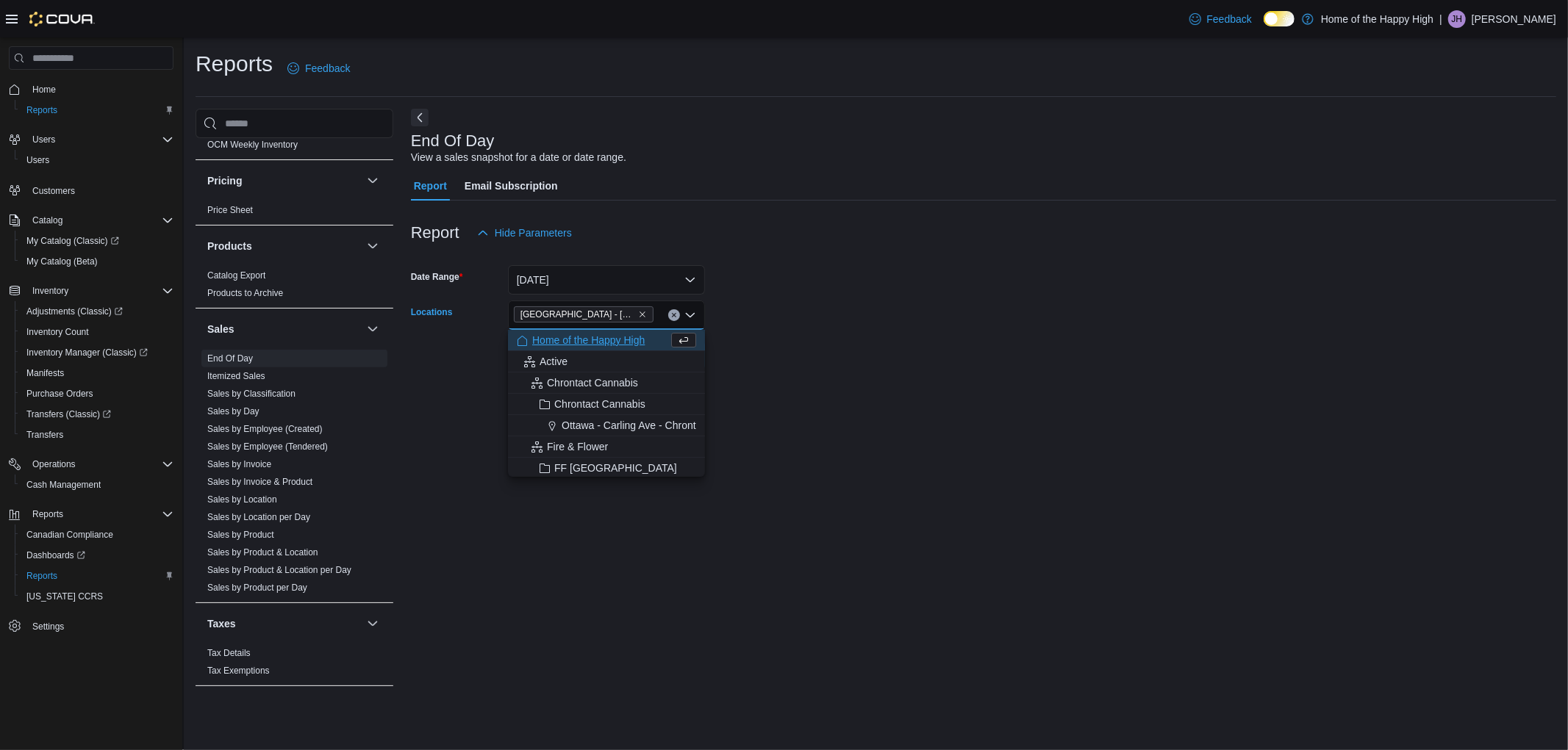
drag, startPoint x: 870, startPoint y: 330, endPoint x: 689, endPoint y: 351, distance: 182.2
click at [856, 330] on div at bounding box center [984, 335] width 1146 height 11
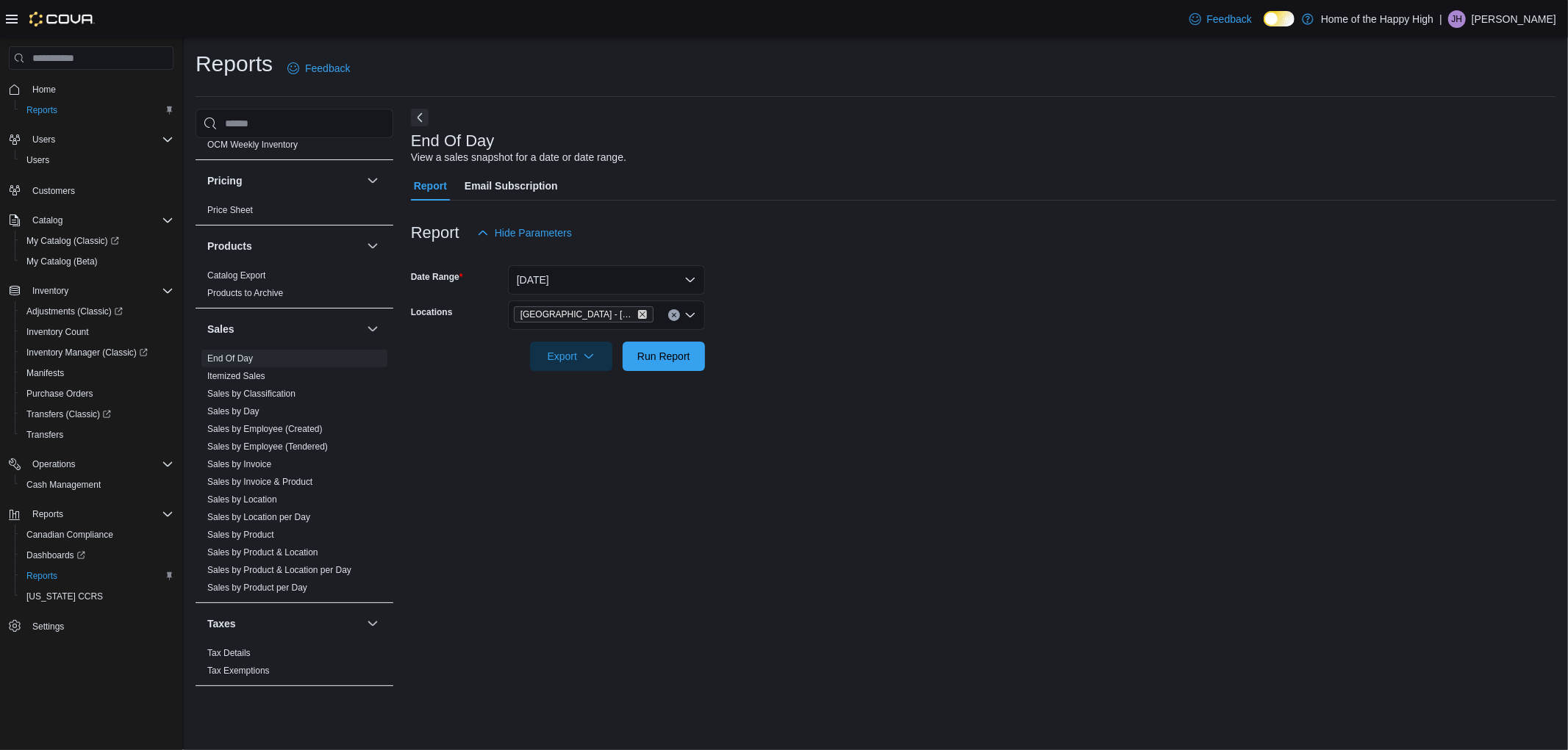
click at [645, 314] on icon "Remove Edmonton - Clareview - Fire & Flower from selection in this group" at bounding box center [643, 314] width 9 height 9
drag, startPoint x: 640, startPoint y: 352, endPoint x: 686, endPoint y: 343, distance: 46.9
click at [641, 352] on span "Run Report" at bounding box center [664, 355] width 53 height 15
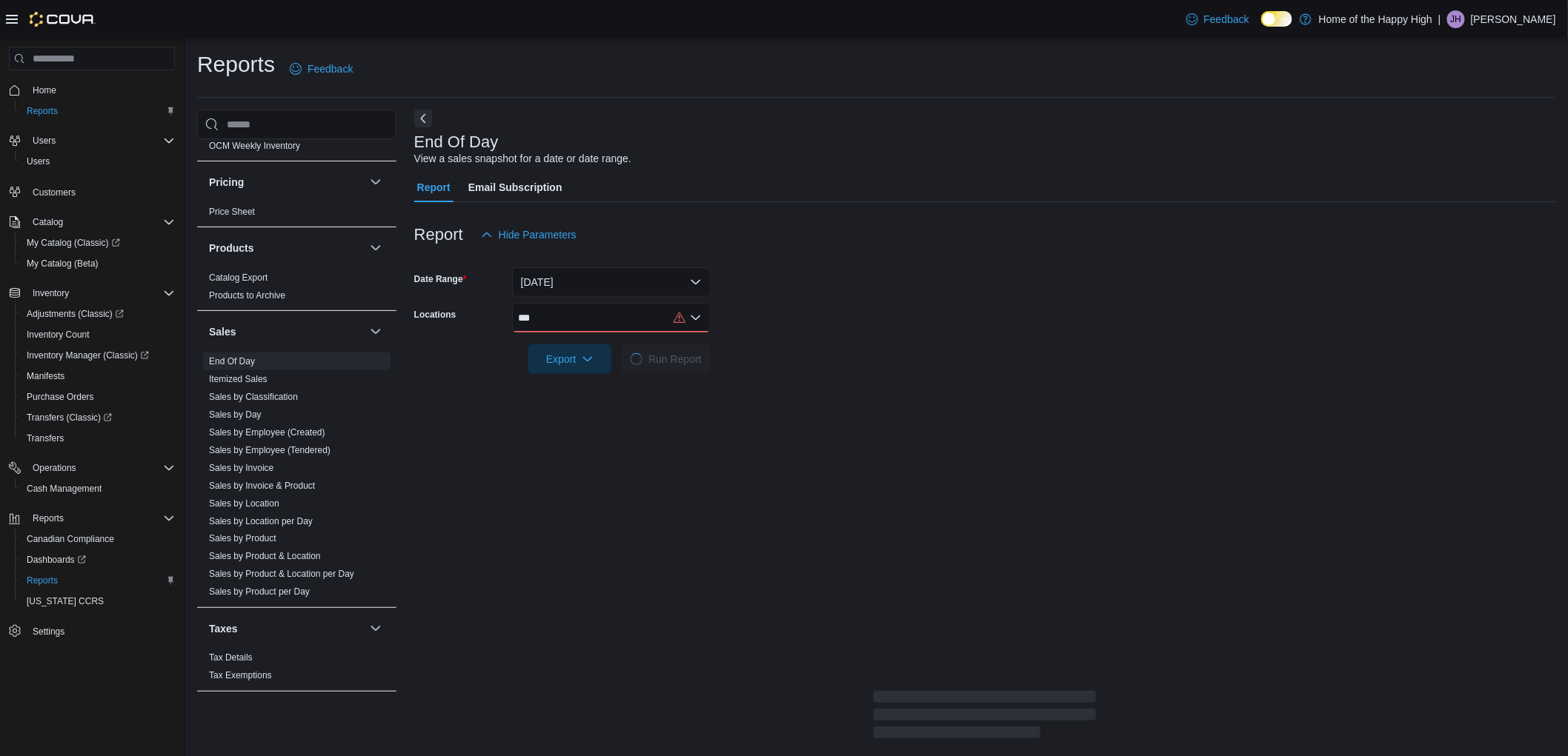
click at [662, 329] on div "***" at bounding box center [611, 317] width 199 height 29
type input "****"
click at [661, 338] on span "Edmonton - Namao - Fire & Flower" at bounding box center [654, 343] width 160 height 15
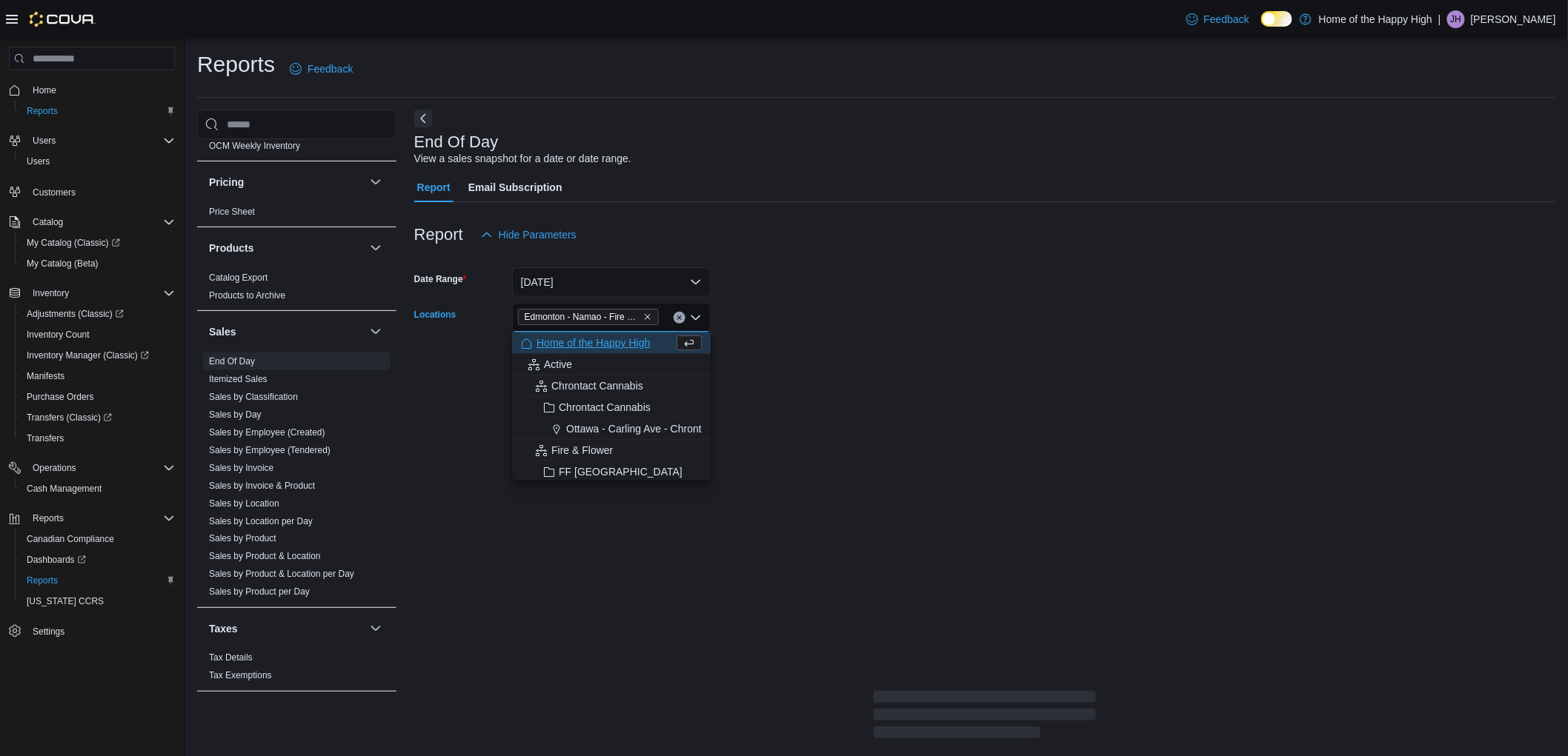
click at [819, 334] on div at bounding box center [985, 337] width 1142 height 12
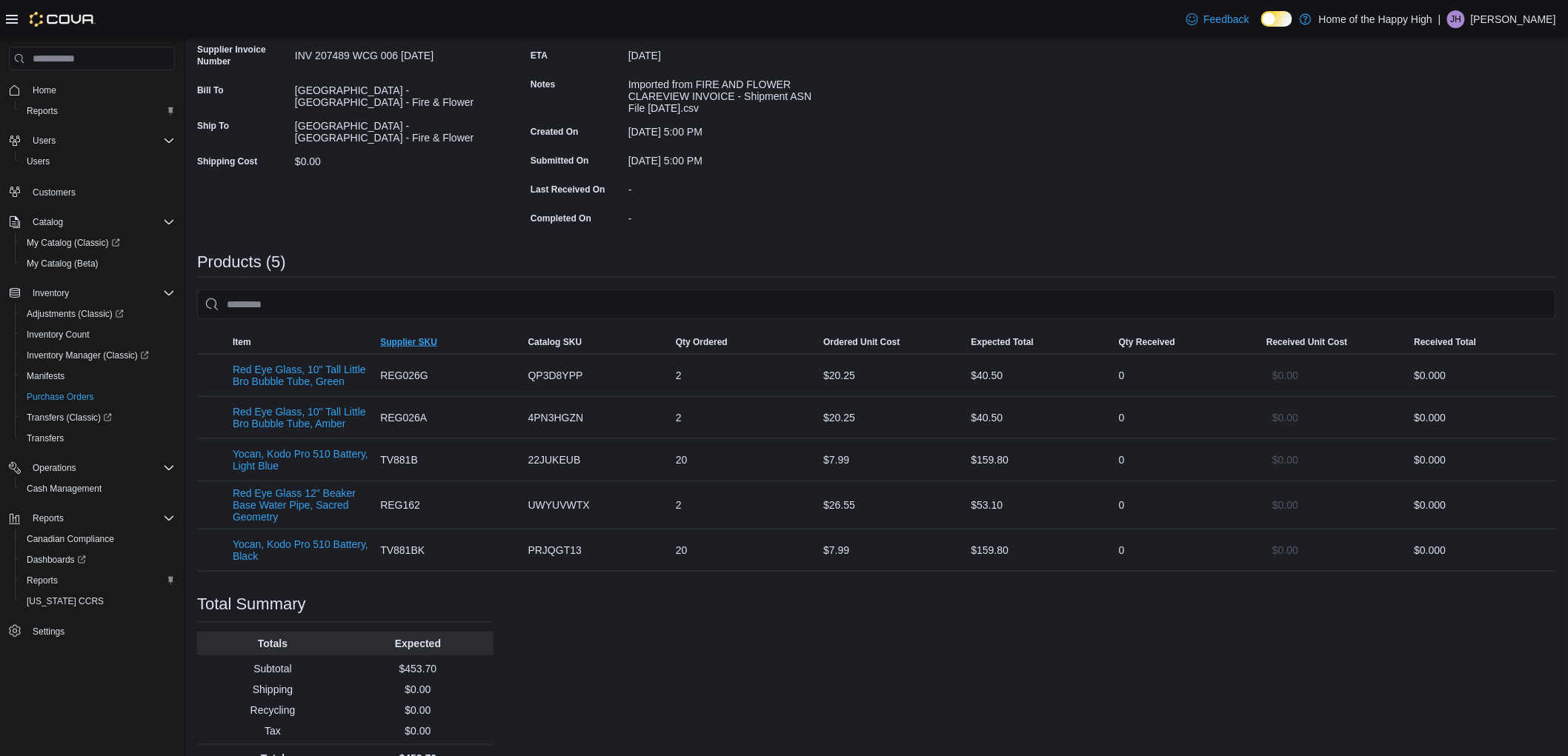
scroll to position [247, 0]
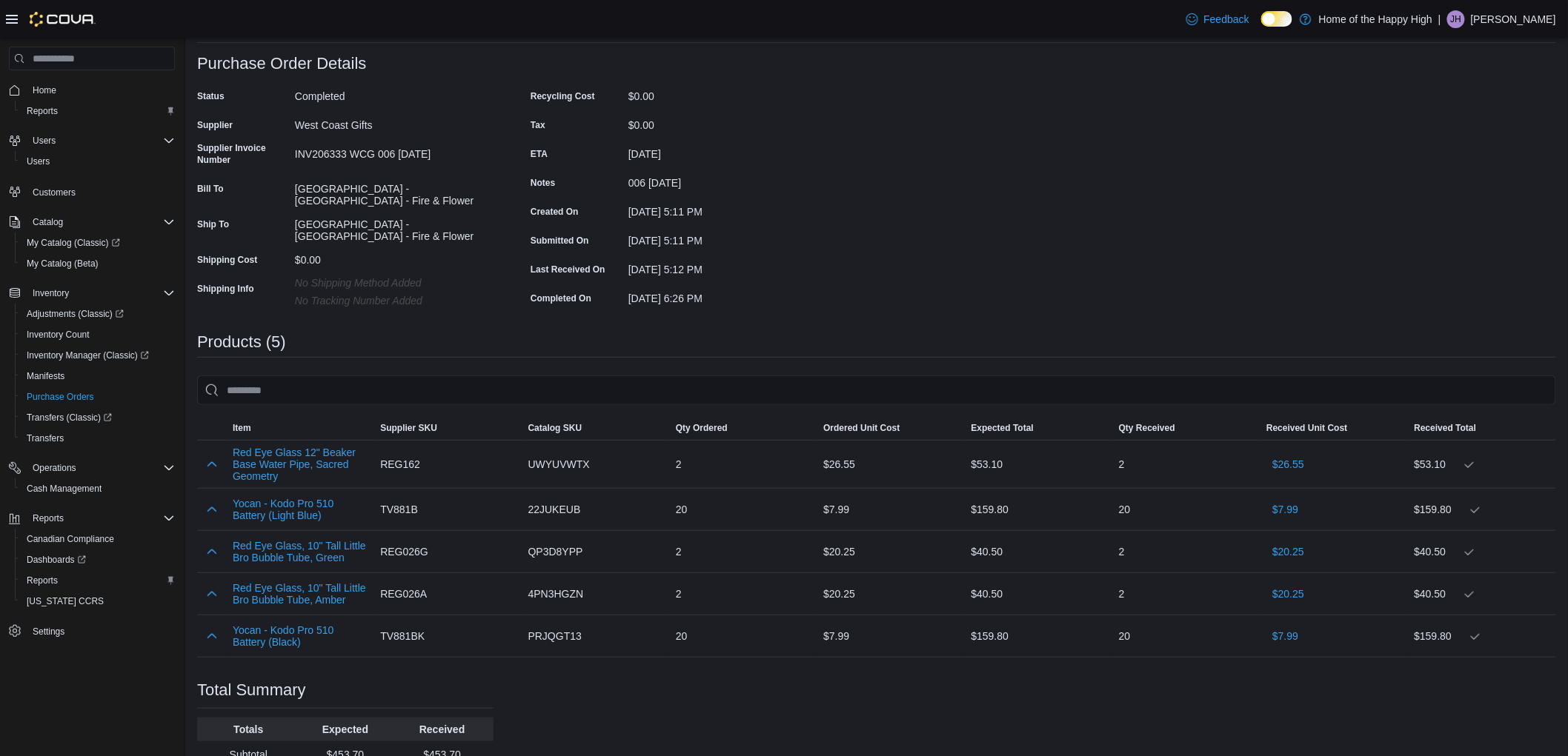
scroll to position [165, 0]
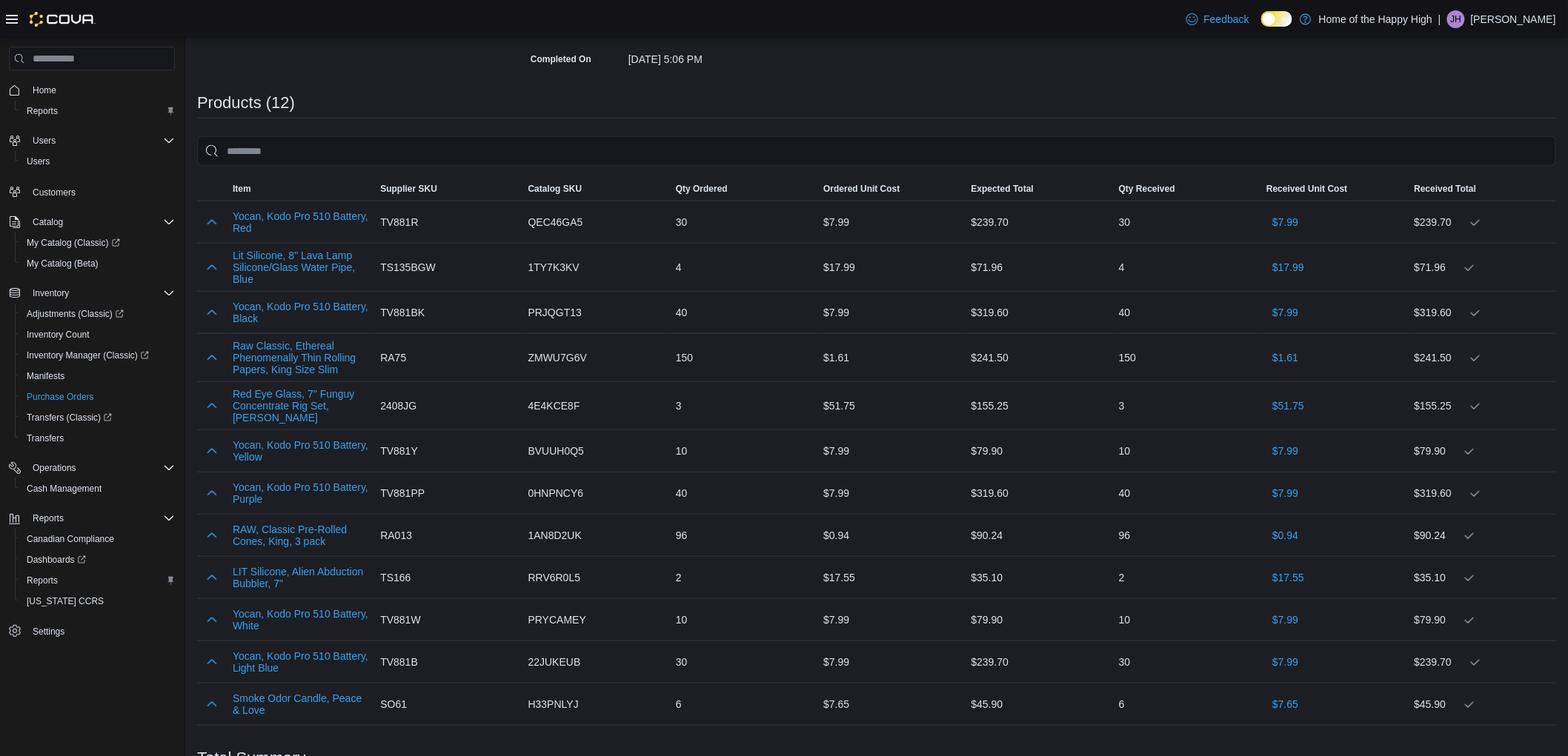
scroll to position [411, 0]
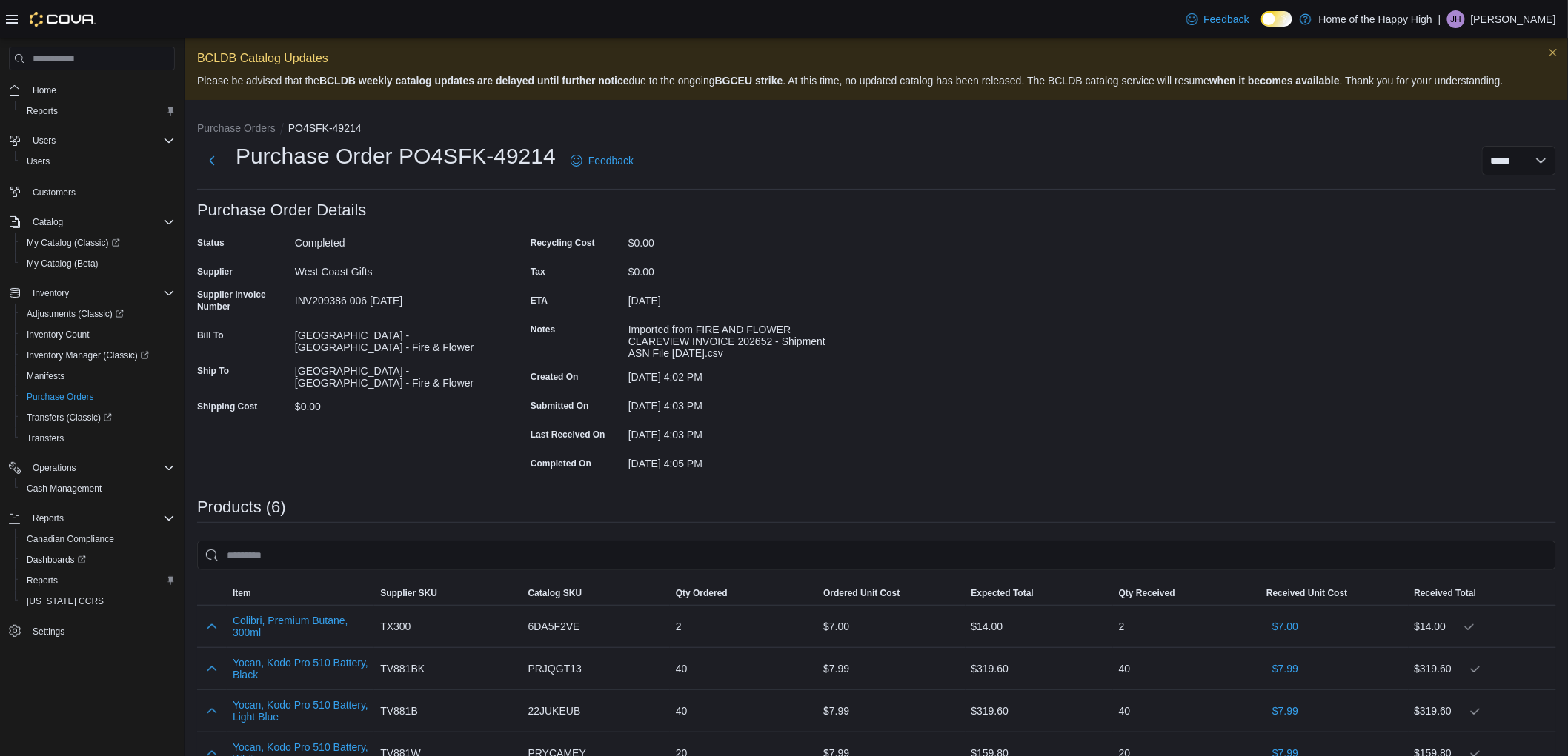
scroll to position [165, 0]
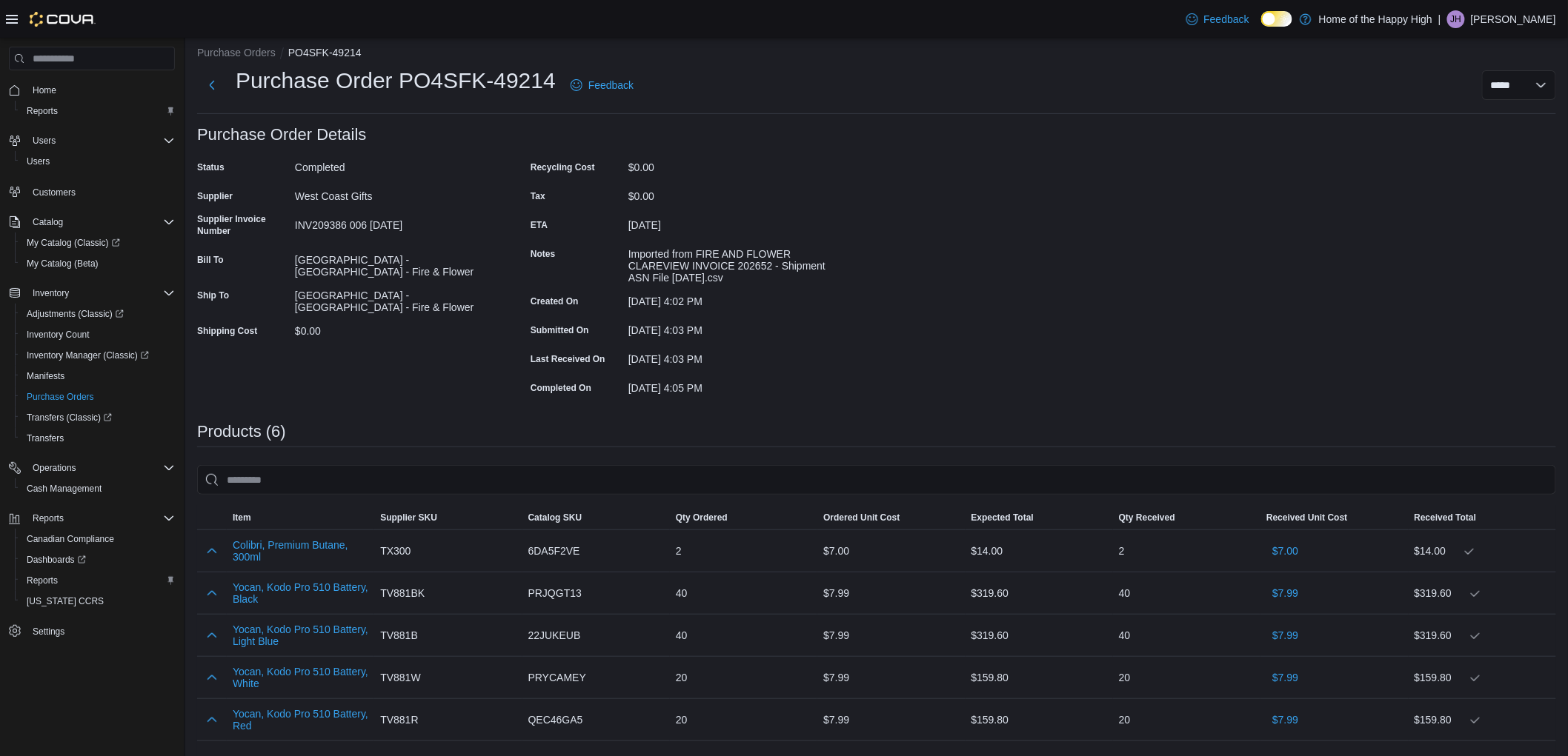
scroll to position [165, 0]
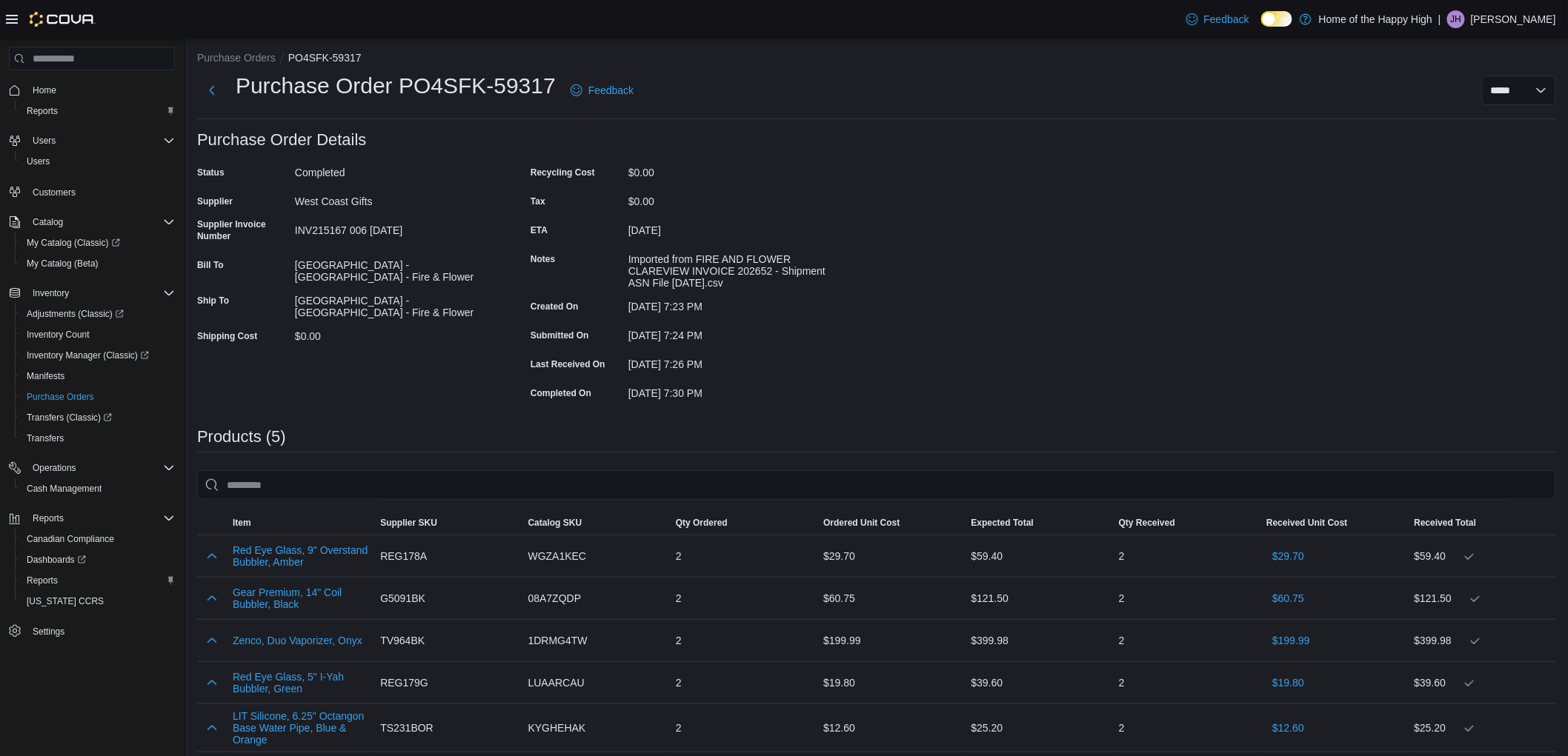
scroll to position [165, 0]
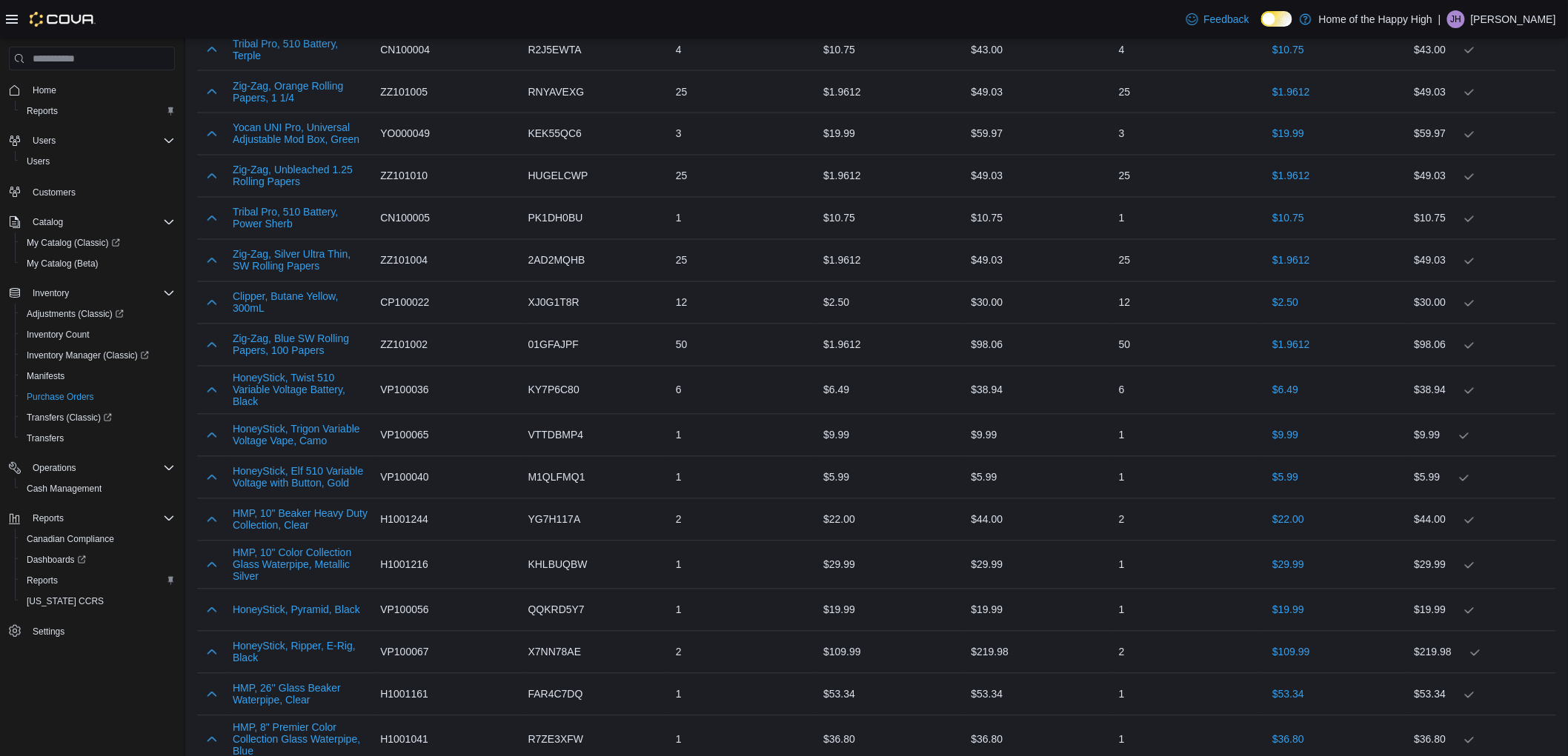
scroll to position [1151, 0]
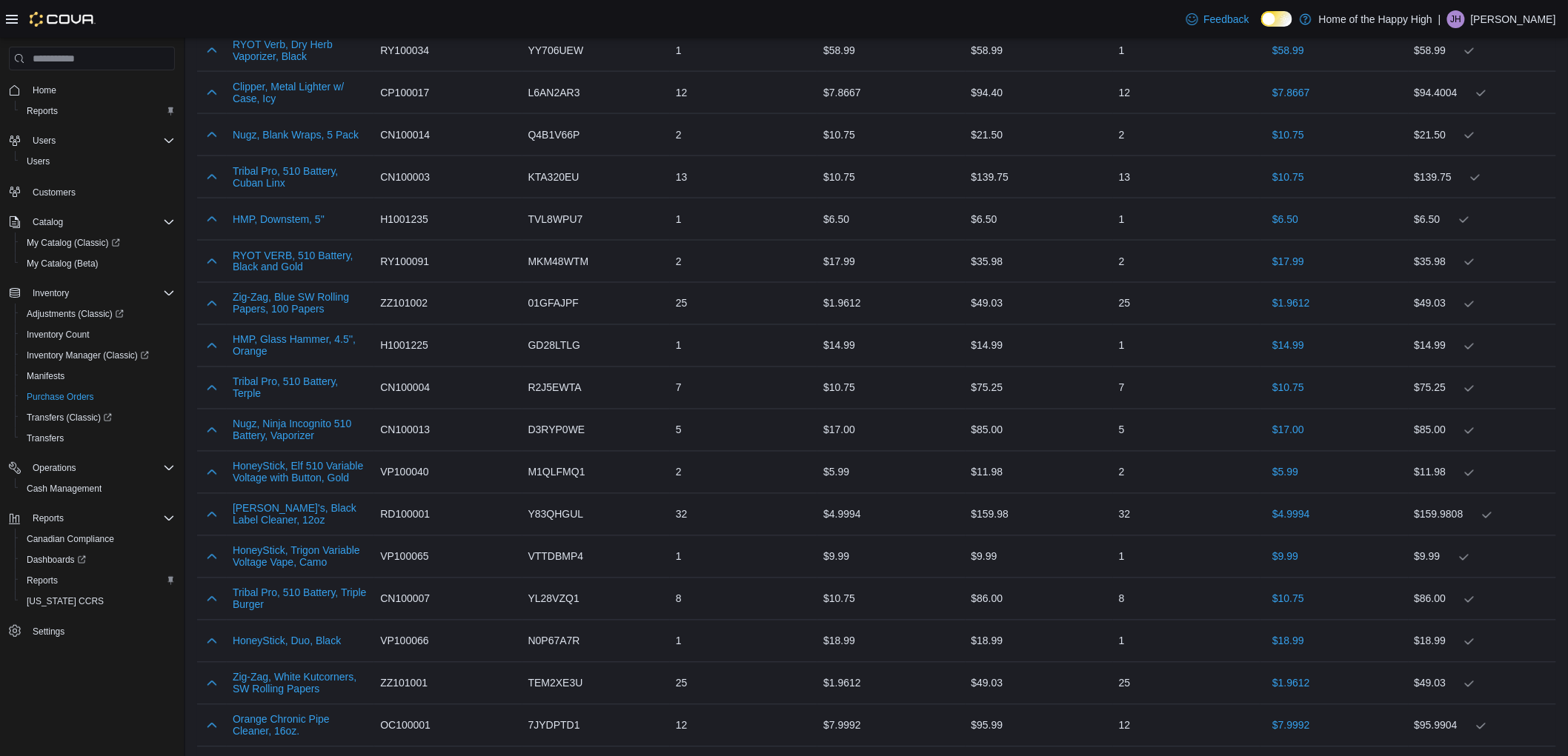
scroll to position [988, 0]
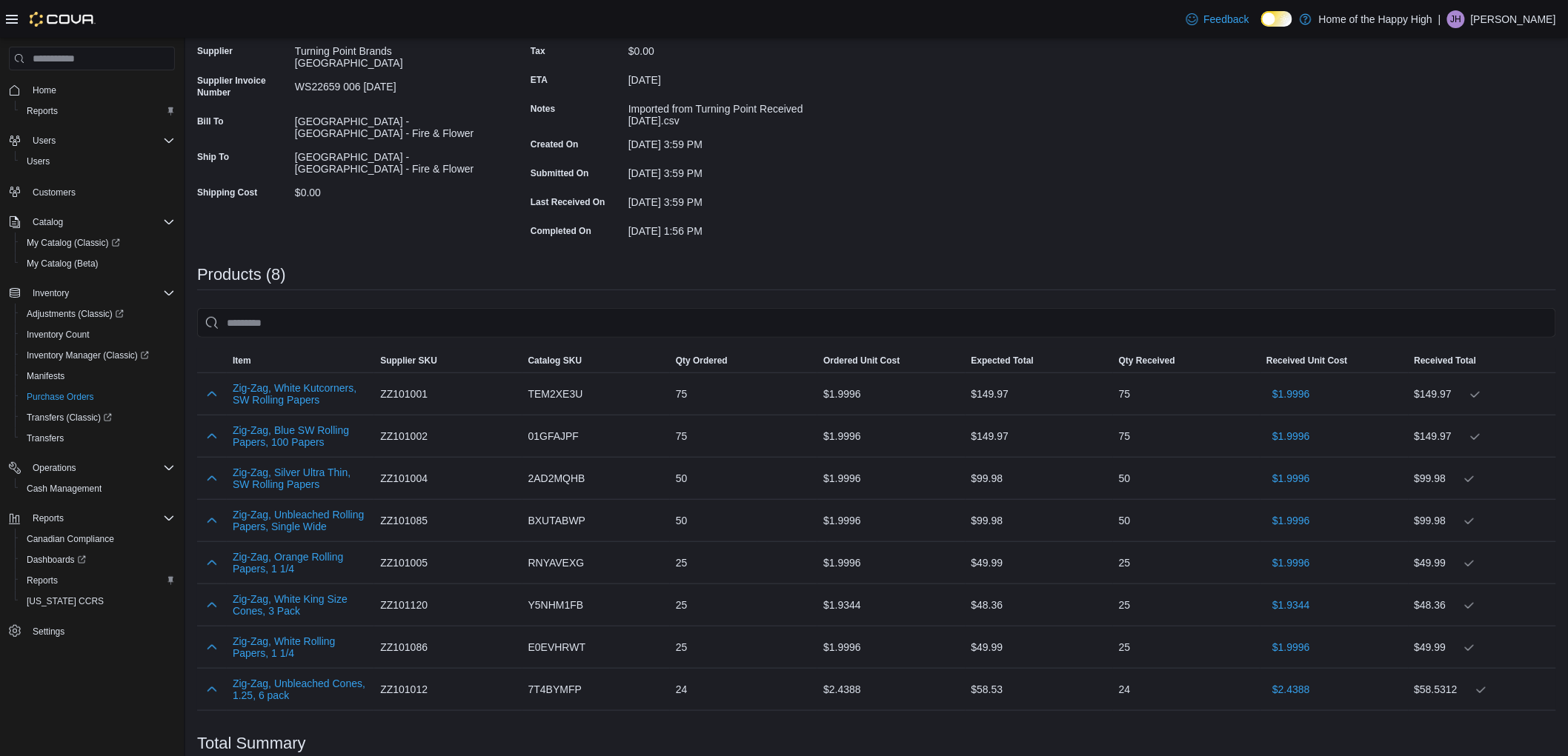
scroll to position [247, 0]
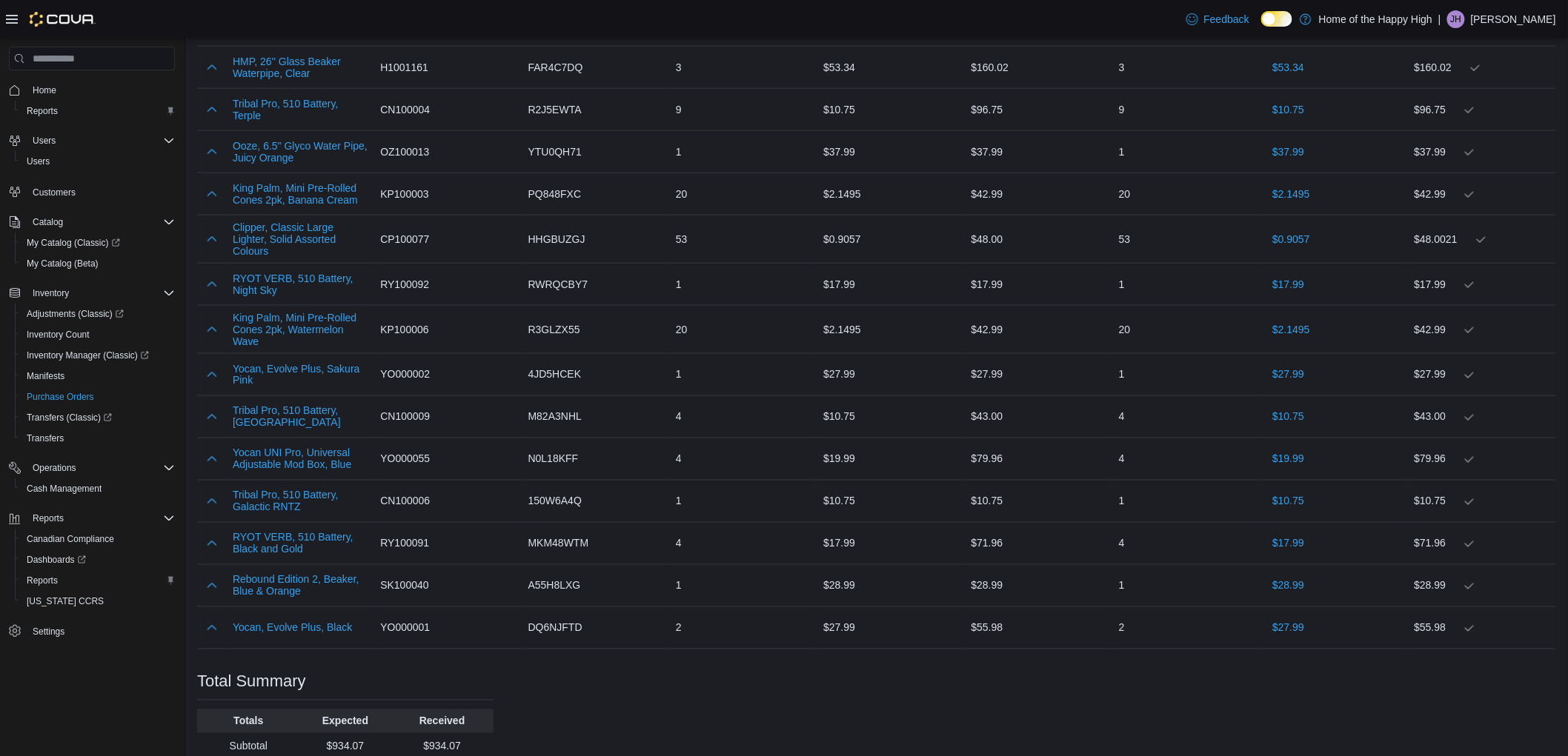
scroll to position [823, 0]
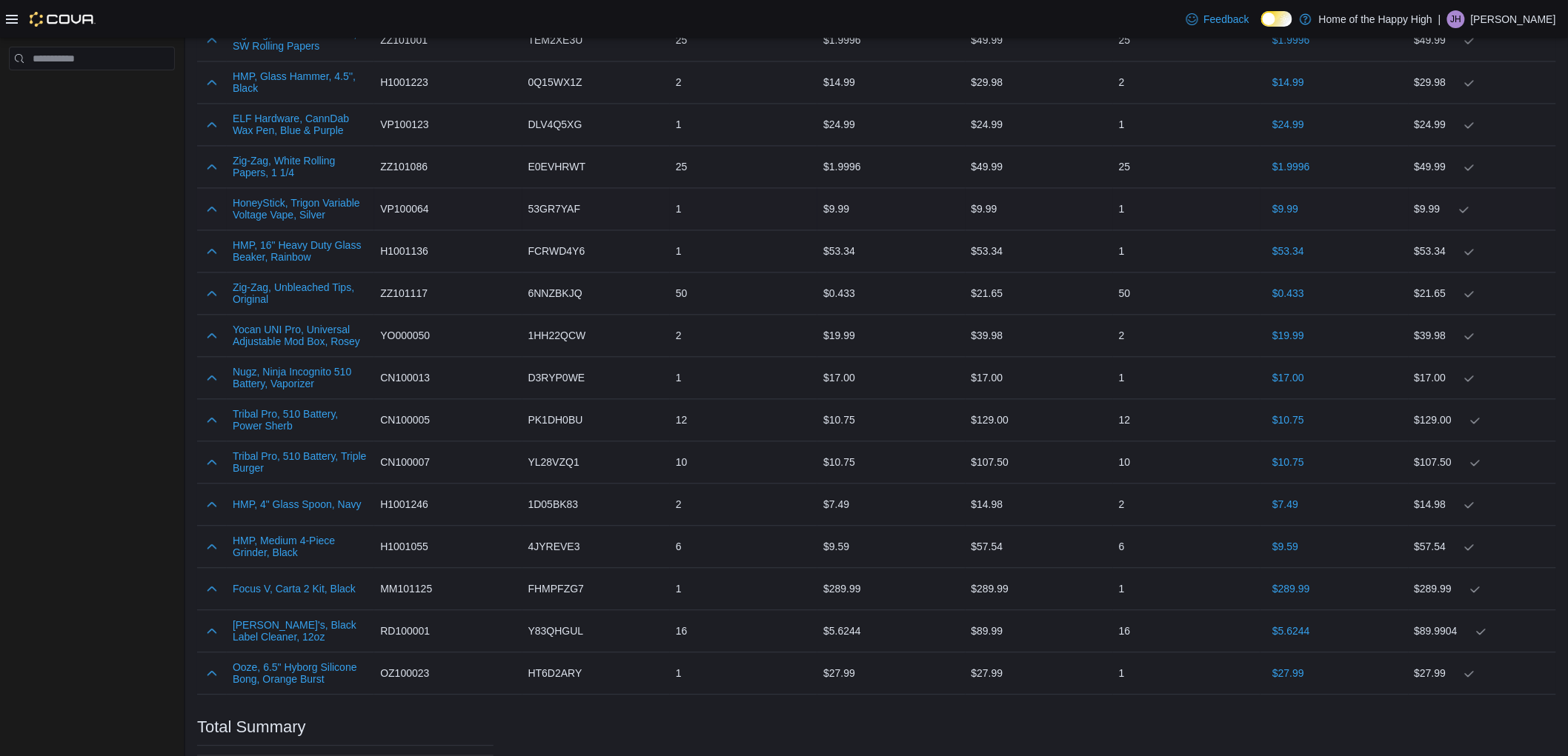
scroll to position [1234, 0]
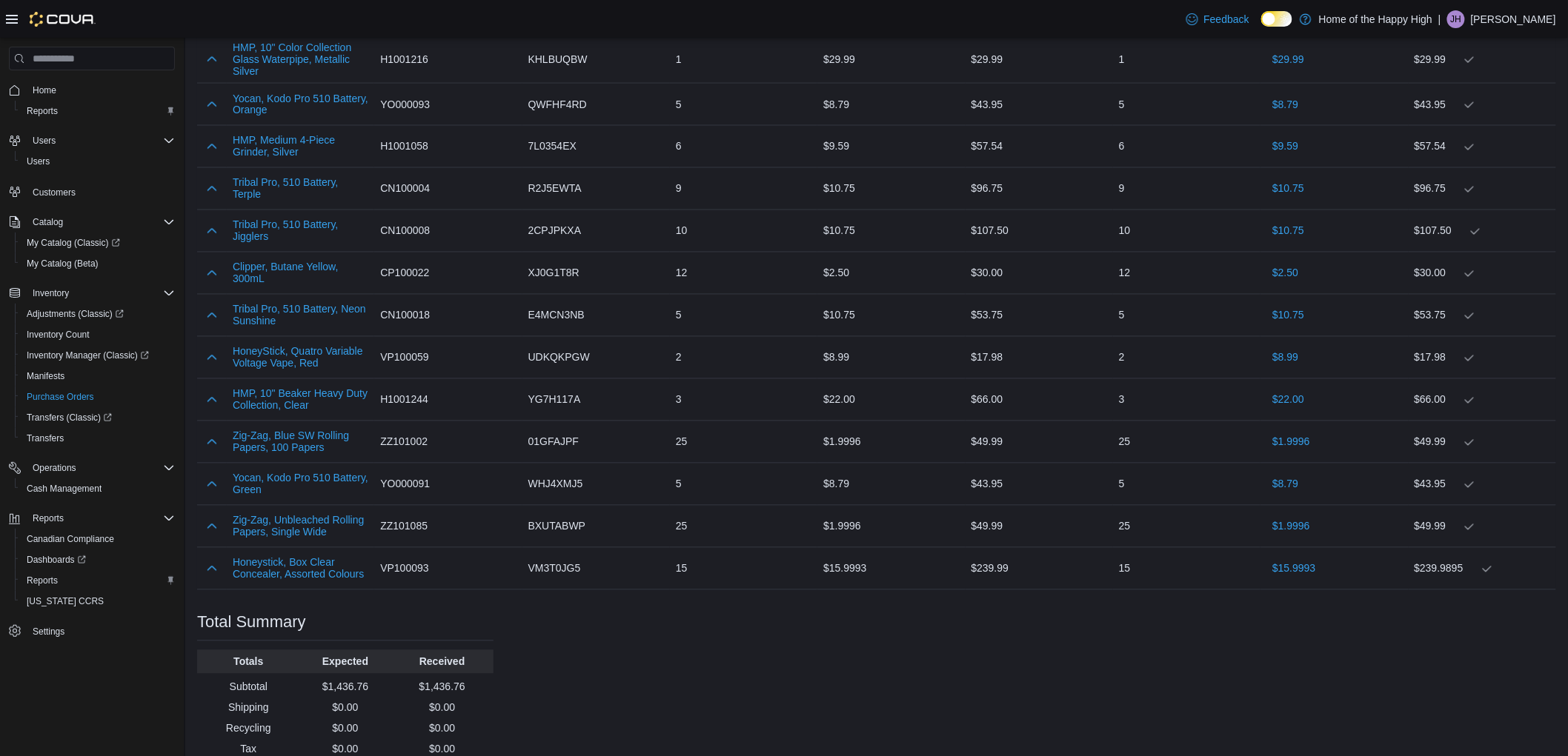
scroll to position [1069, 0]
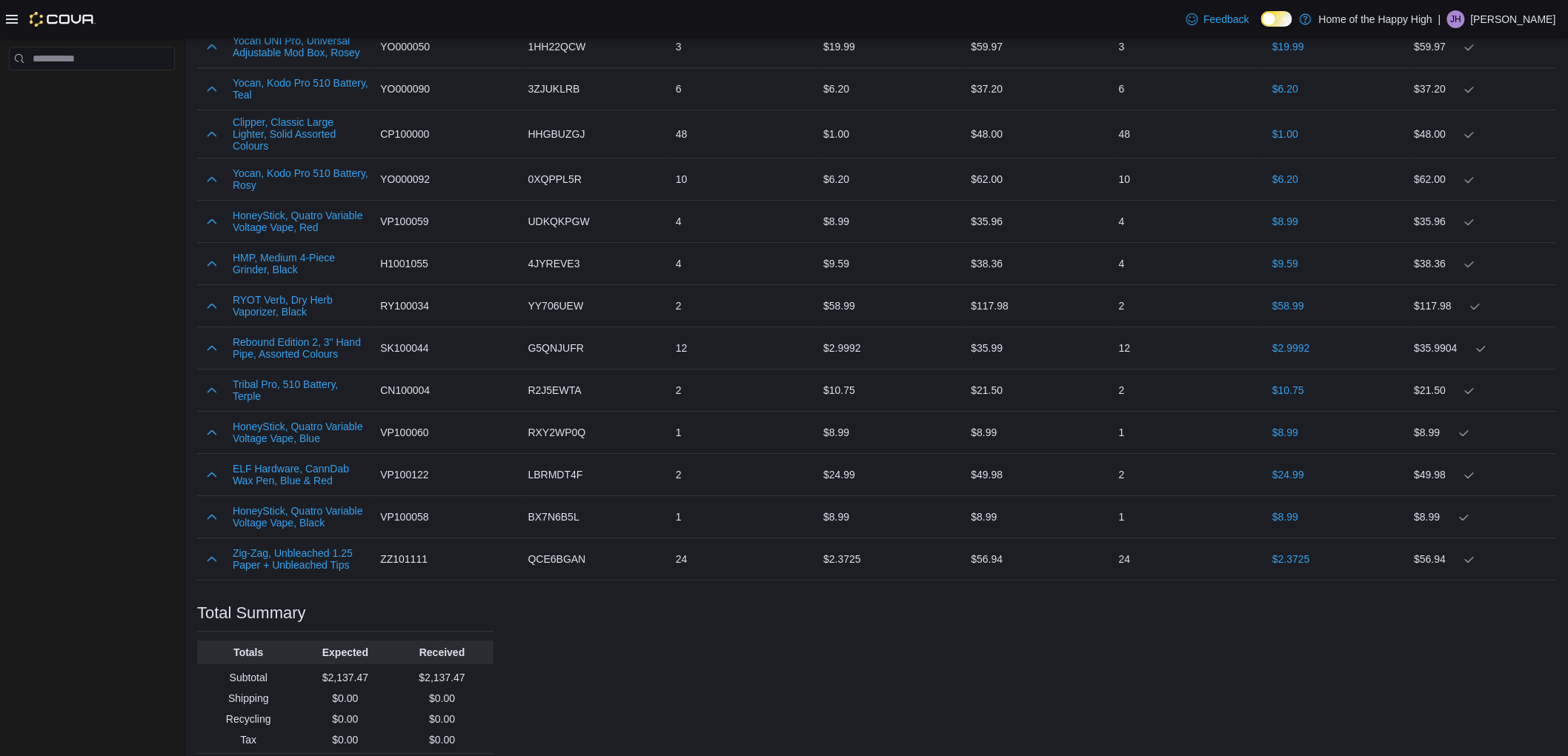
scroll to position [1727, 0]
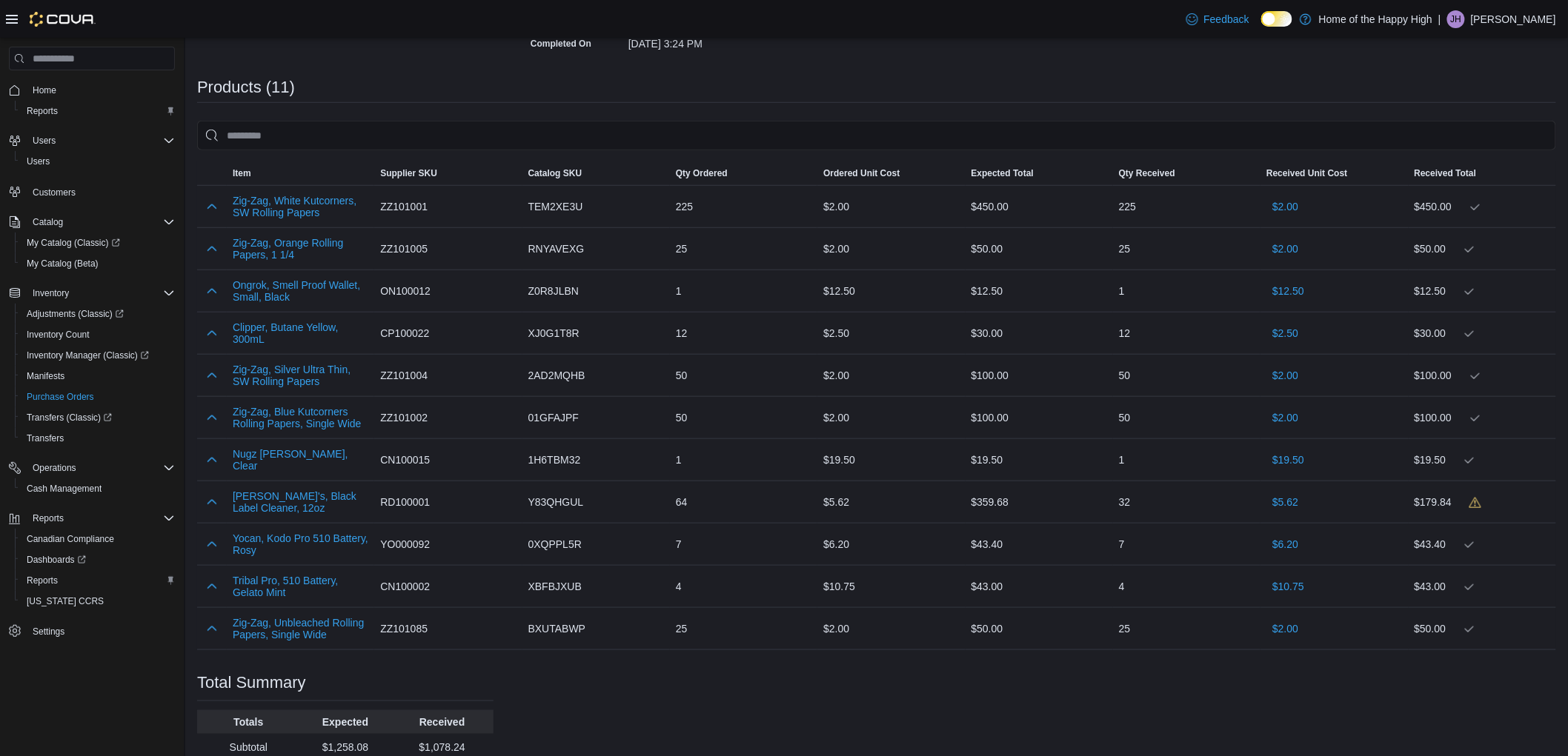
scroll to position [411, 0]
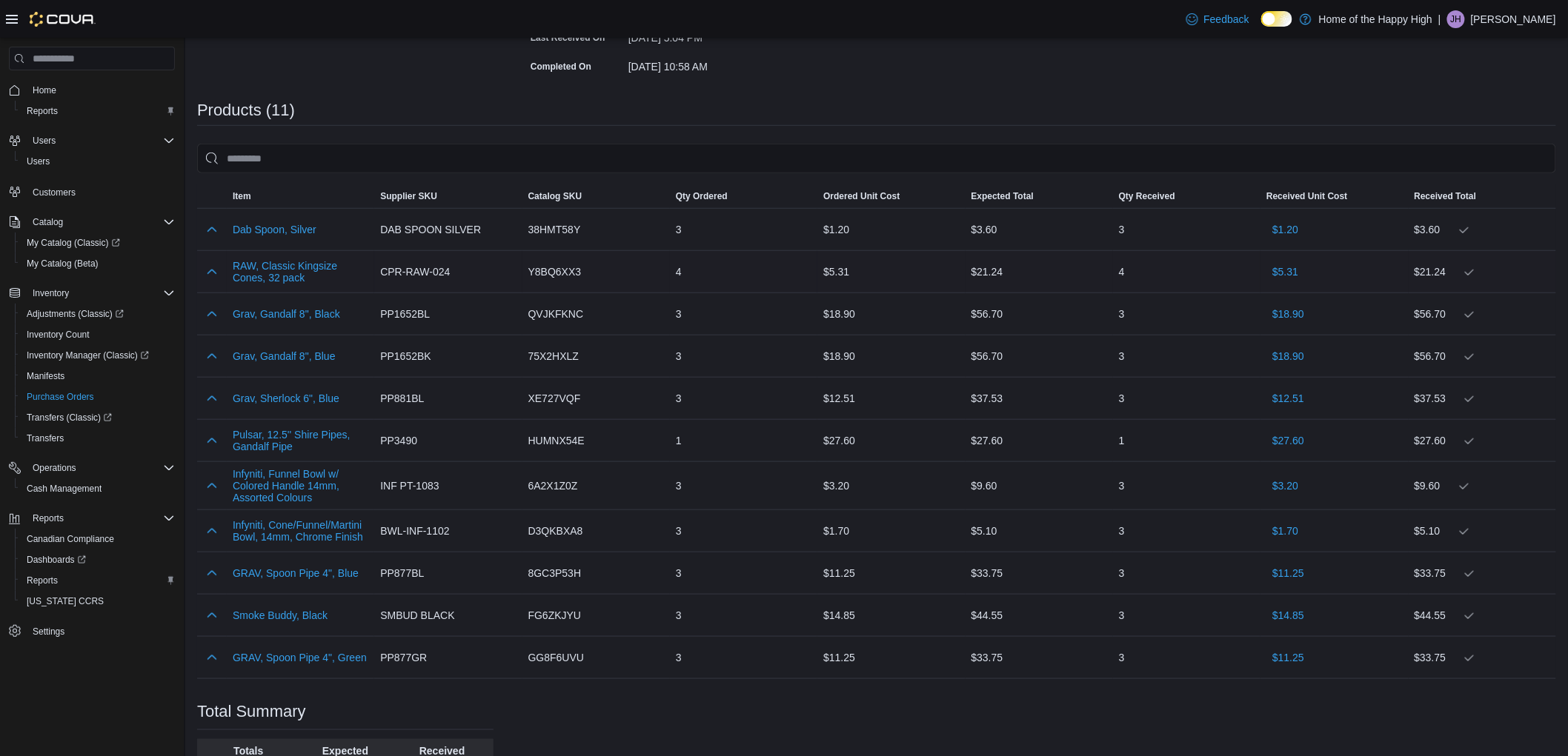
scroll to position [411, 0]
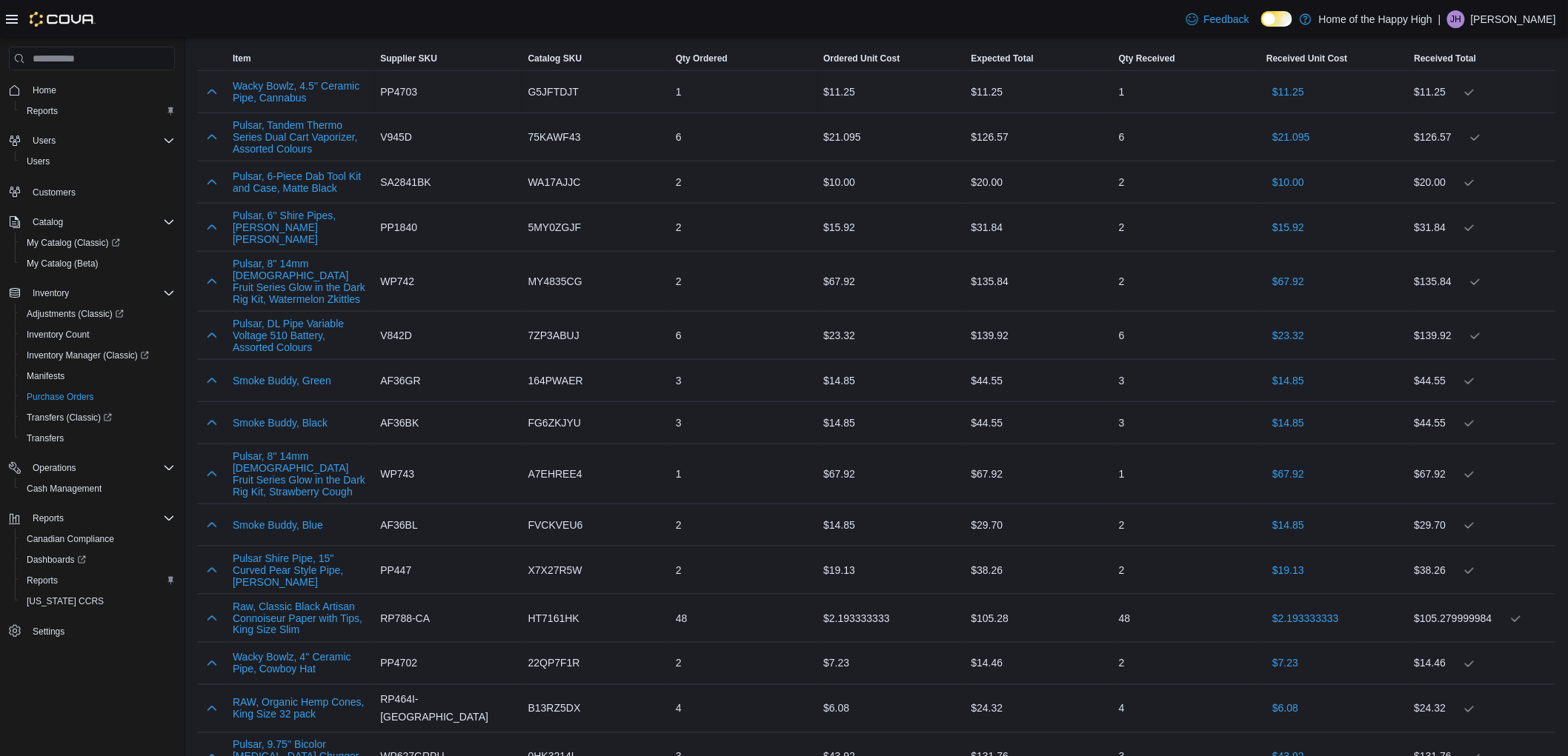
scroll to position [575, 0]
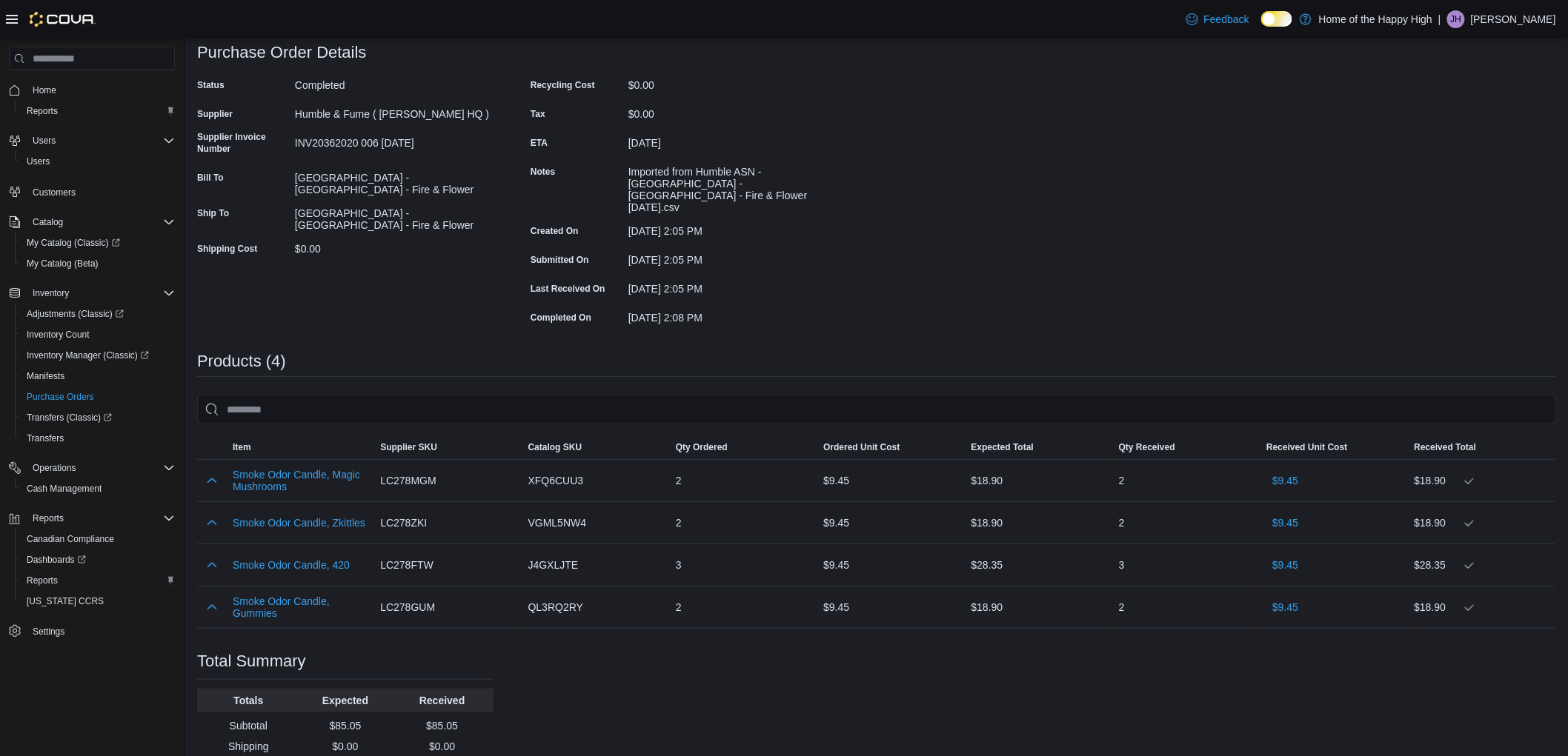
scroll to position [165, 0]
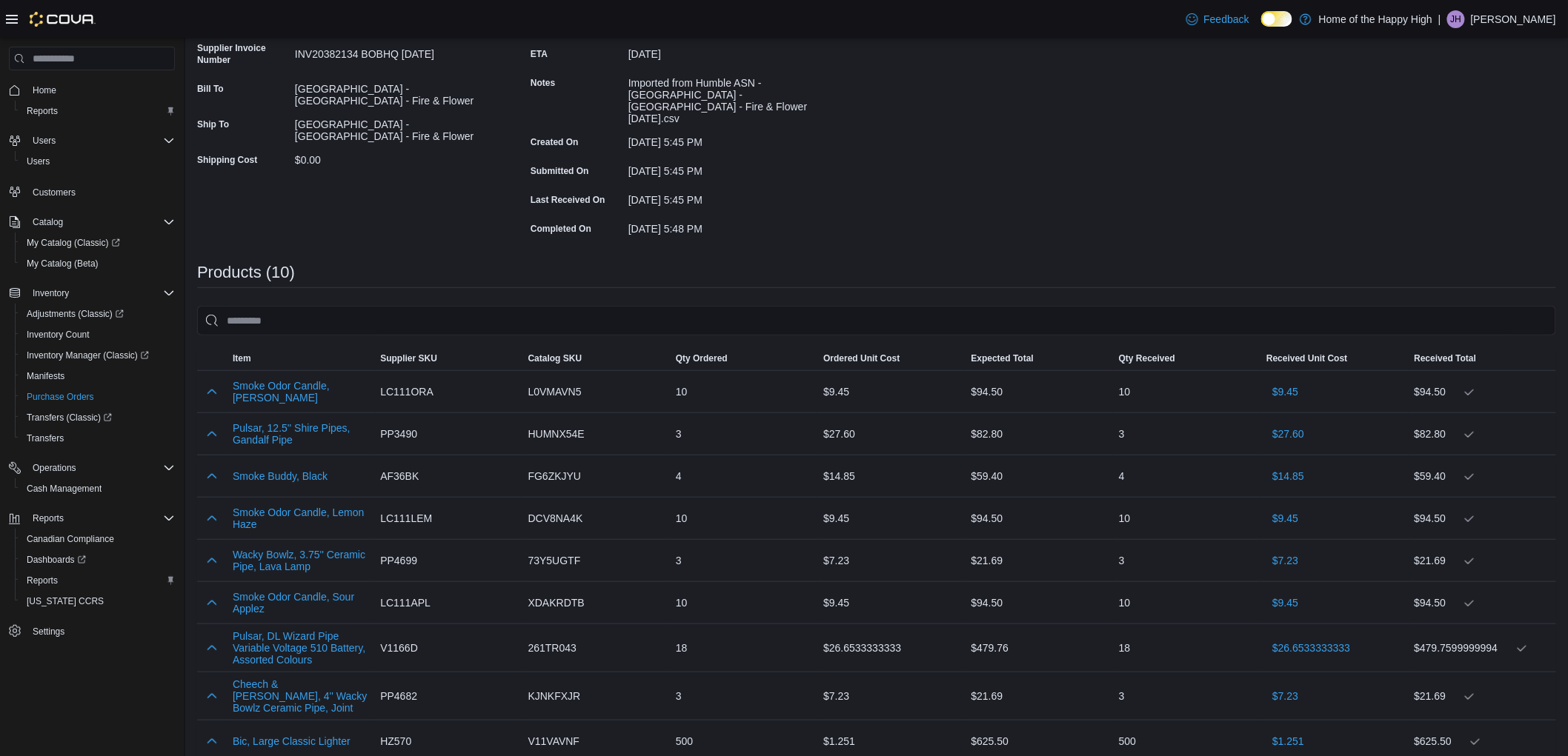
scroll to position [329, 0]
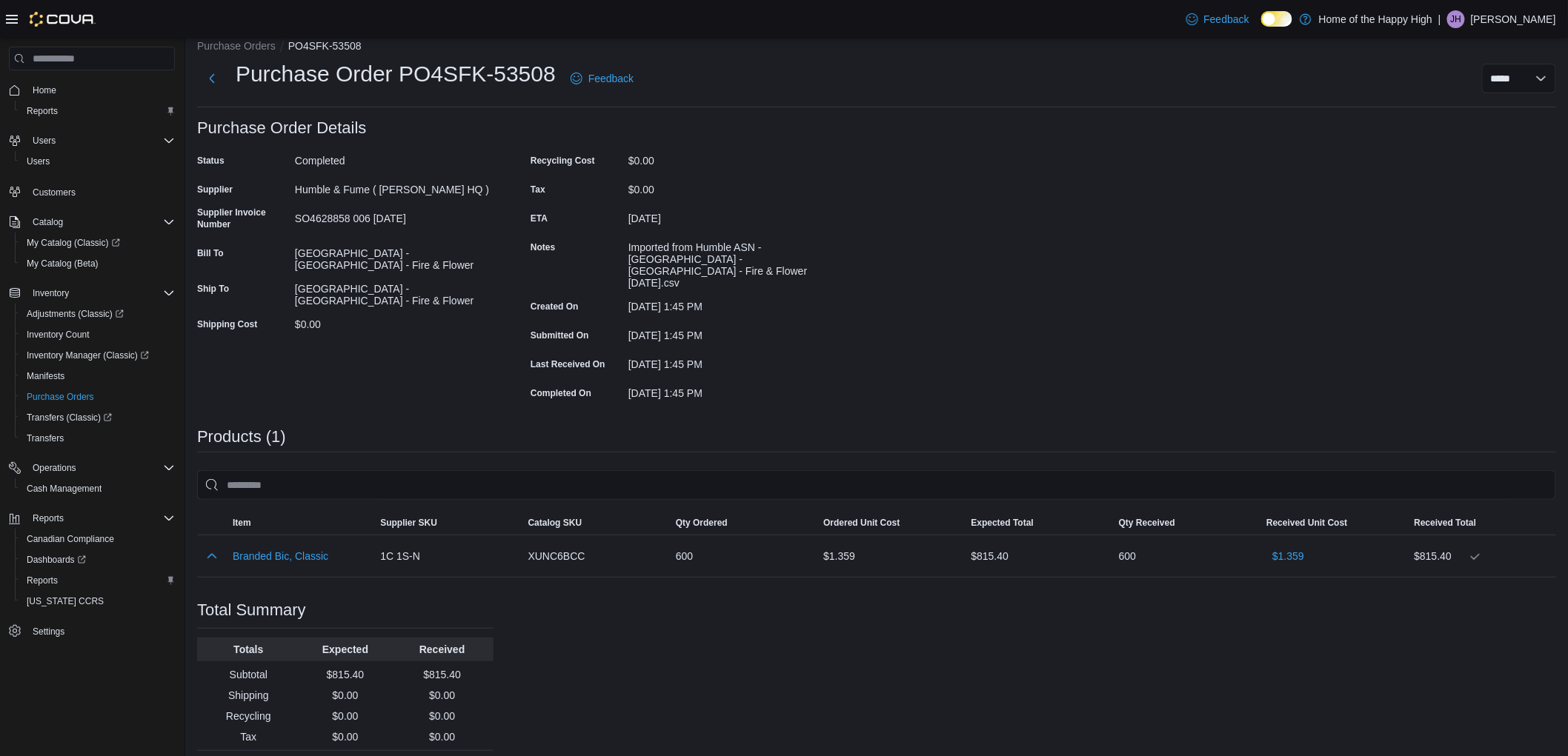
scroll to position [91, 0]
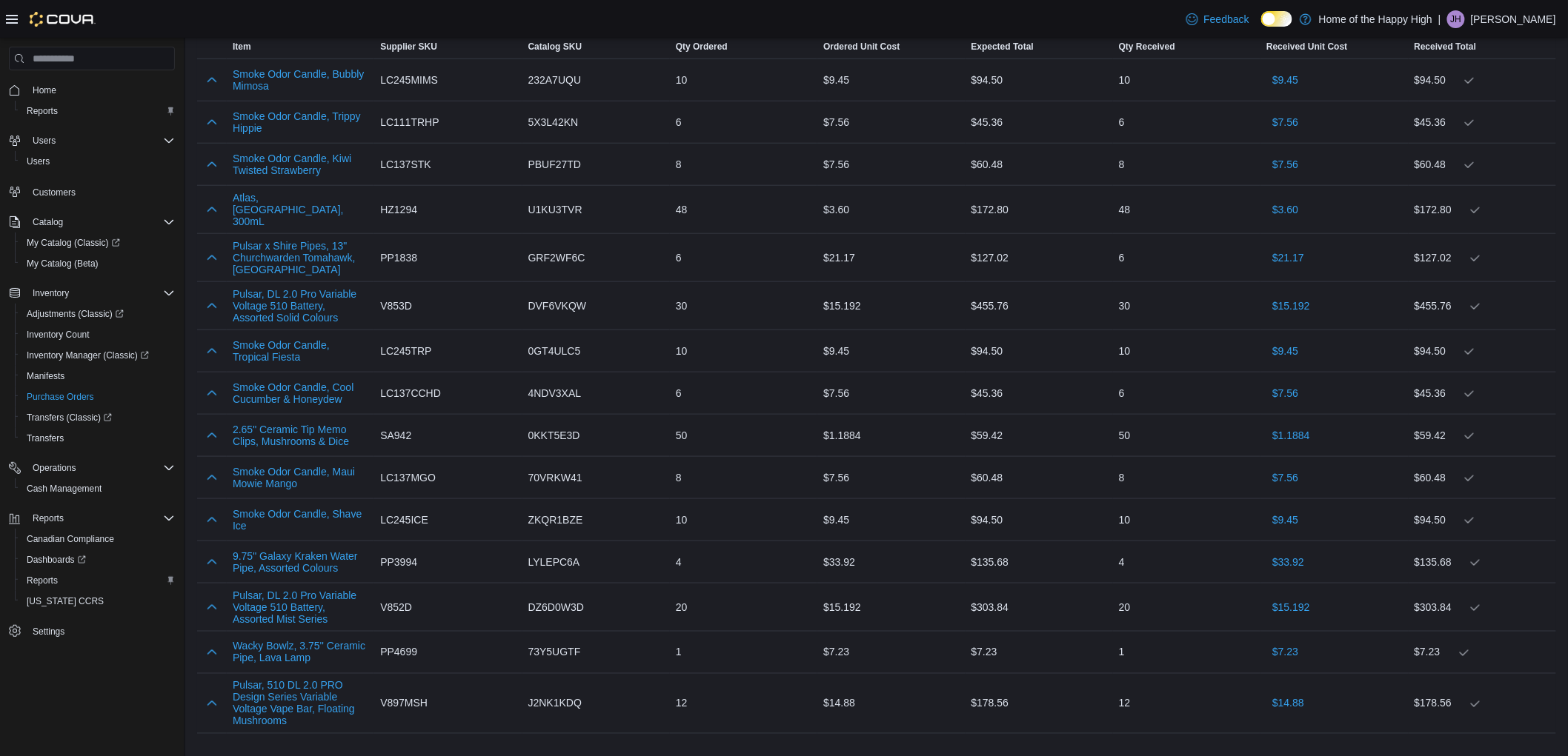
scroll to position [575, 0]
